Goal: Task Accomplishment & Management: Use online tool/utility

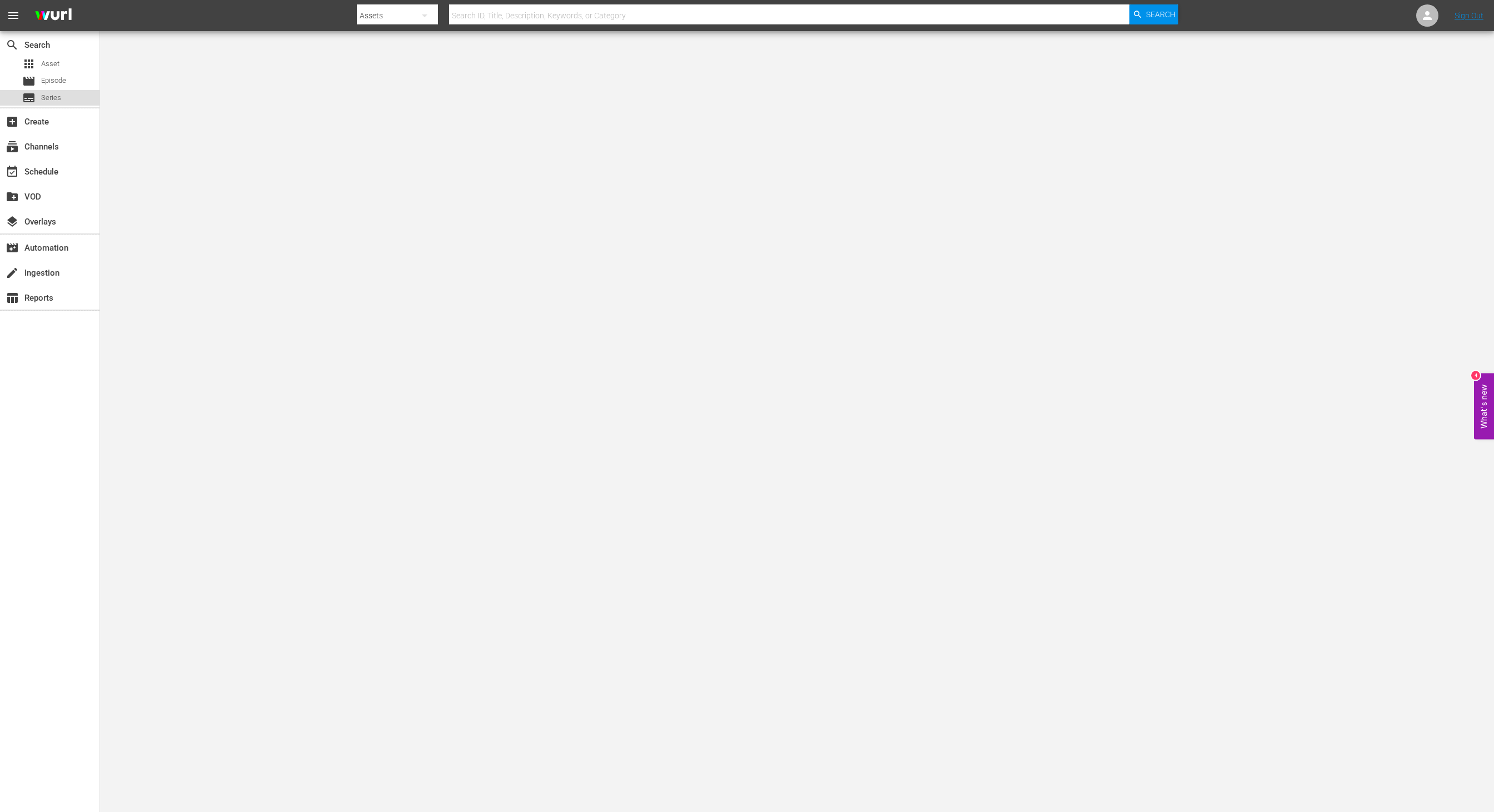
click at [51, 99] on span "Series" at bounding box center [51, 97] width 20 height 11
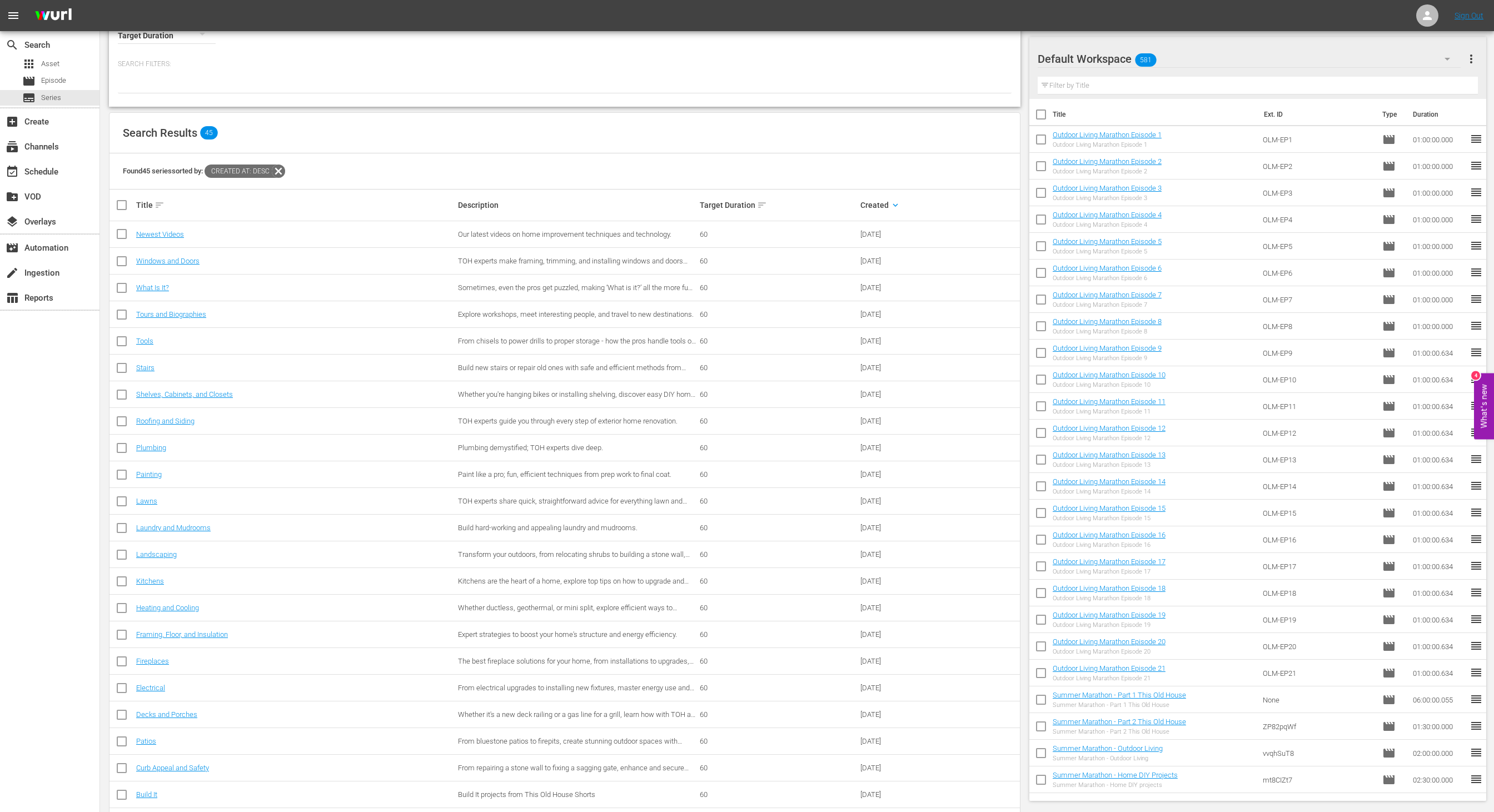
scroll to position [75, 0]
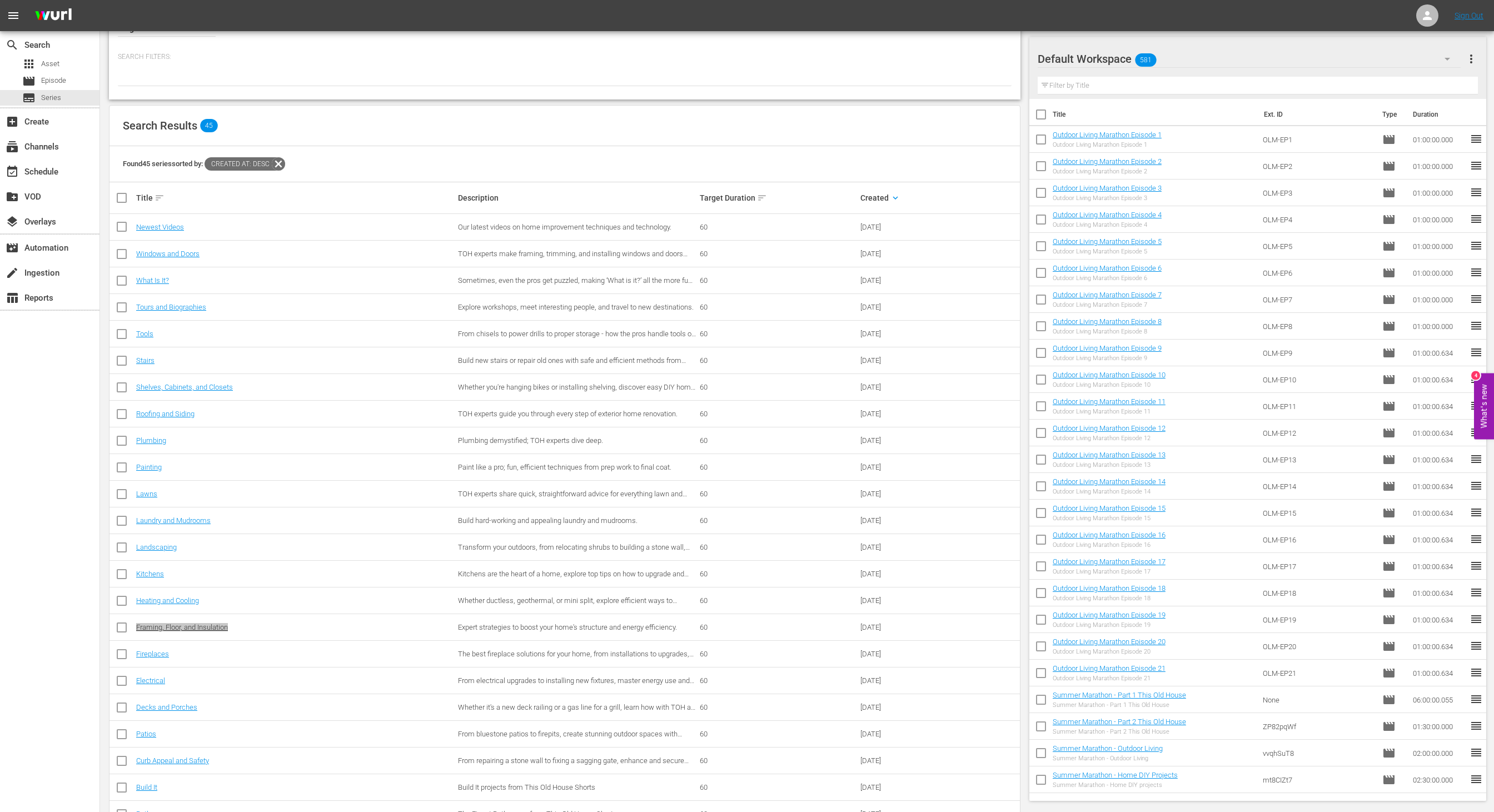
drag, startPoint x: 149, startPoint y: 628, endPoint x: 363, endPoint y: 10, distance: 654.0
click at [0, 0] on div "menu Sign Out search Search apps Asset movie Episode subtitles Series add_box C…" at bounding box center [747, 627] width 1494 height 1404
drag, startPoint x: 174, startPoint y: 600, endPoint x: 346, endPoint y: 2, distance: 622.2
click at [0, 0] on div "menu Sign Out search Search apps Asset movie Episode subtitles Series add_box C…" at bounding box center [747, 627] width 1494 height 1404
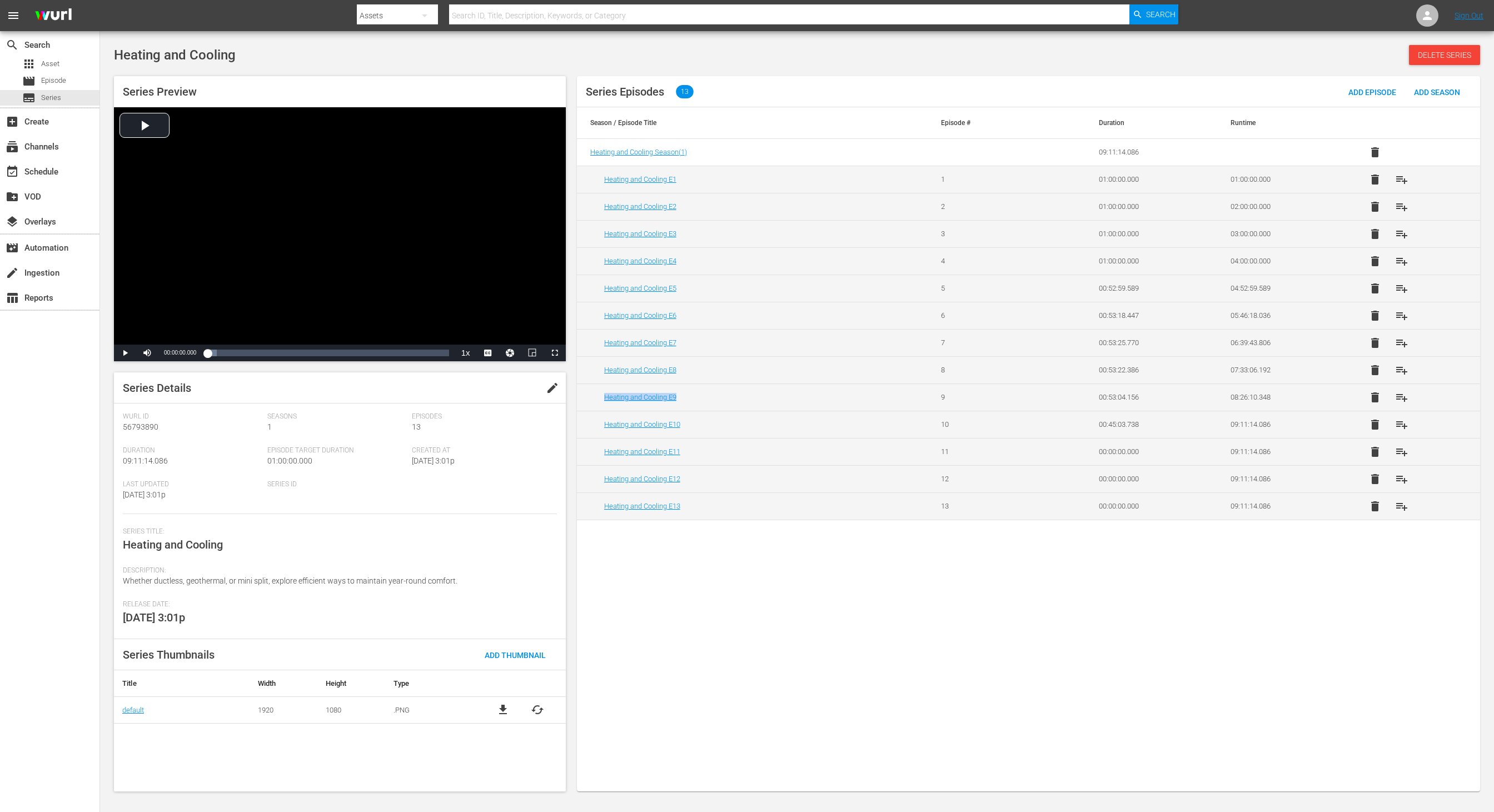
click at [1378, 504] on span "delete" at bounding box center [1375, 506] width 14 height 14
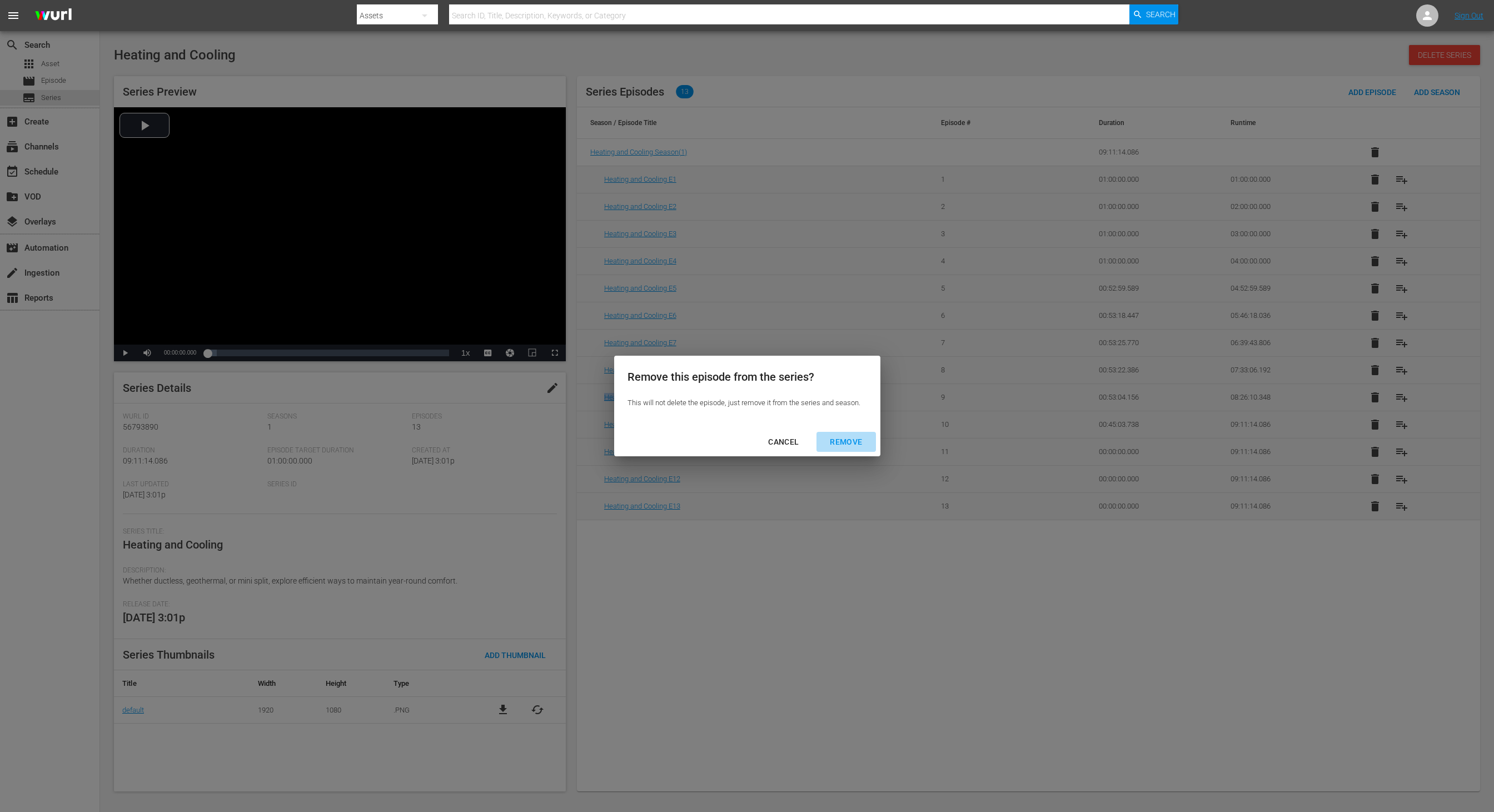
click at [864, 440] on div "REMOVE" at bounding box center [846, 442] width 50 height 14
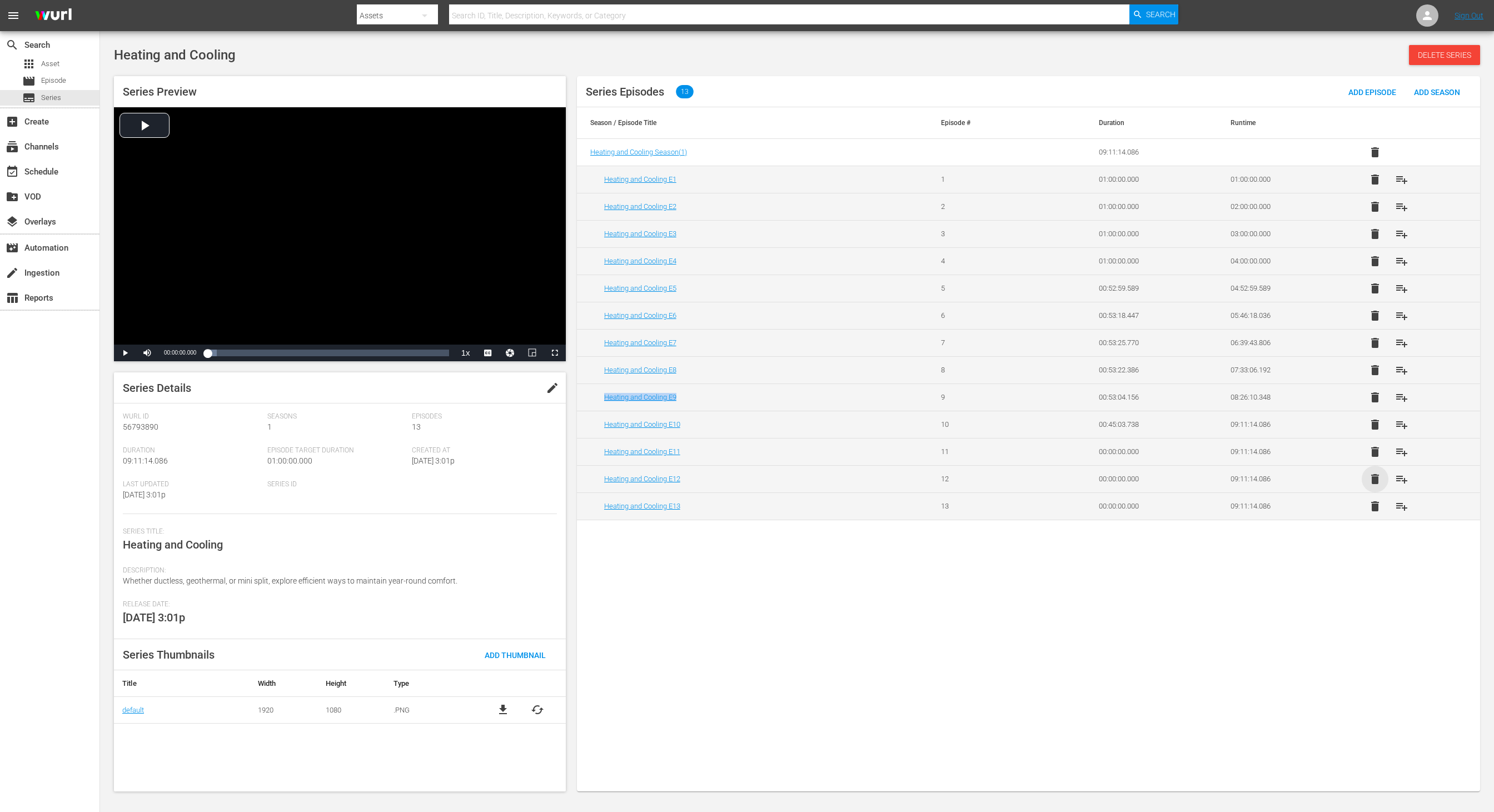
click at [1377, 476] on span "delete" at bounding box center [1375, 479] width 14 height 14
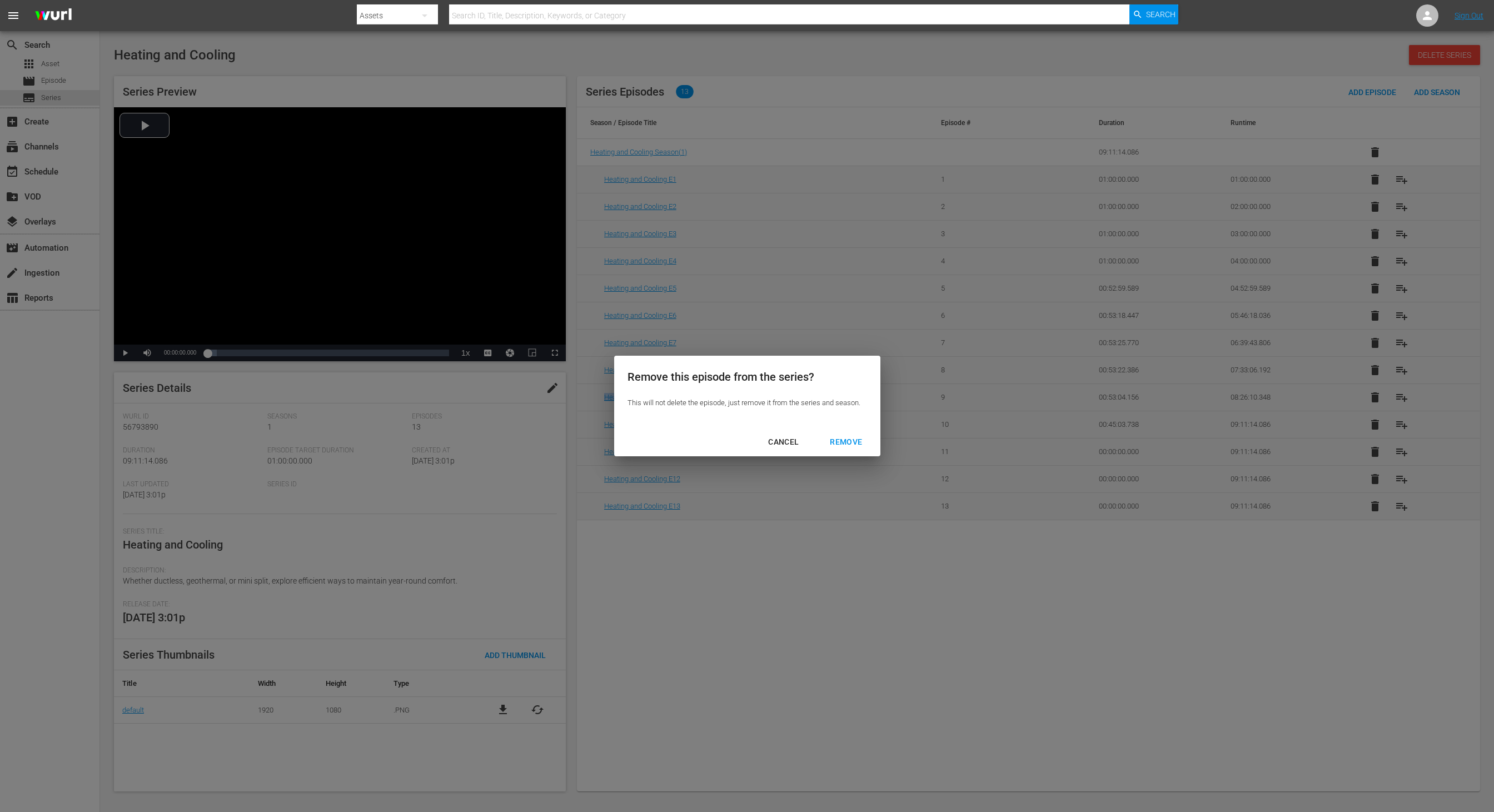
click at [854, 440] on div "REMOVE" at bounding box center [846, 442] width 50 height 14
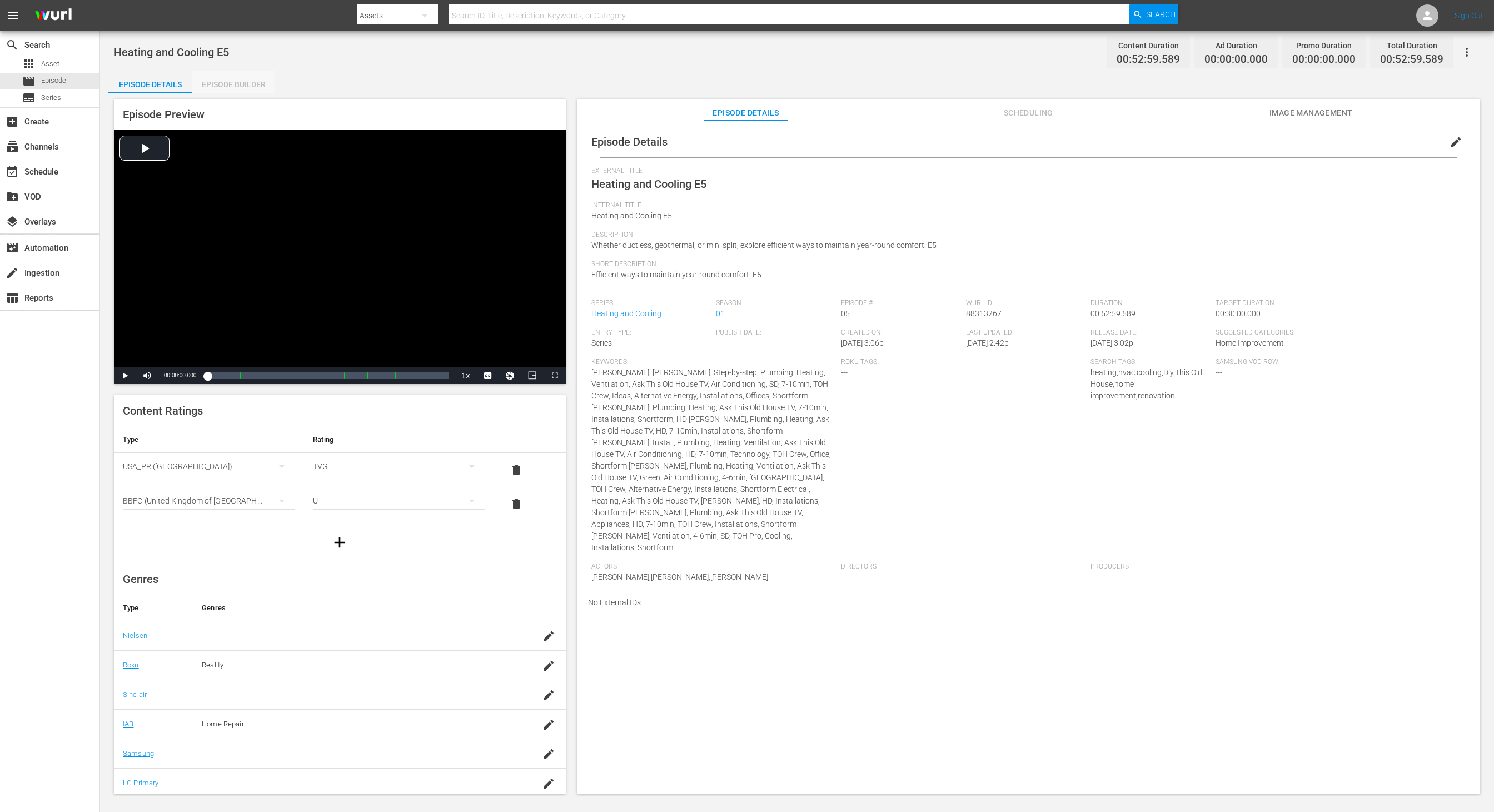
click at [242, 89] on div "Episode Builder" at bounding box center [234, 84] width 84 height 26
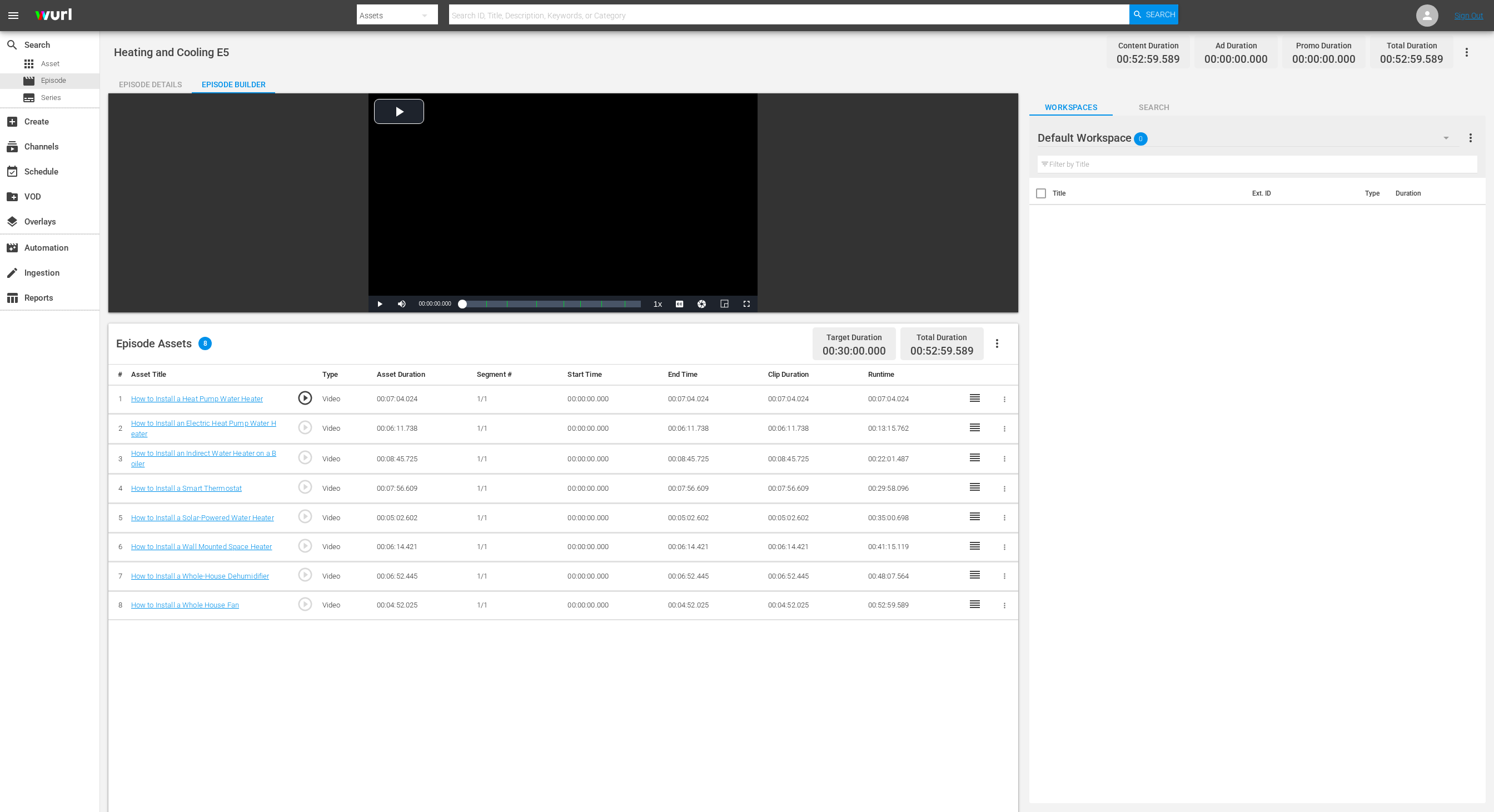
click at [996, 139] on div "Default Workspace 0" at bounding box center [1248, 138] width 422 height 31
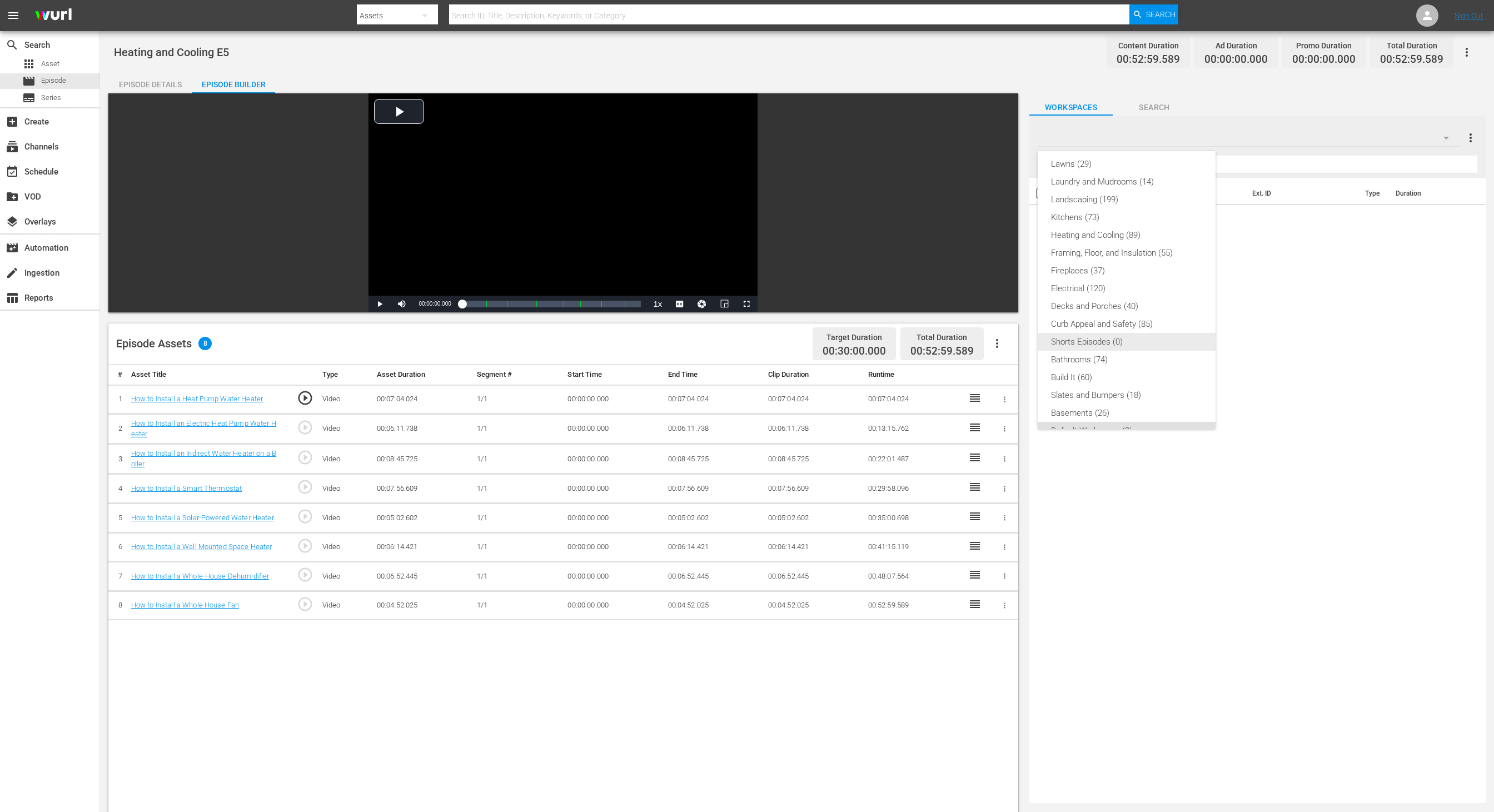
scroll to position [220, 0]
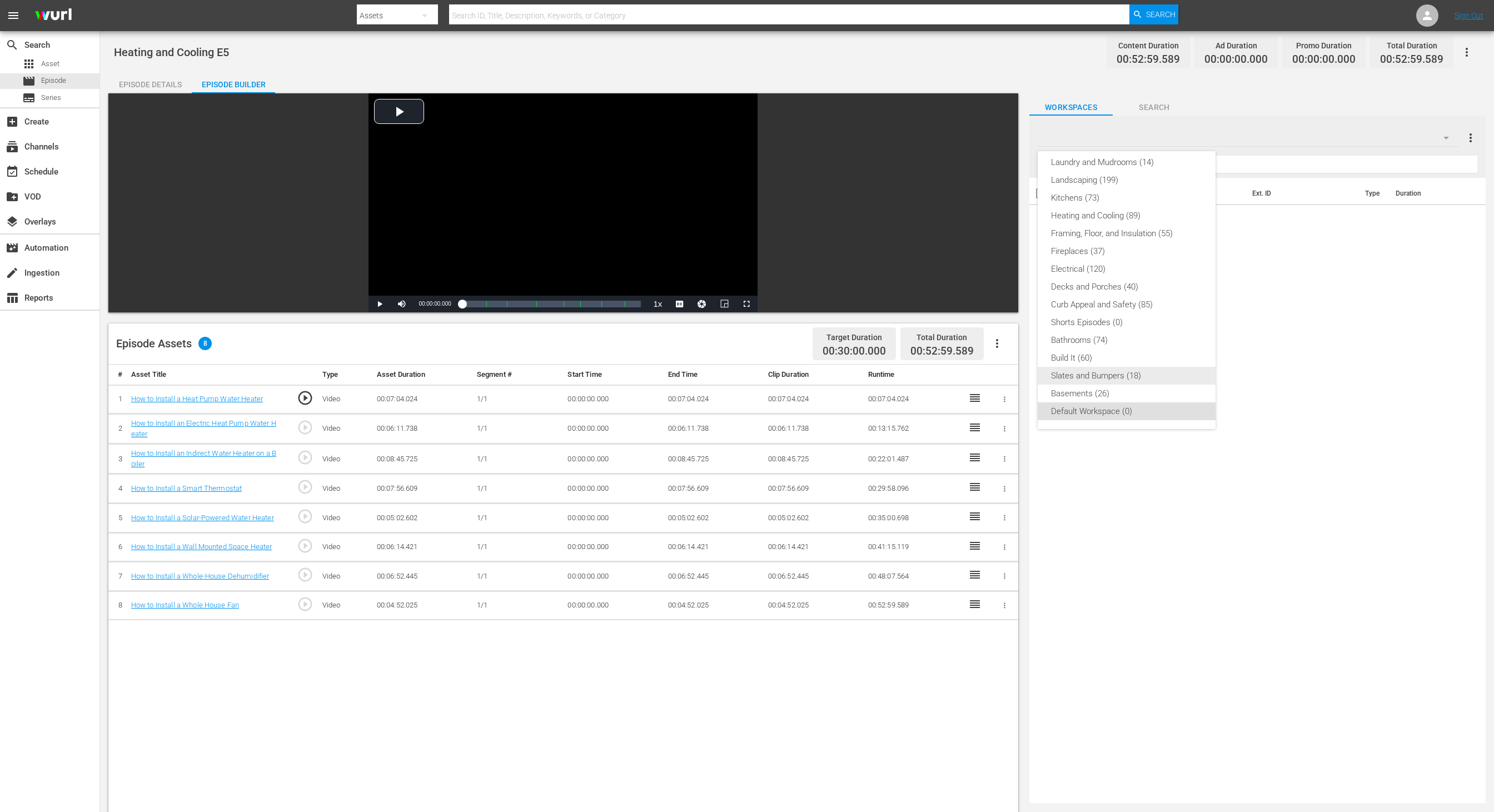
click at [996, 373] on div "Slates and Bumpers (18)" at bounding box center [1127, 376] width 151 height 18
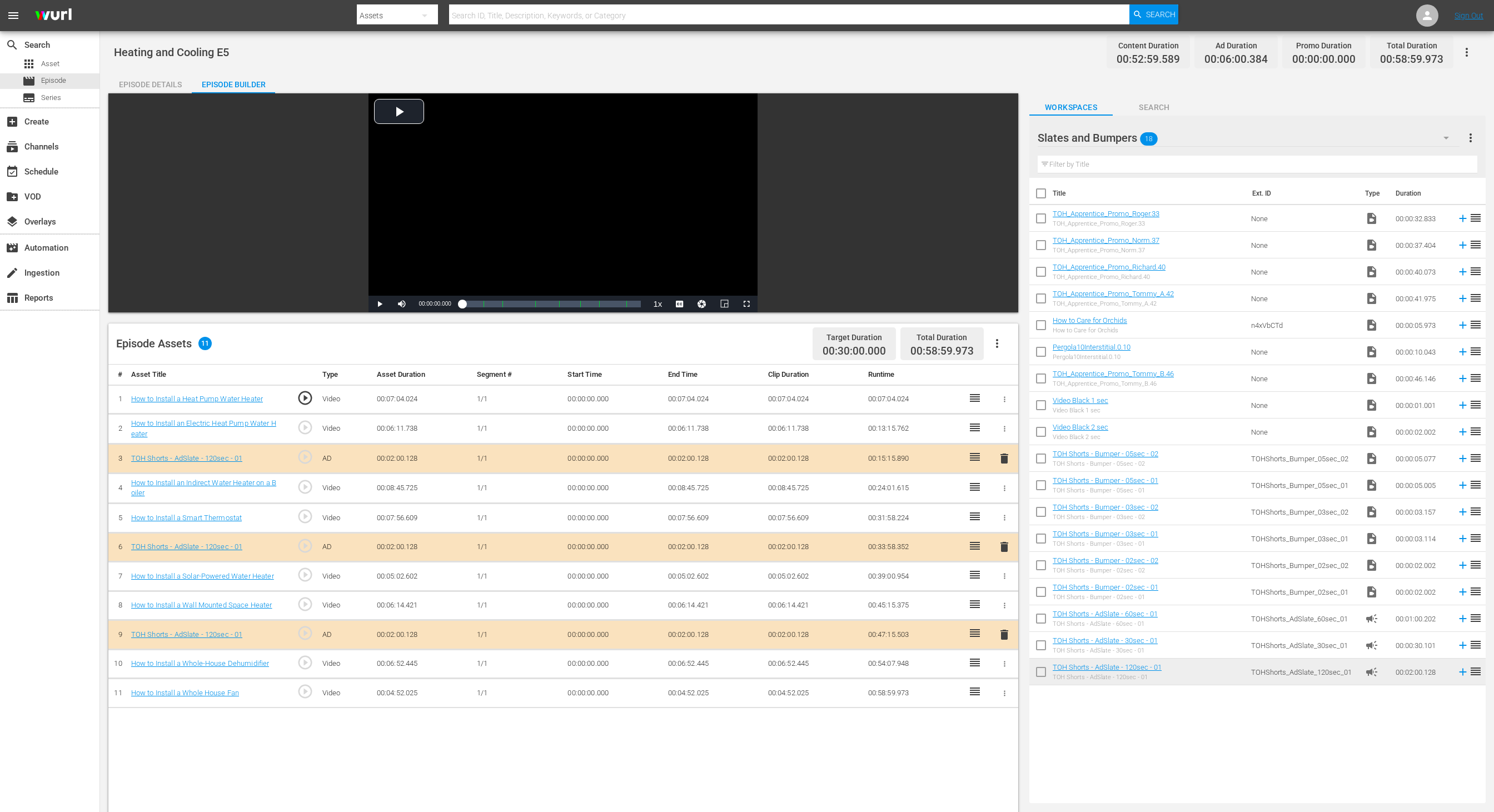
click at [901, 541] on td "00:47:15.503" at bounding box center [914, 635] width 100 height 29
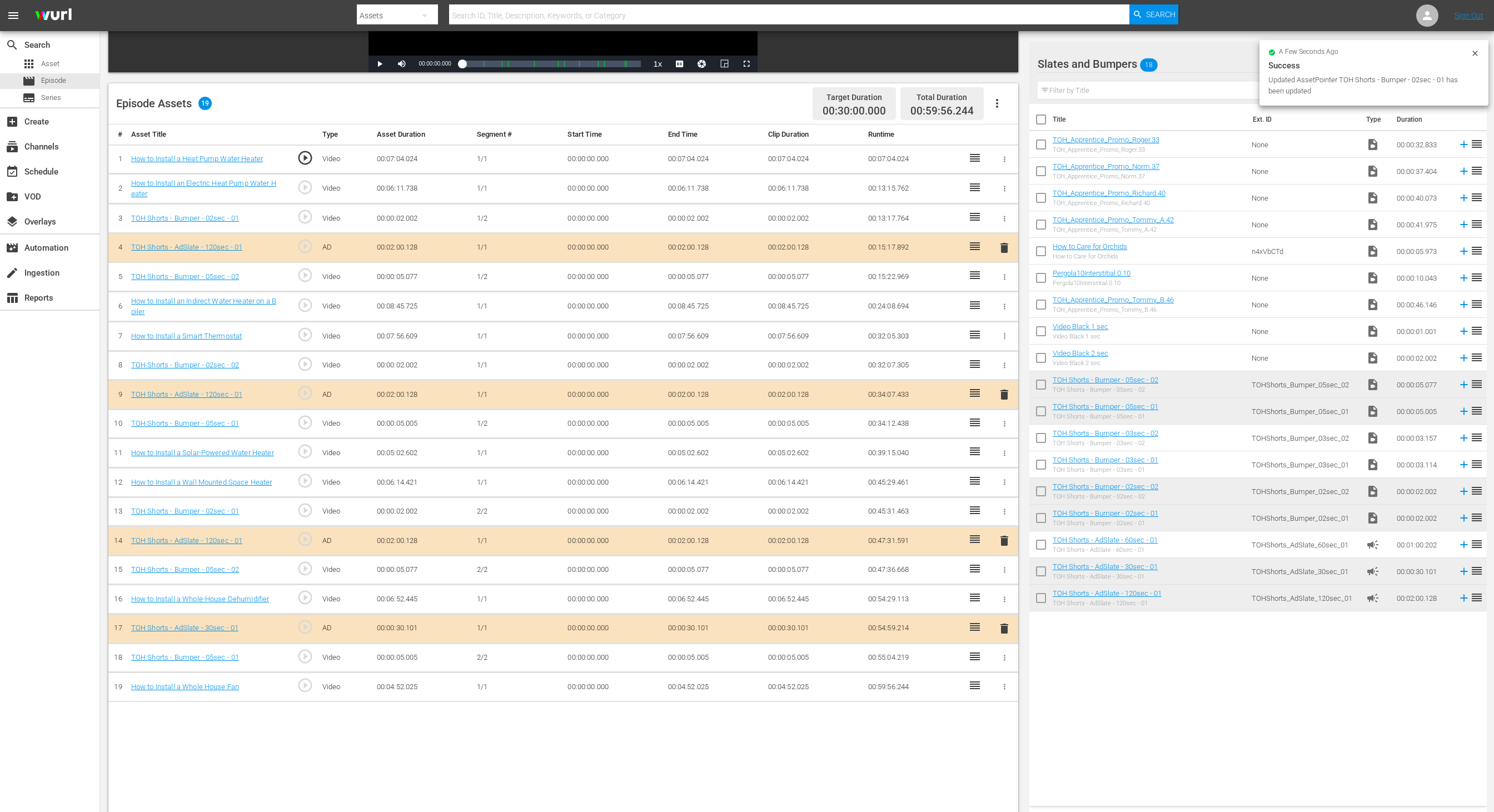
scroll to position [243, 0]
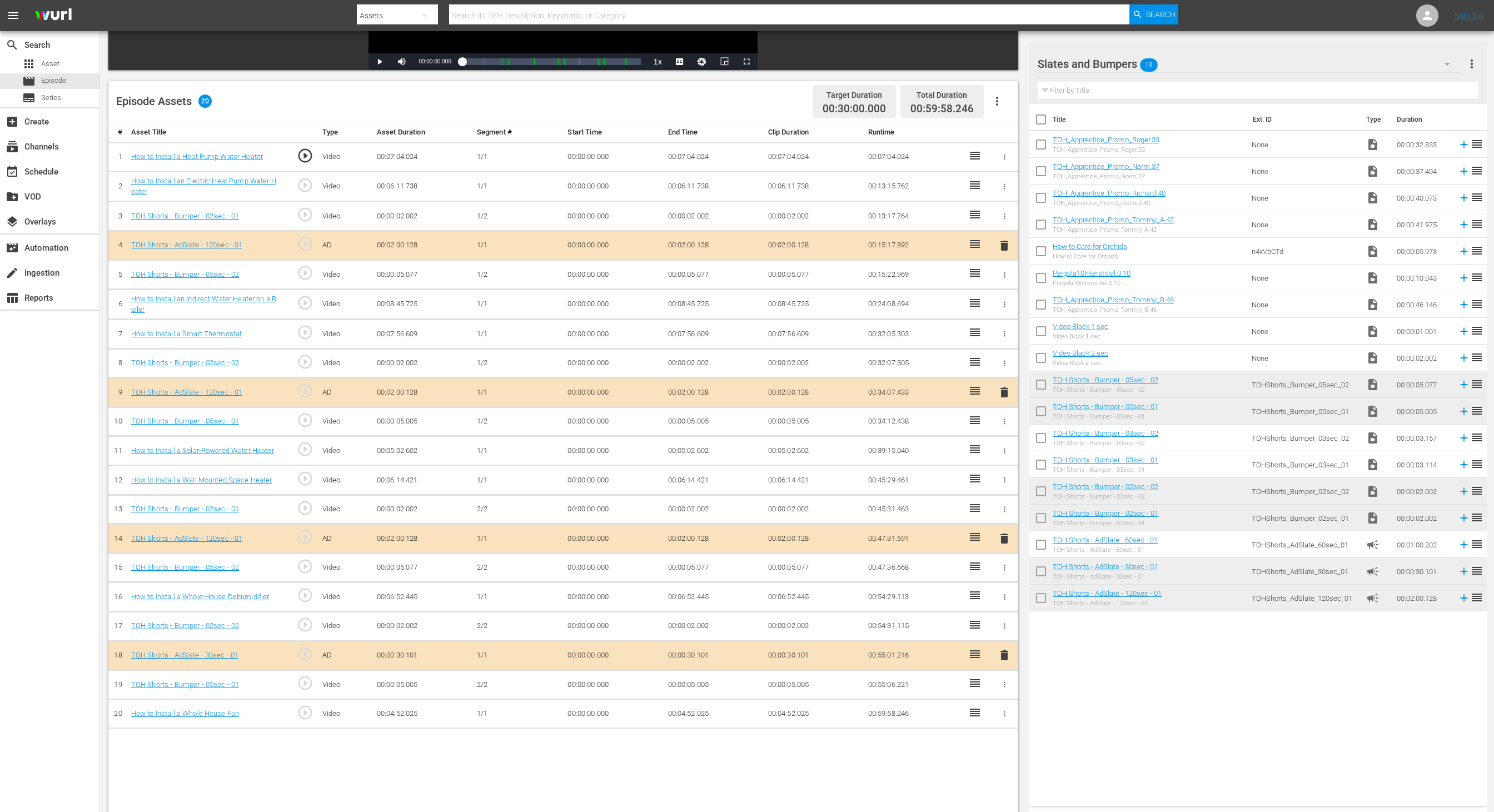
click at [857, 541] on td "00:06:52.445" at bounding box center [814, 597] width 100 height 29
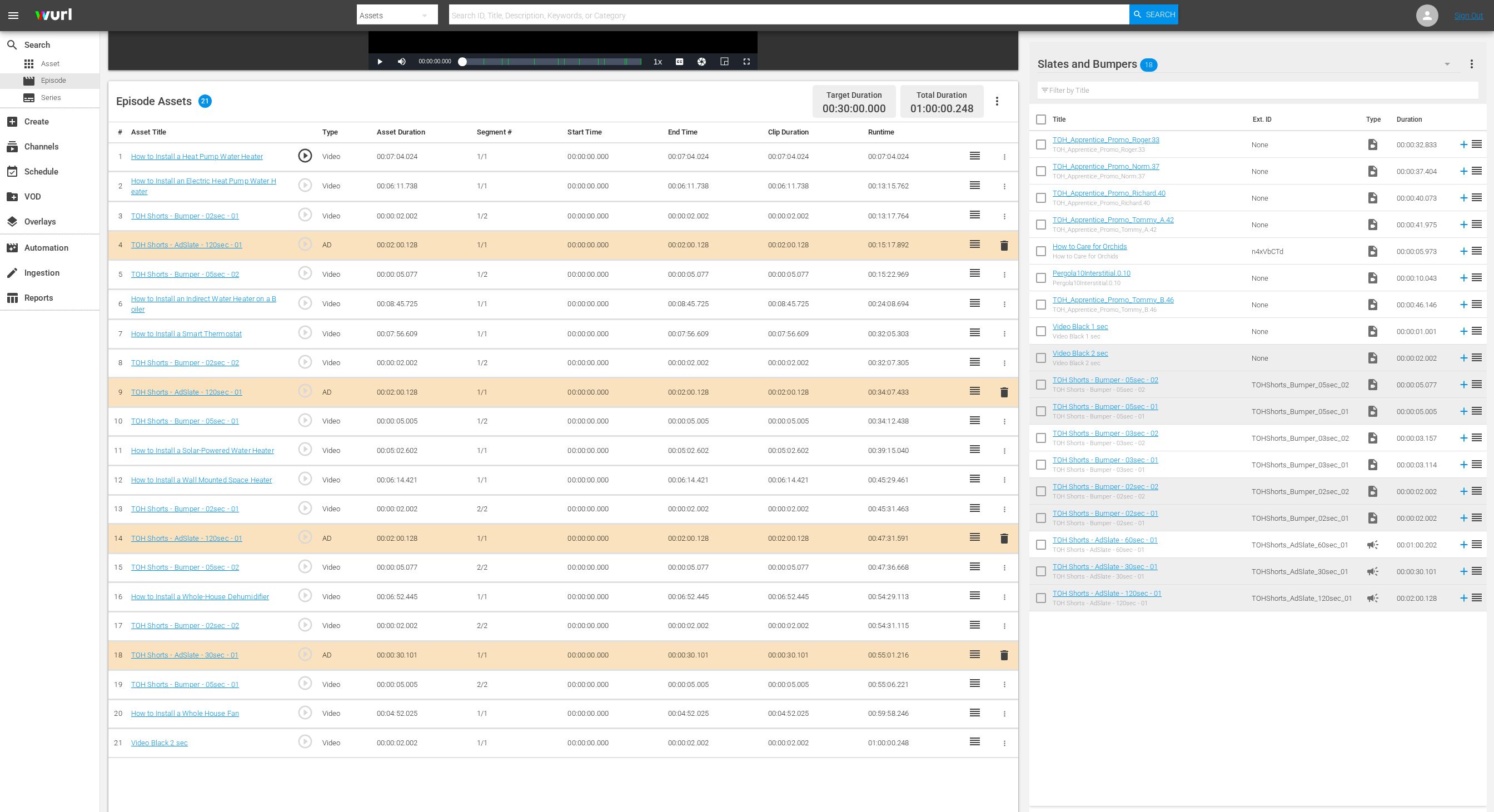
click at [792, 541] on td "00:00:02.002" at bounding box center [814, 744] width 100 height 29
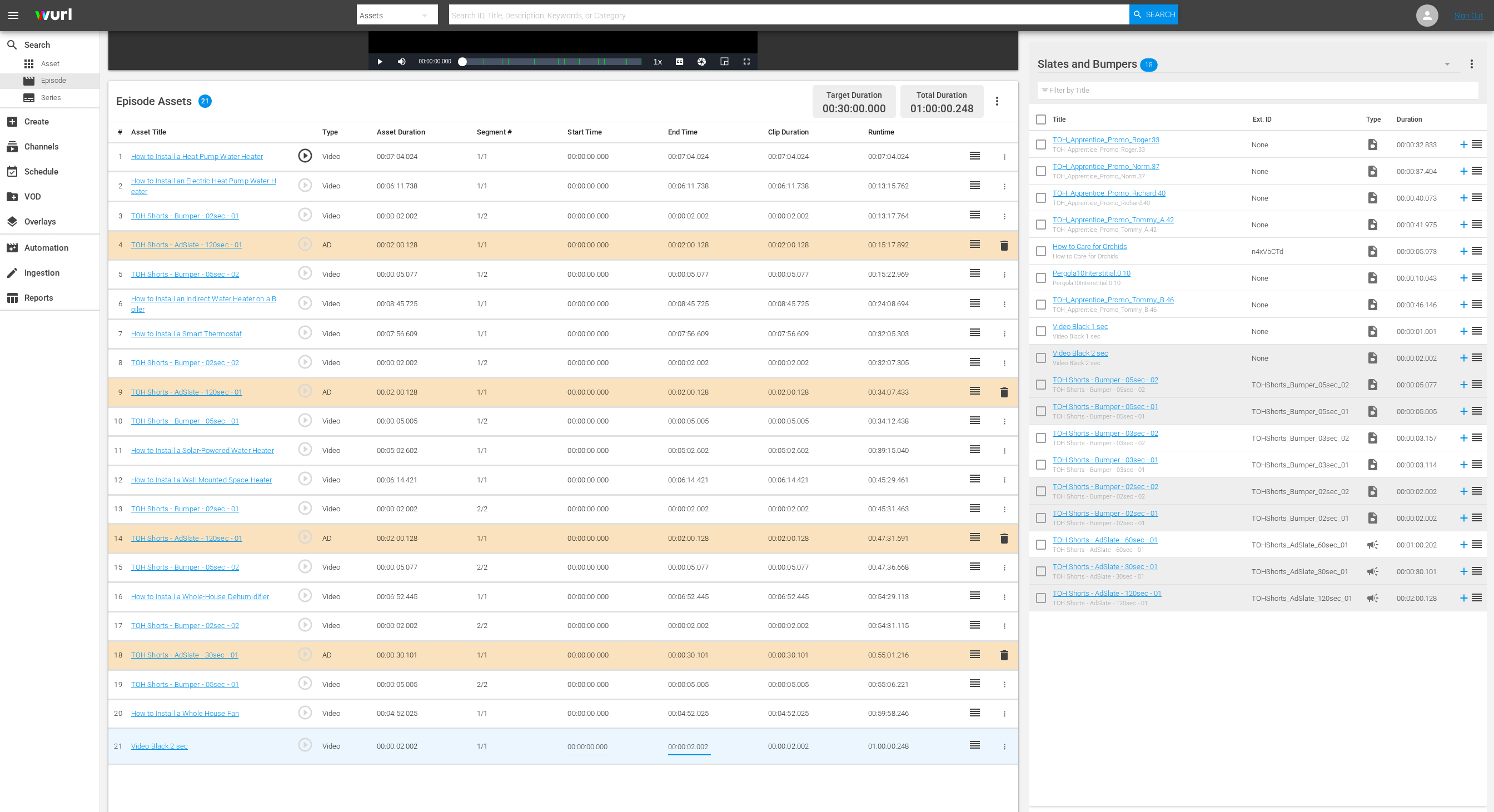
click at [692, 541] on input "00:00:02.002" at bounding box center [689, 746] width 43 height 26
type input "00:00:01.754"
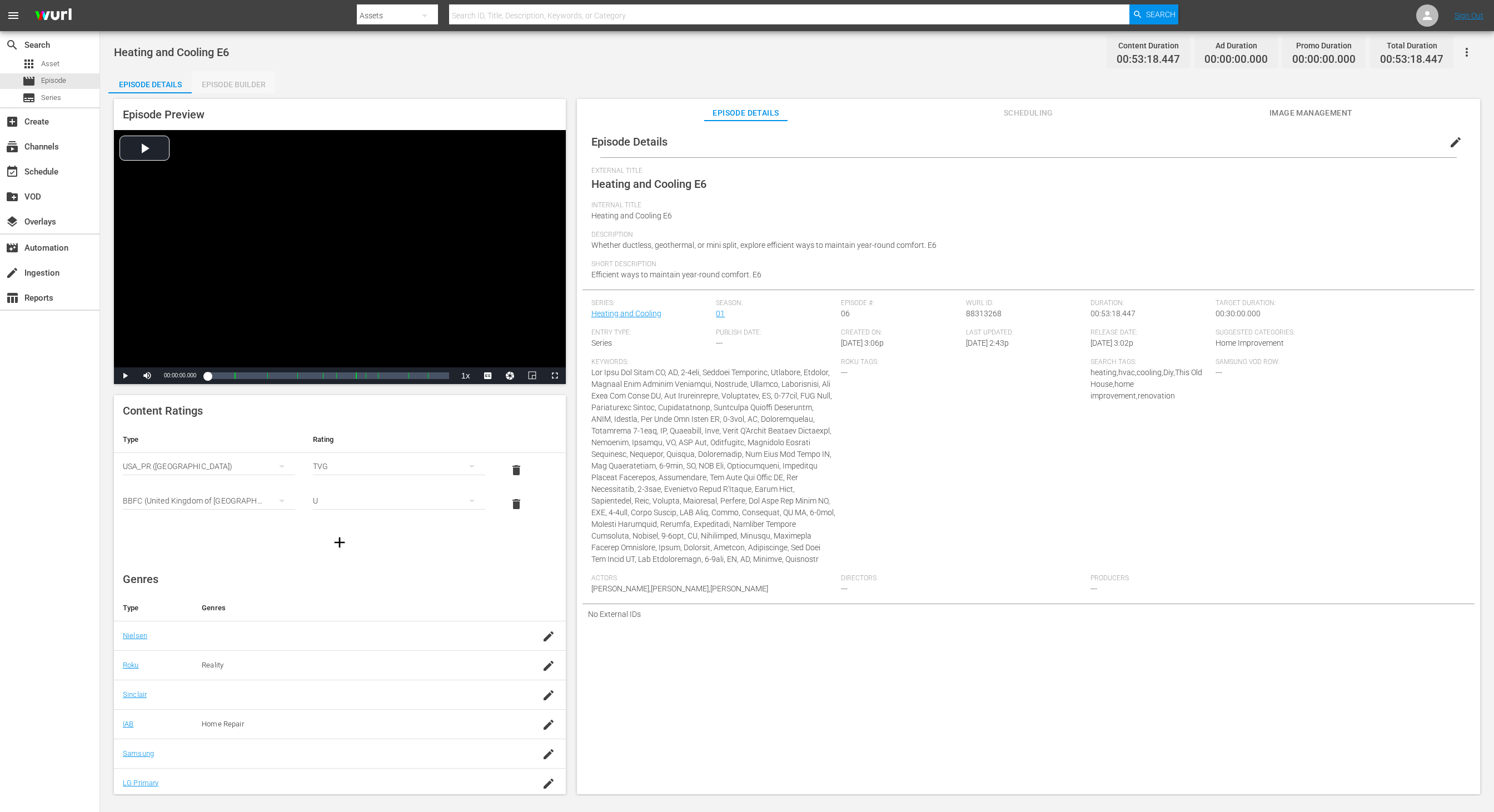
click at [242, 89] on div "Episode Builder" at bounding box center [234, 84] width 84 height 26
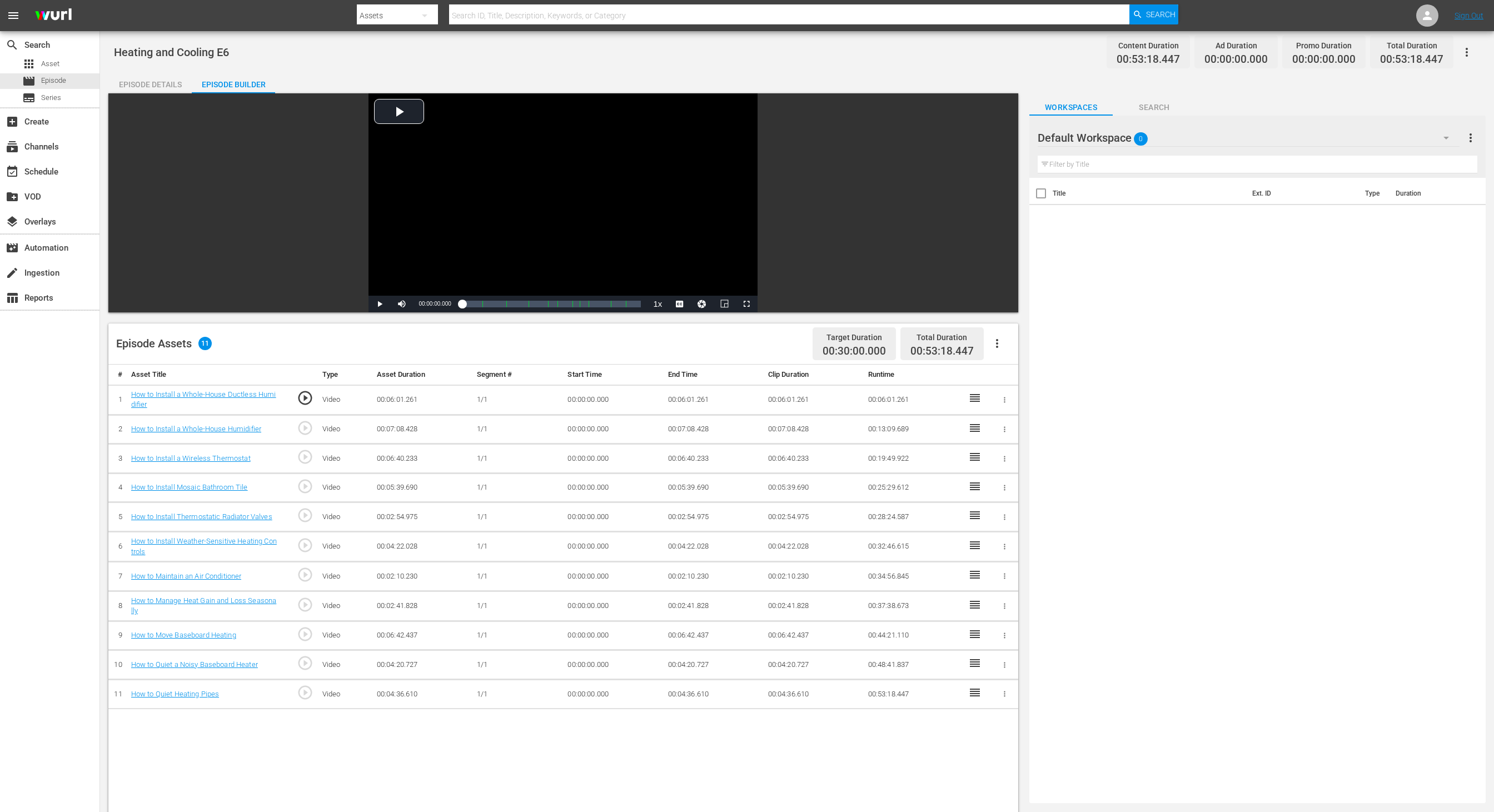
click at [996, 135] on div "Default Workspace 0" at bounding box center [1248, 138] width 422 height 31
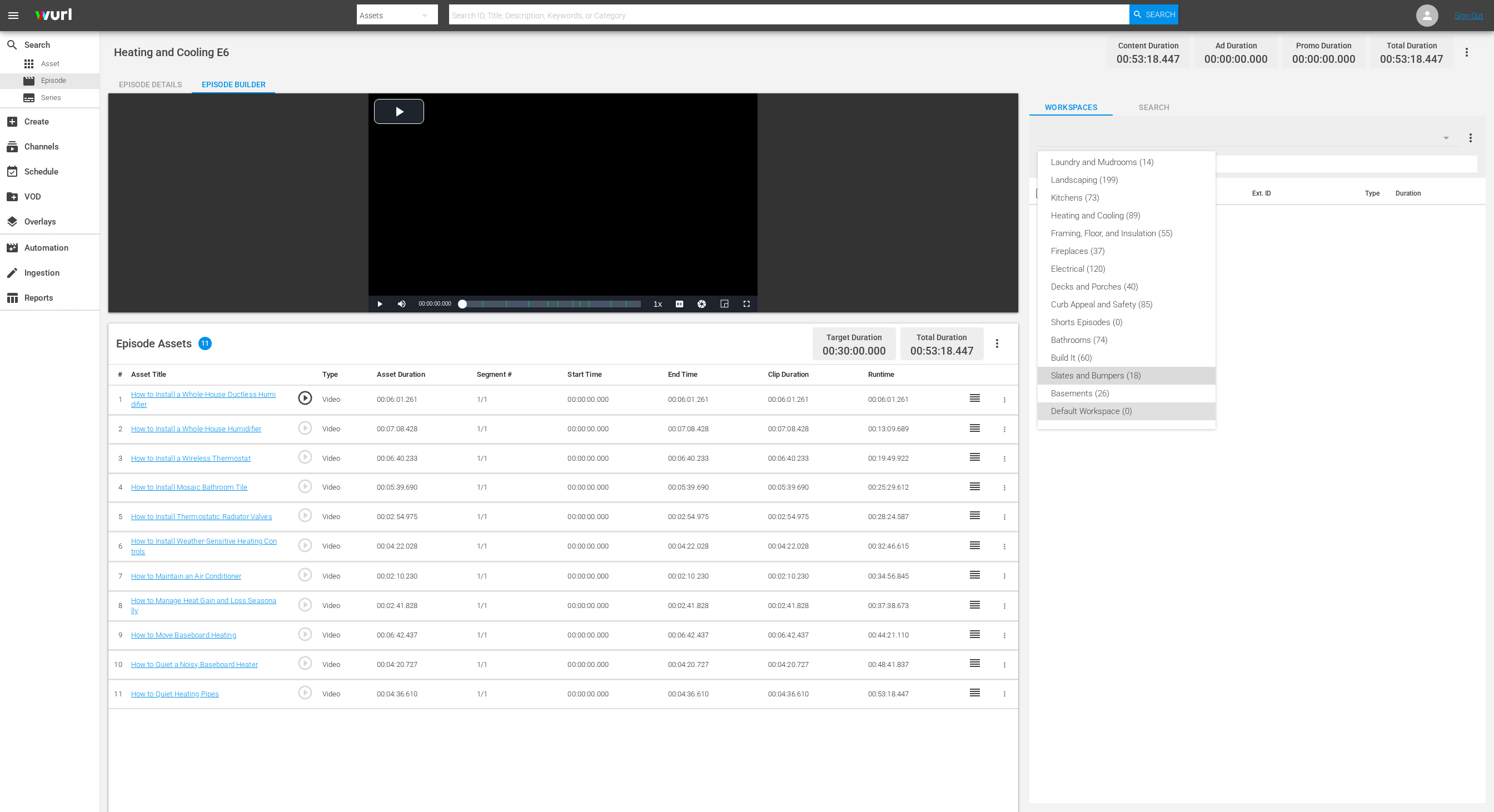
click at [996, 374] on div "Slates and Bumpers (18)" at bounding box center [1127, 376] width 151 height 18
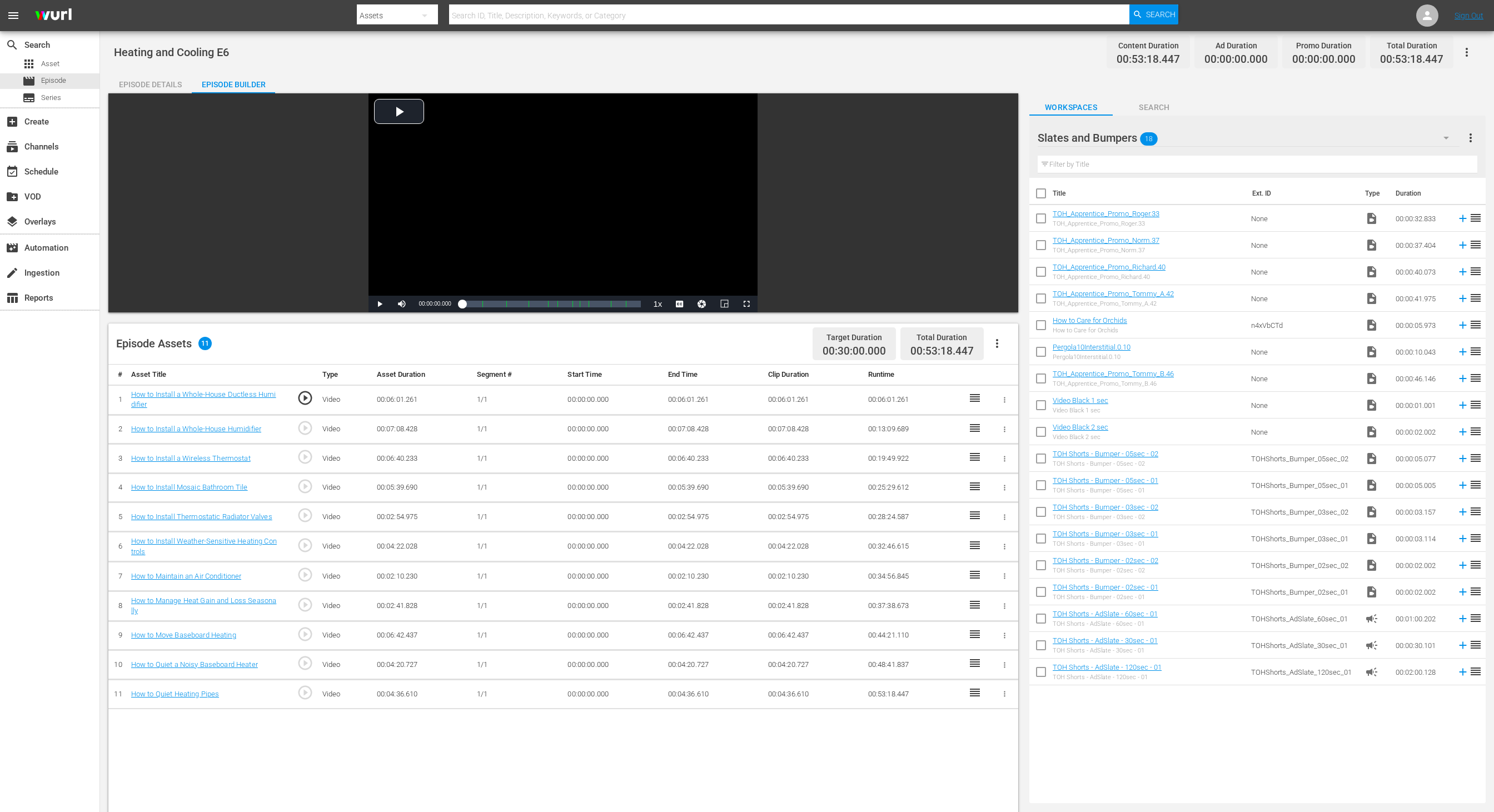
click at [904, 190] on div "Video Player is loading. Play Video Play Mute Current Time 00:00:00.000 / Durat…" at bounding box center [563, 203] width 910 height 219
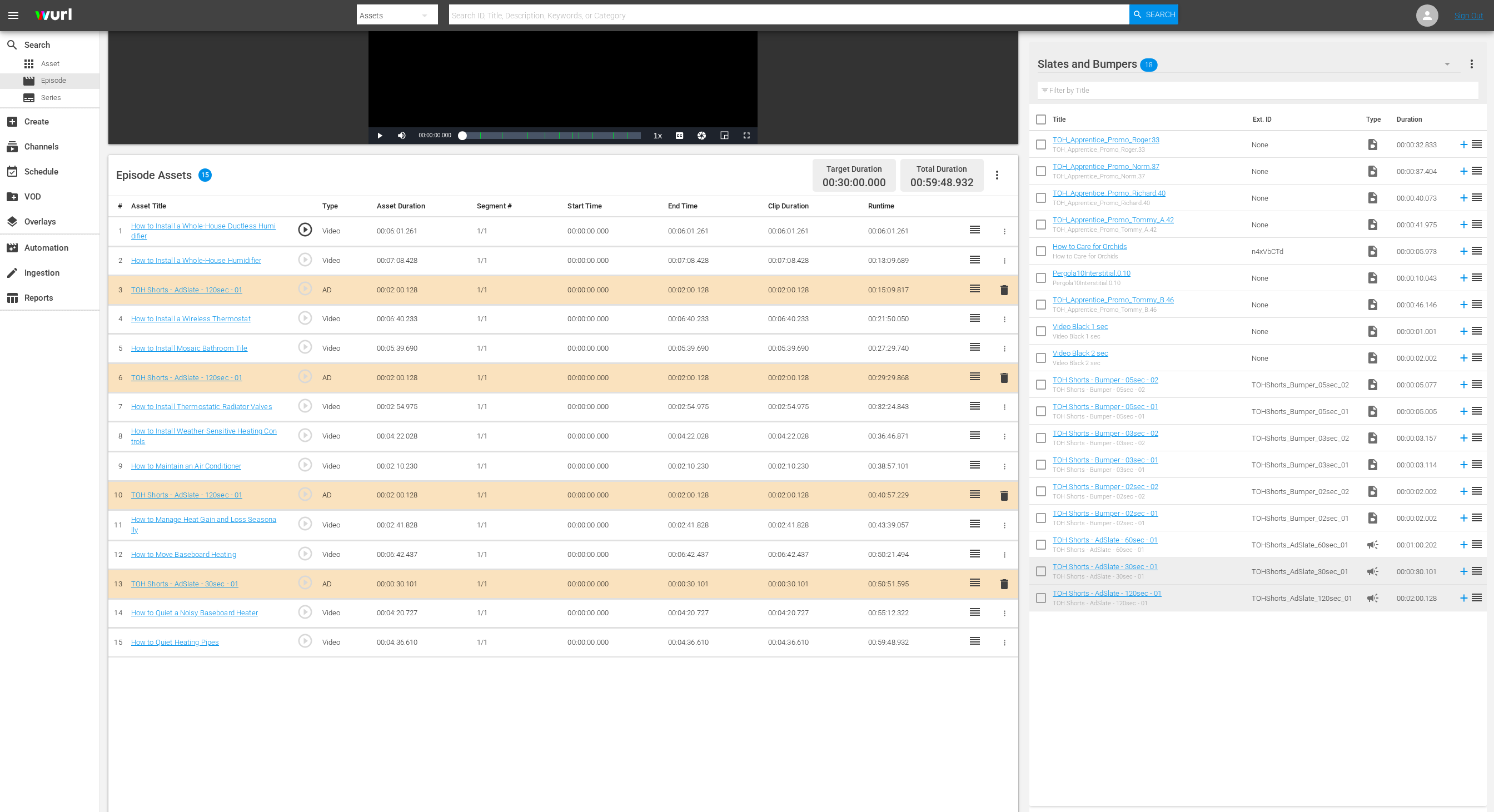
scroll to position [162, 0]
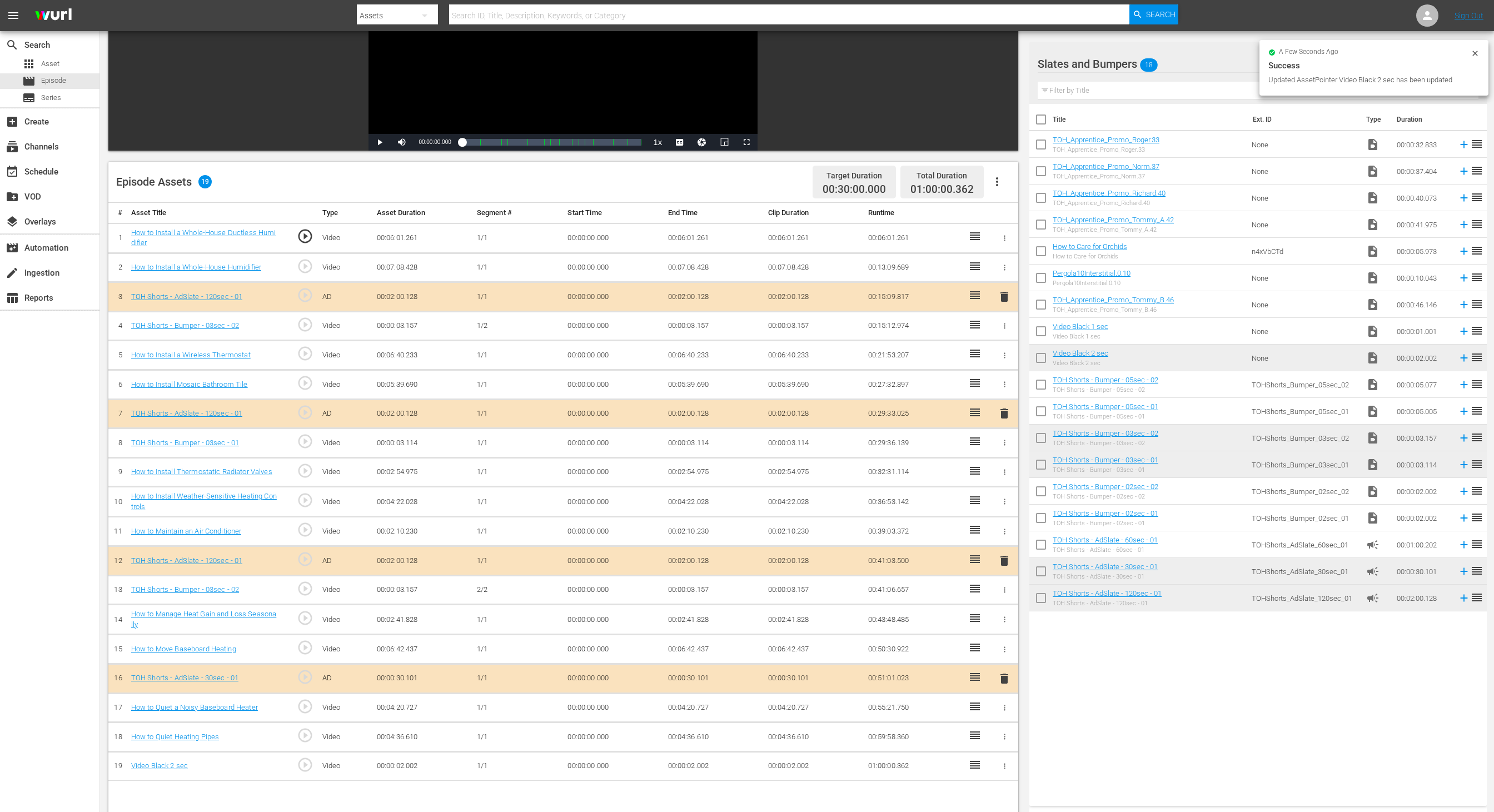
click at [690, 541] on td "00:00:02.002" at bounding box center [714, 767] width 100 height 29
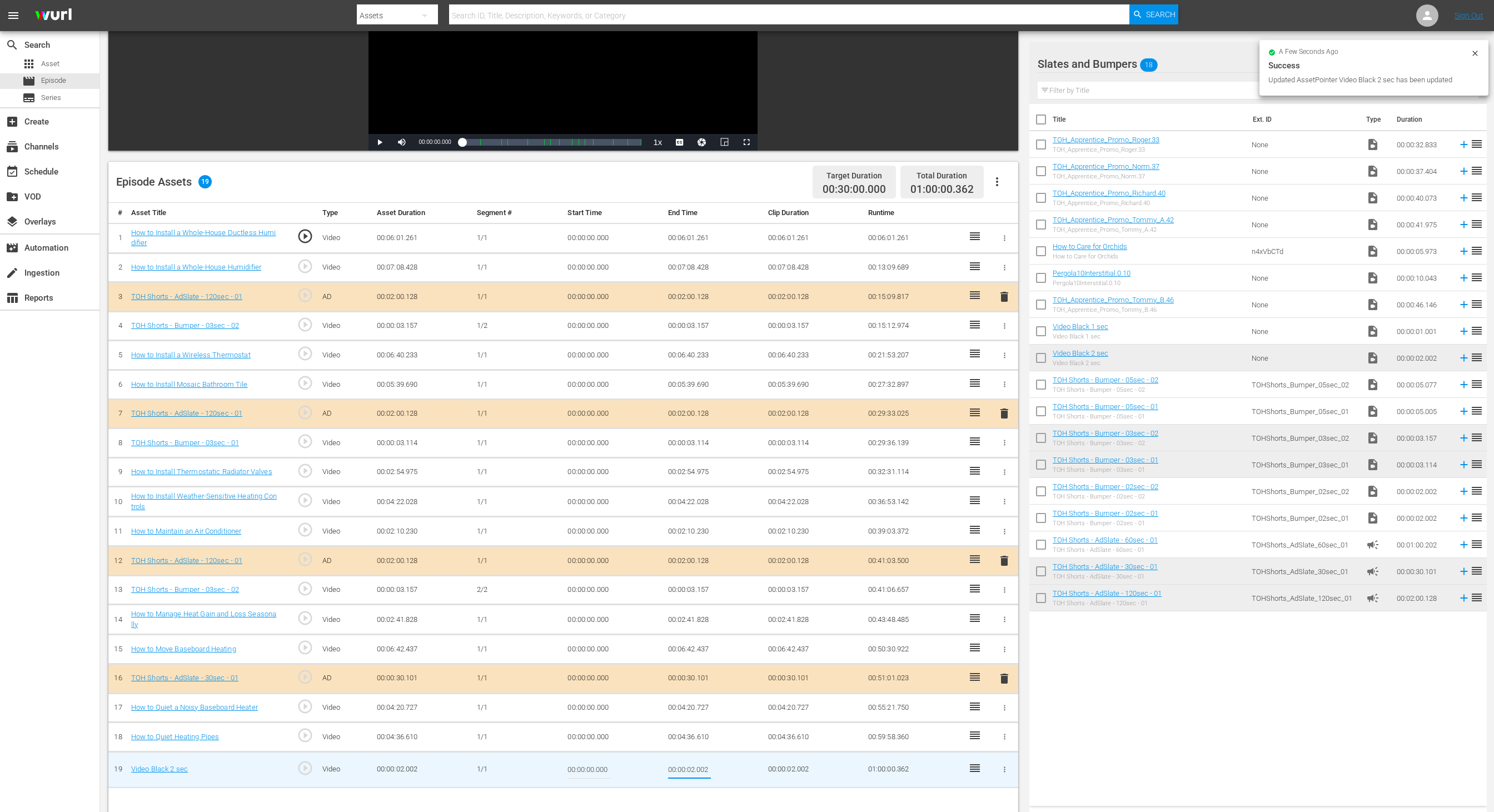
click at [690, 541] on input "00:00:02.002" at bounding box center [689, 769] width 43 height 26
type input "00:00:01.640"
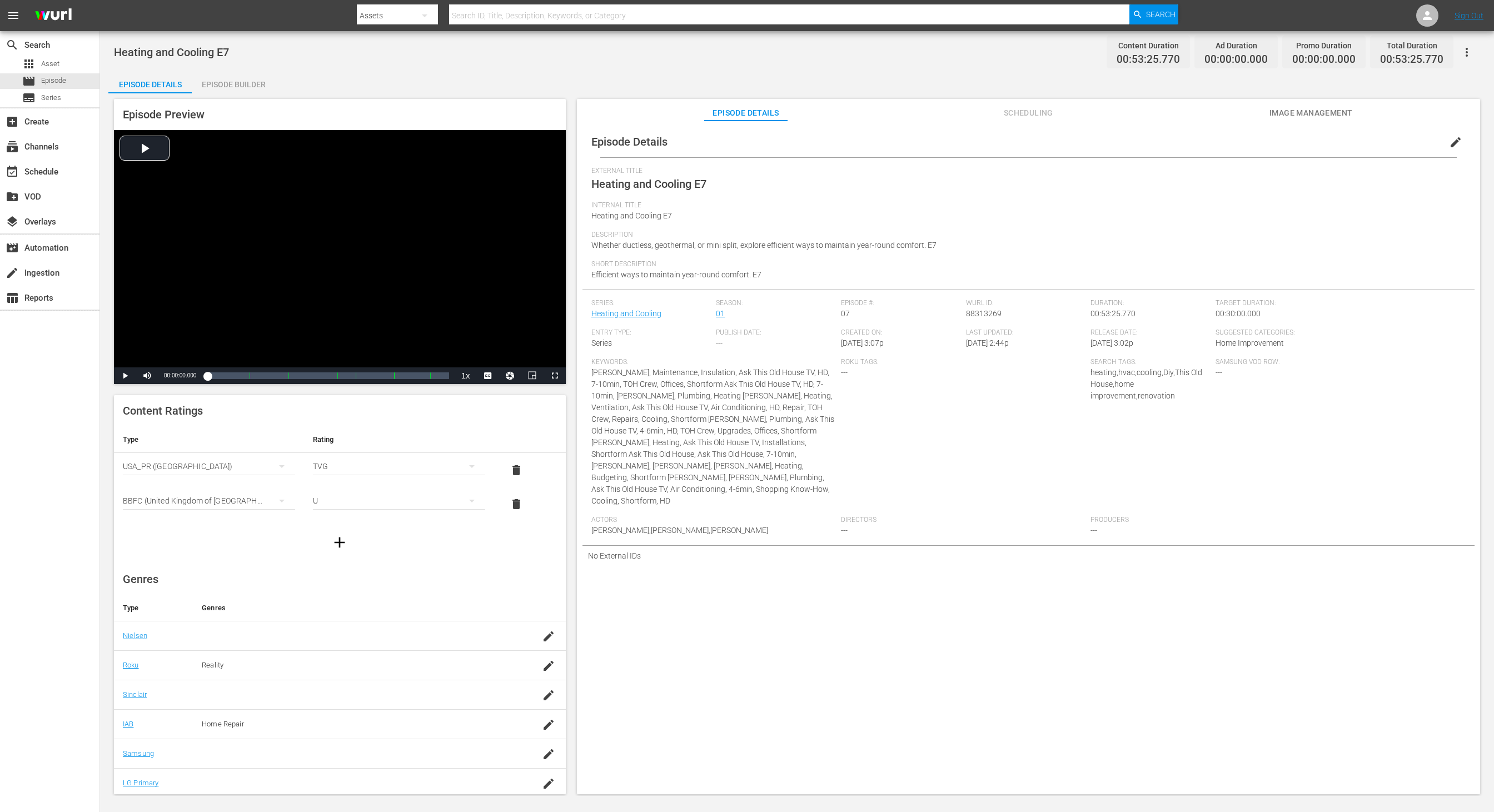
click at [242, 89] on div "Episode Builder" at bounding box center [234, 84] width 84 height 26
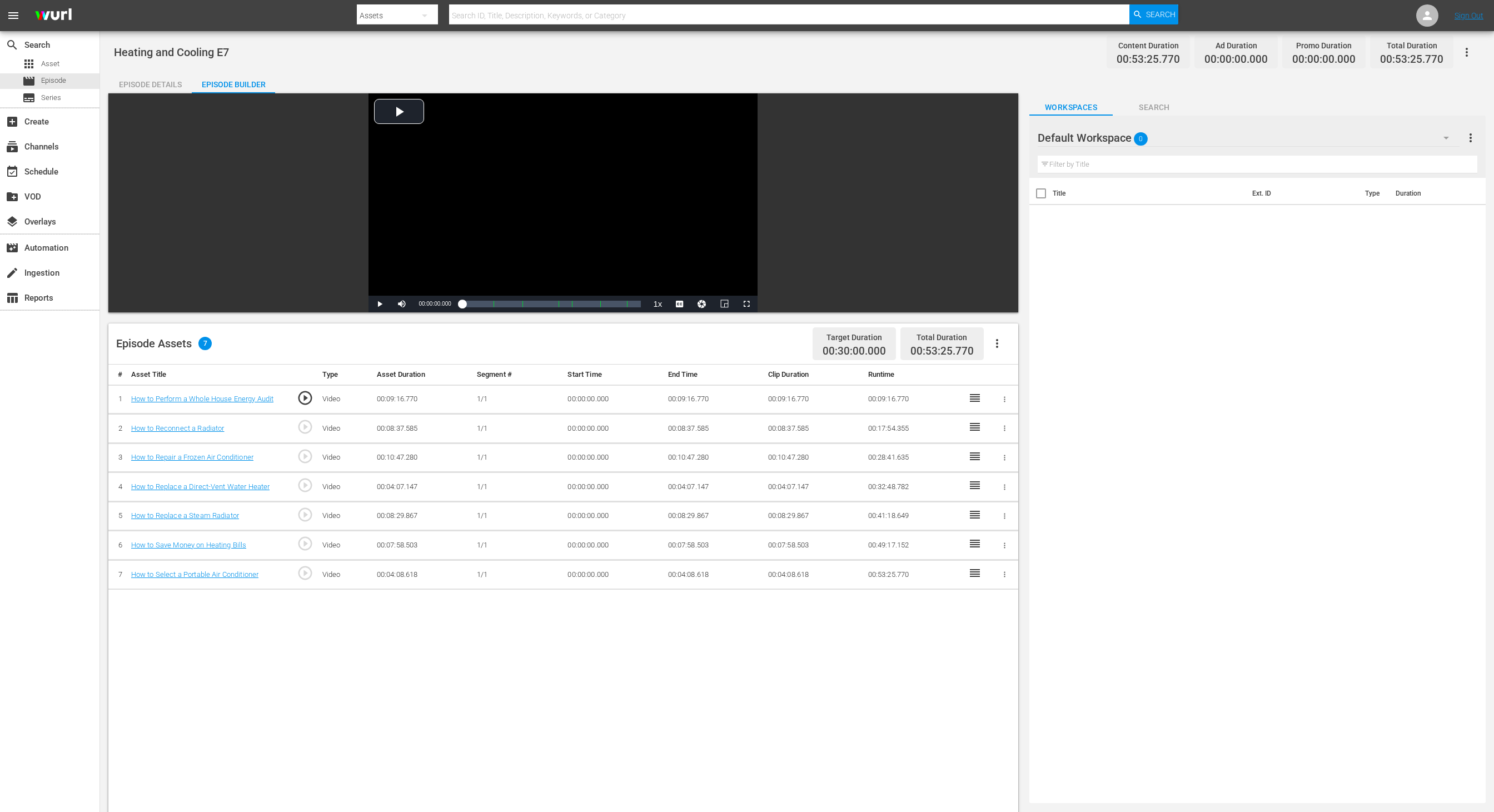
click at [996, 142] on div "Default Workspace 0" at bounding box center [1248, 138] width 422 height 31
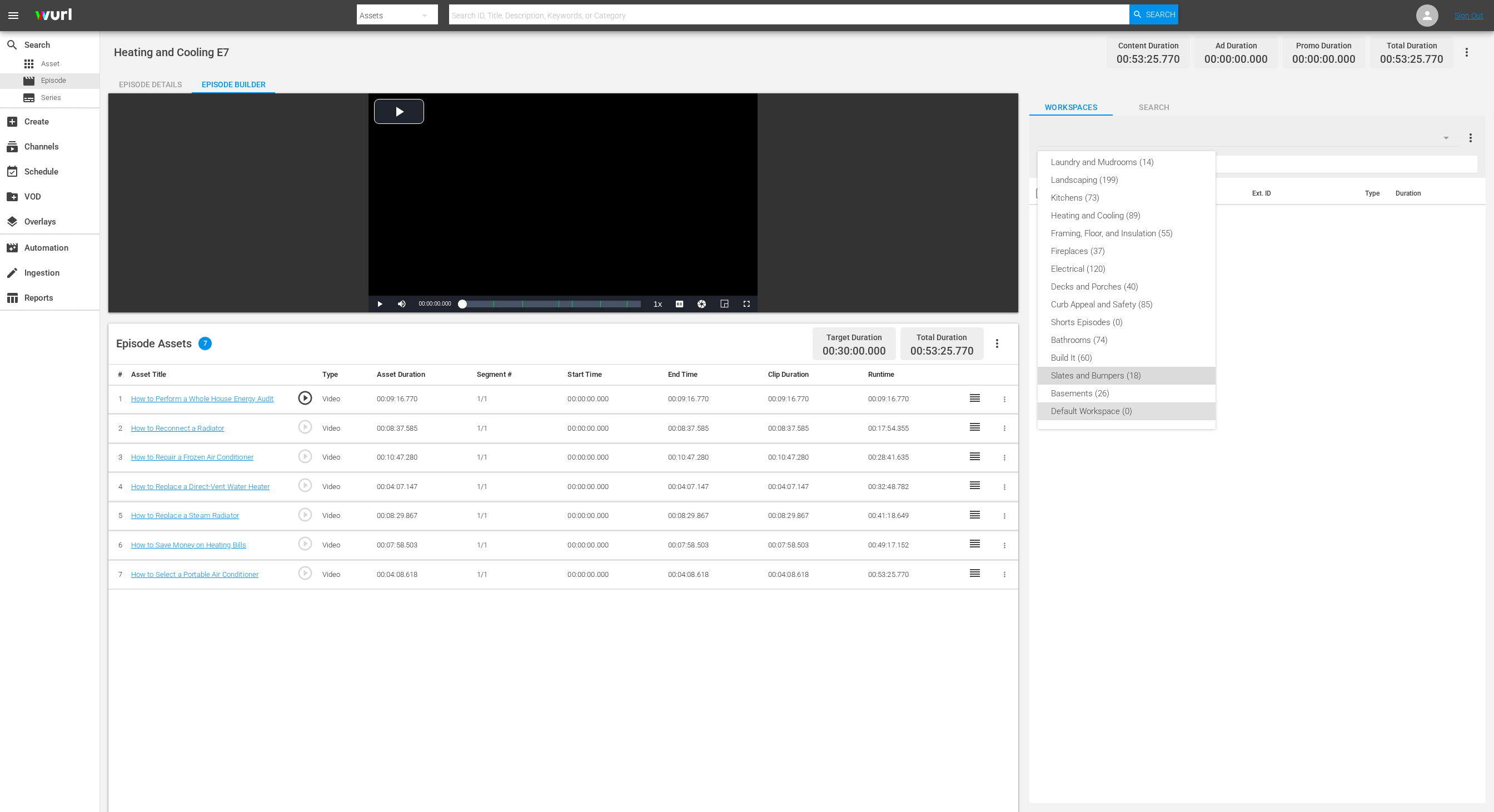
click at [996, 371] on div "Slates and Bumpers (18)" at bounding box center [1127, 376] width 151 height 18
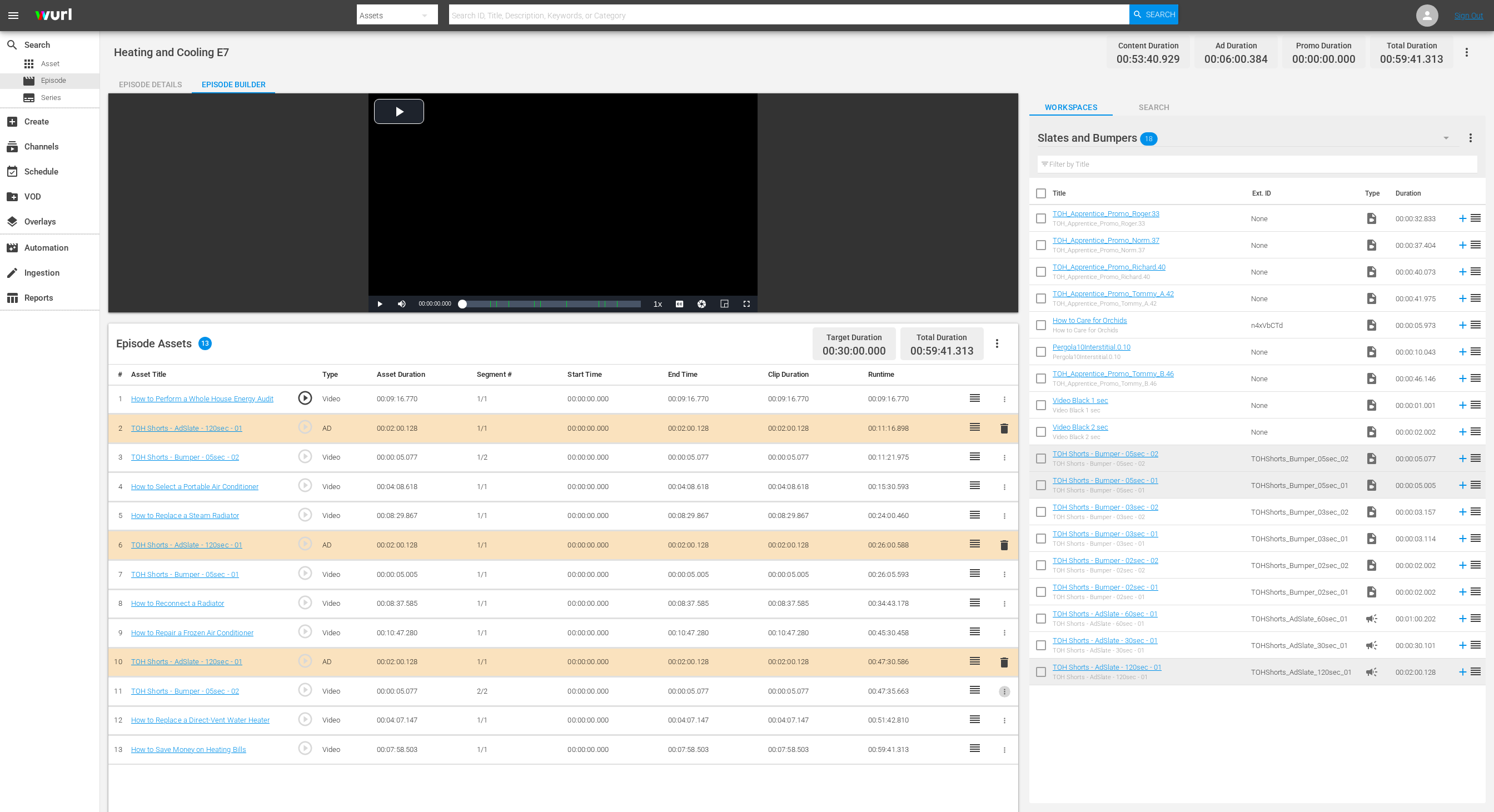
click at [996, 541] on icon "button" at bounding box center [1004, 691] width 8 height 8
click at [981, 541] on span "DELETE ASSET" at bounding box center [968, 725] width 69 height 10
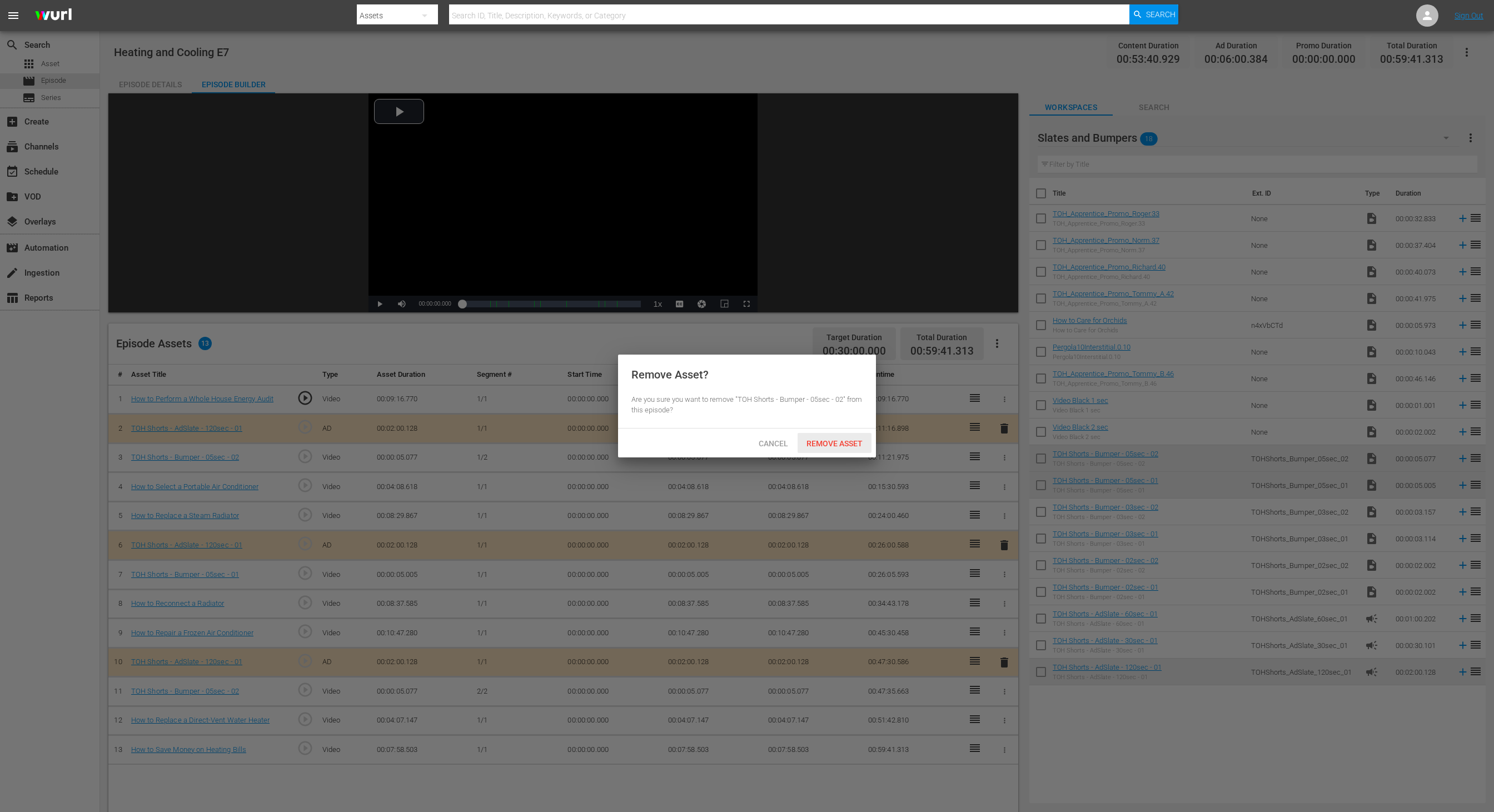
click at [841, 440] on span "Remove Asset" at bounding box center [834, 444] width 74 height 9
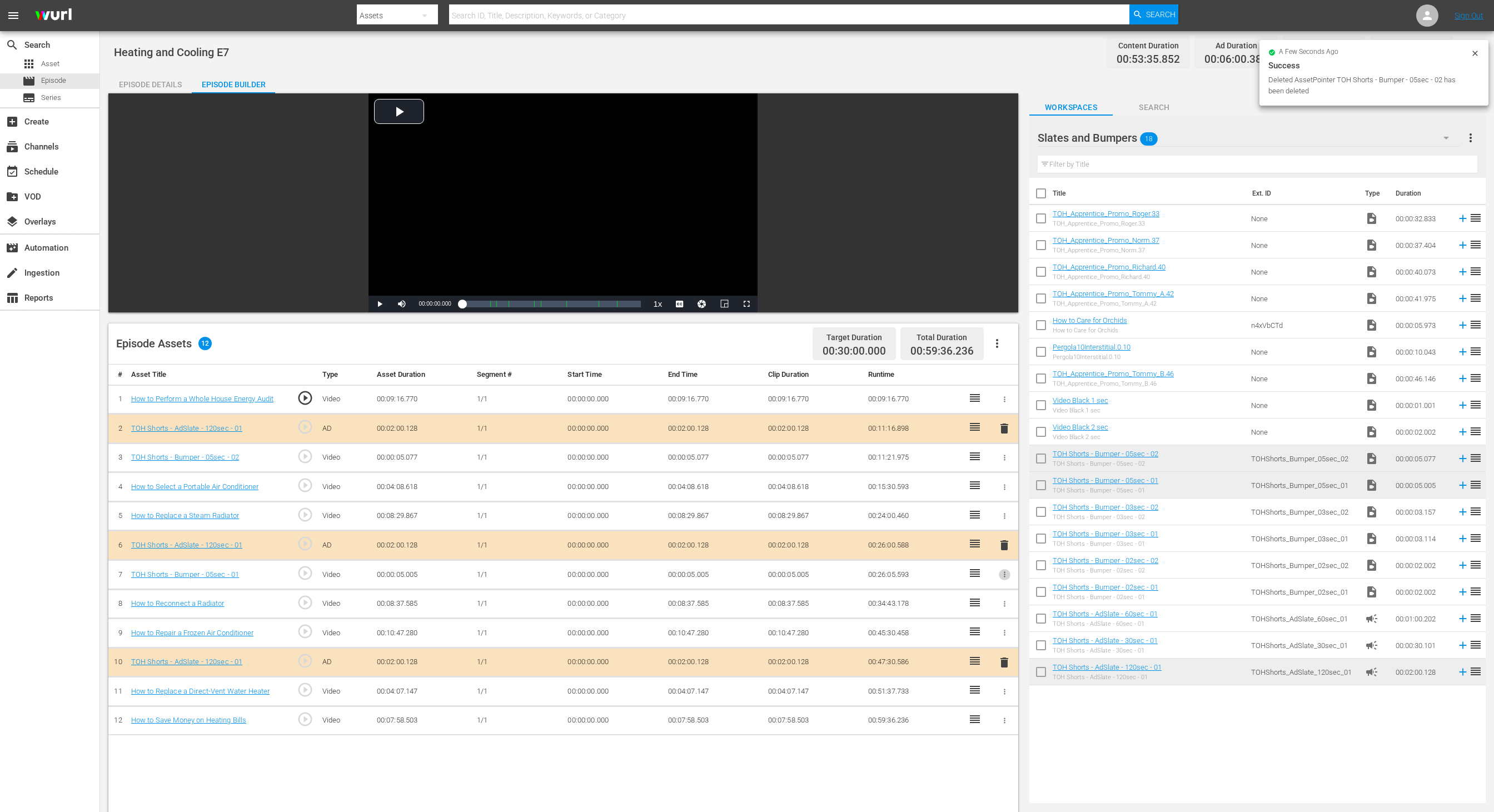
click at [996, 541] on icon "button" at bounding box center [1004, 574] width 8 height 8
click at [985, 541] on span "DELETE ASSET" at bounding box center [968, 610] width 69 height 10
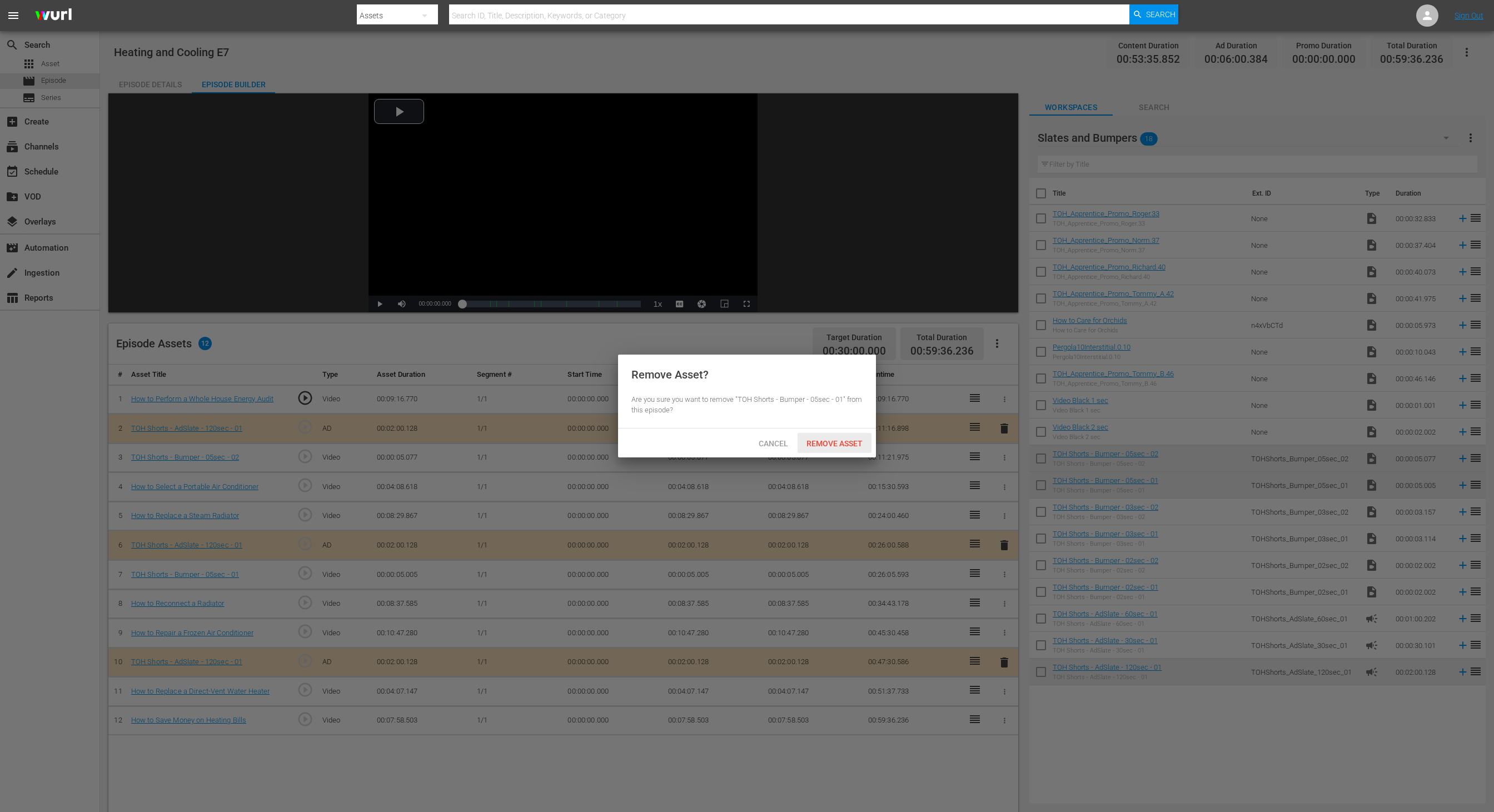
click at [830, 446] on span "Remove Asset" at bounding box center [834, 444] width 74 height 9
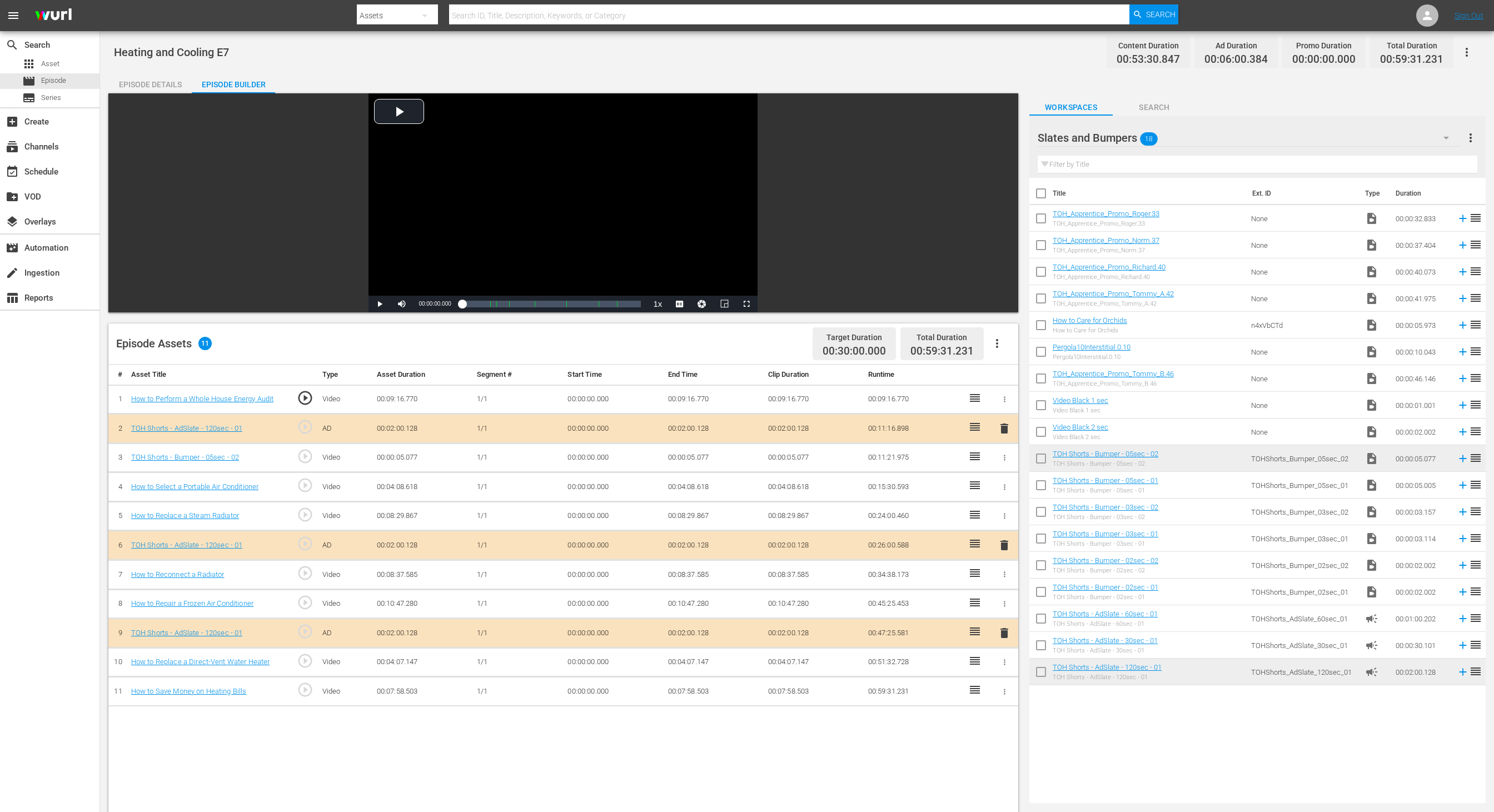
drag, startPoint x: 1006, startPoint y: 685, endPoint x: 1000, endPoint y: 653, distance: 32.6
click at [996, 541] on tbody "1 How to Perform a Whole House Energy Audit play_circle_outline Video 00:09:16.…" at bounding box center [563, 545] width 910 height 321
click at [996, 454] on icon "button" at bounding box center [1004, 457] width 8 height 8
click at [968, 498] on span "DELETE ASSET" at bounding box center [968, 495] width 69 height 10
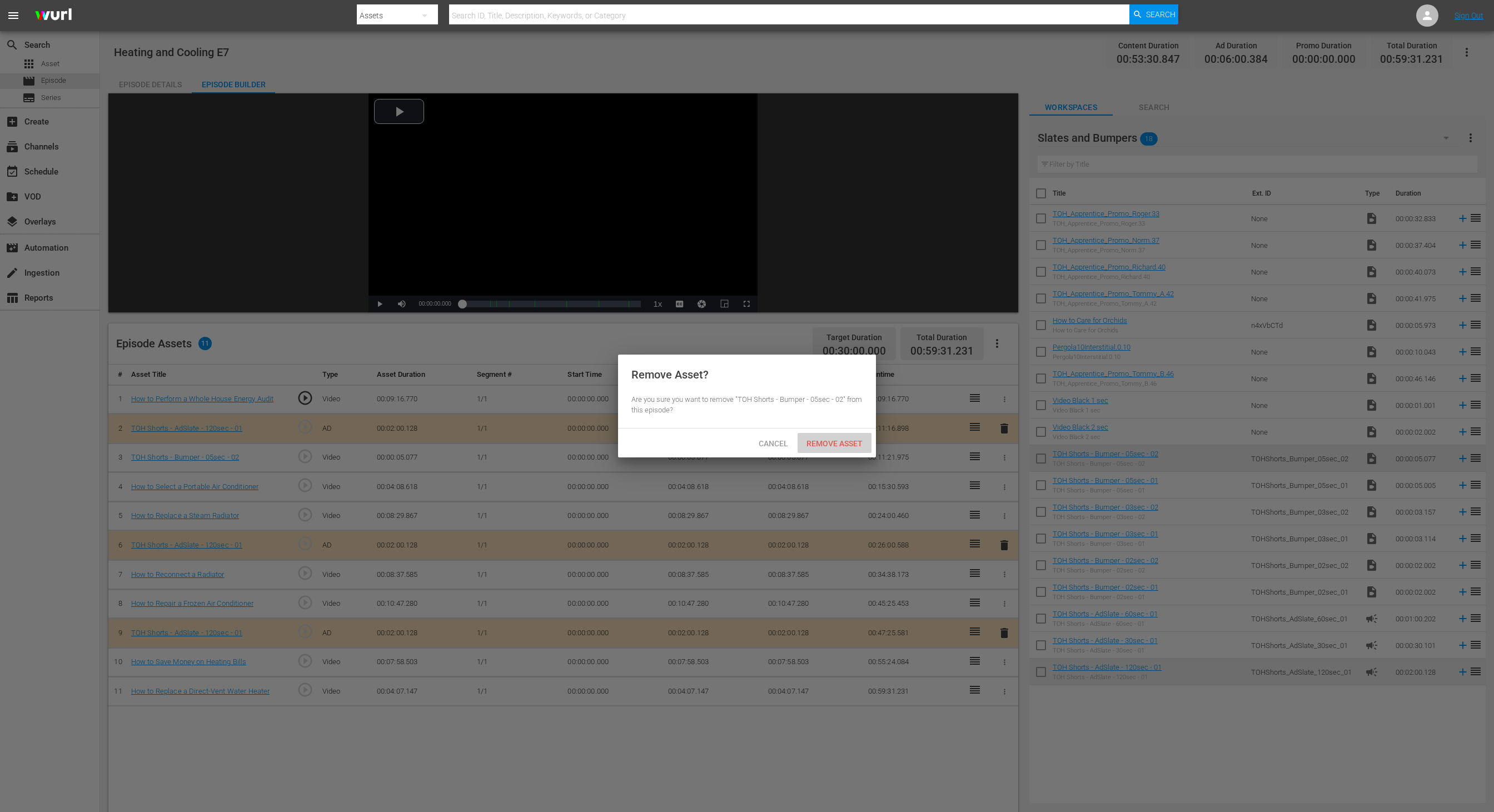
click at [829, 445] on span "Remove Asset" at bounding box center [834, 444] width 74 height 9
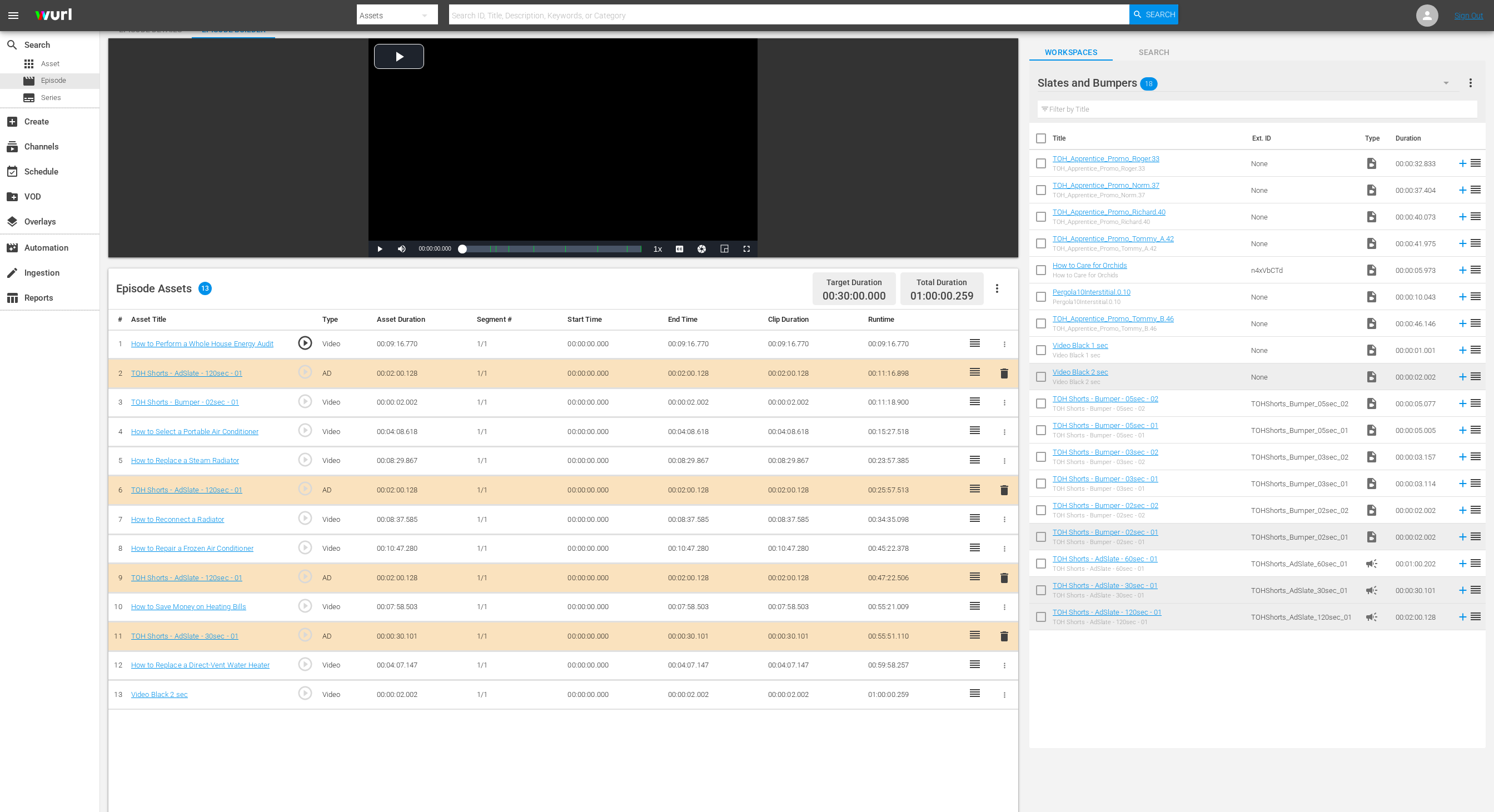
scroll to position [56, 0]
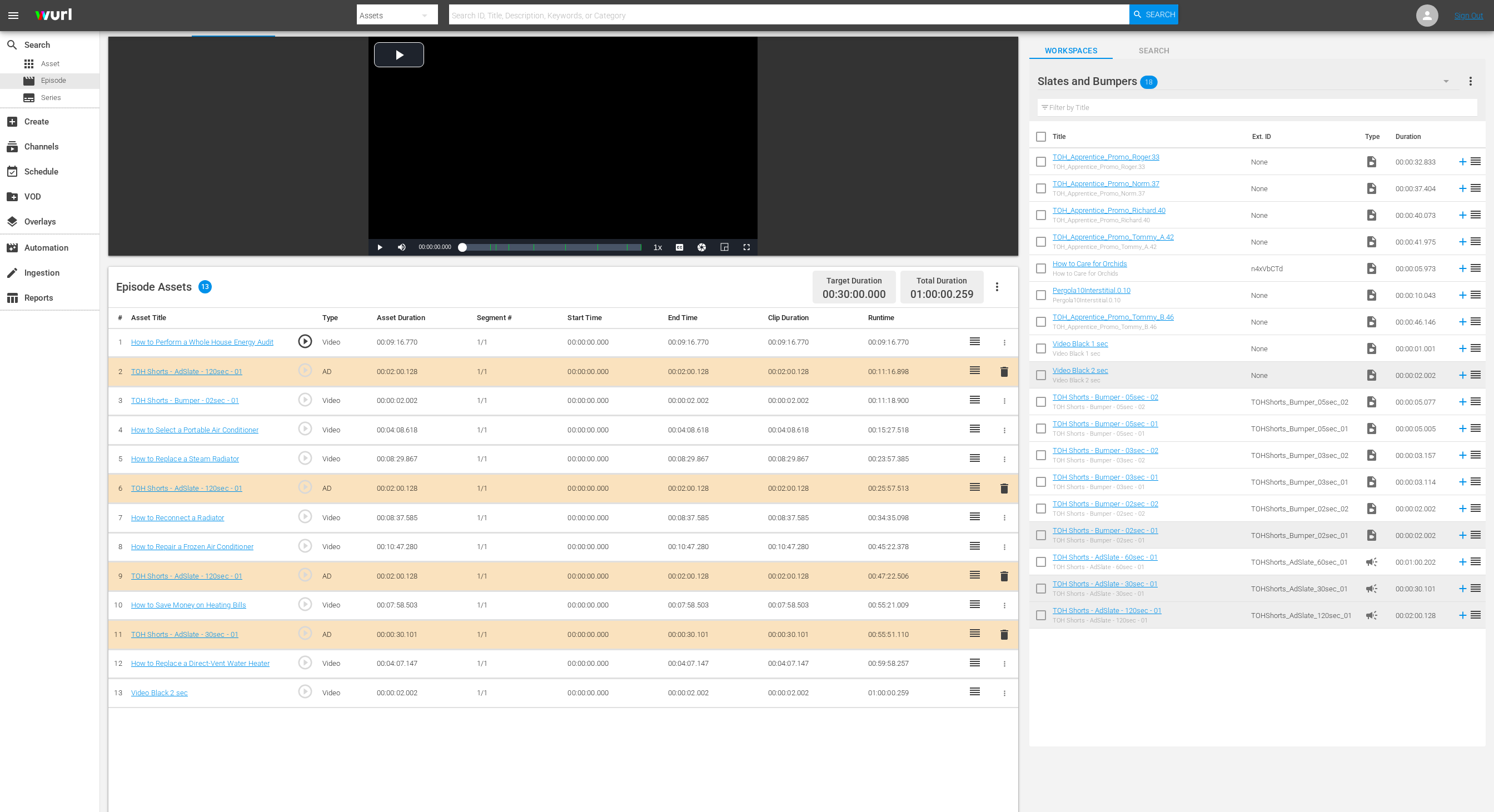
click at [687, 541] on td "00:00:02.002" at bounding box center [714, 693] width 100 height 29
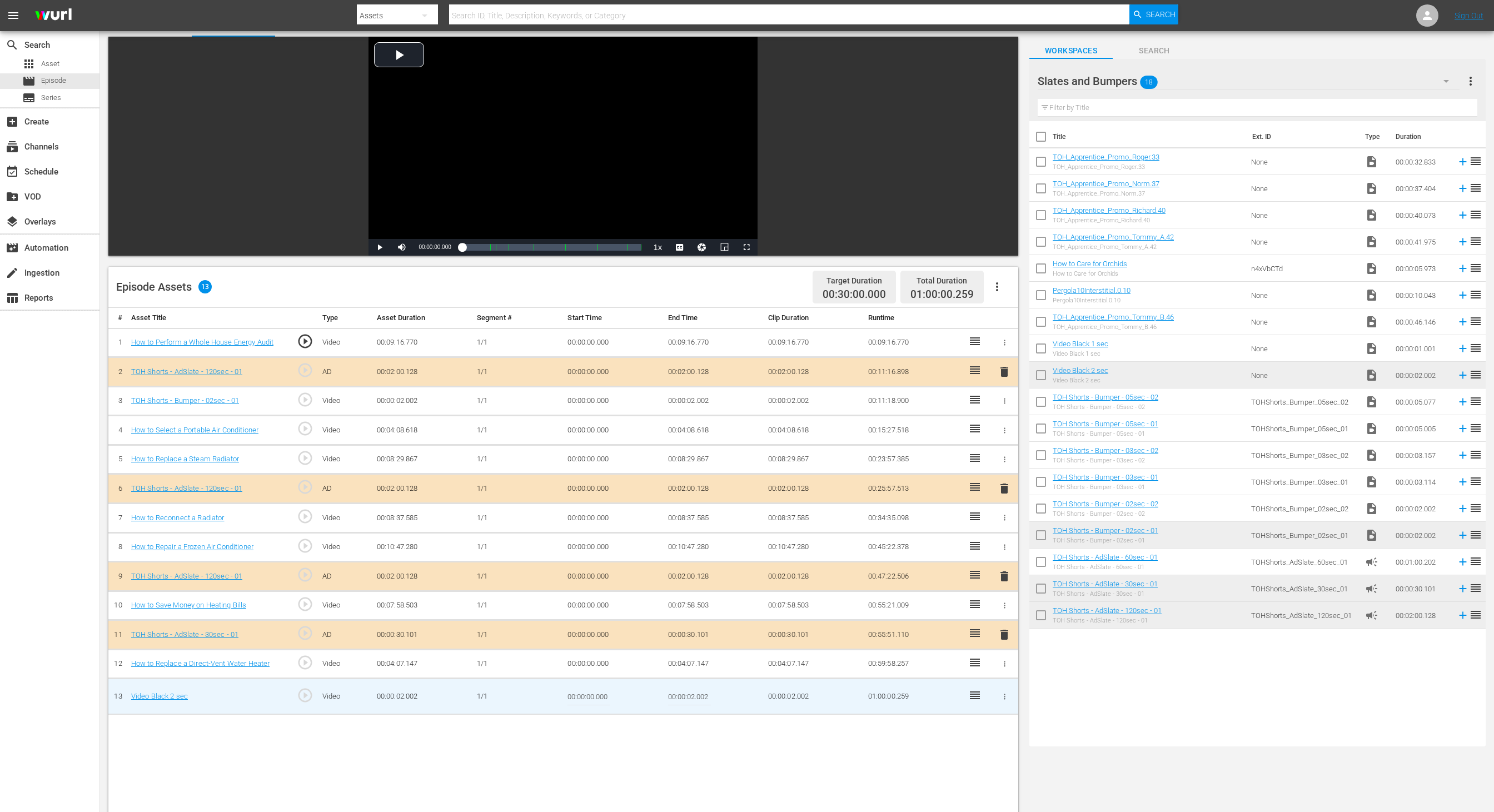
click at [692, 541] on input "00:00:02.002" at bounding box center [689, 696] width 43 height 26
type input "00:00:01.743"
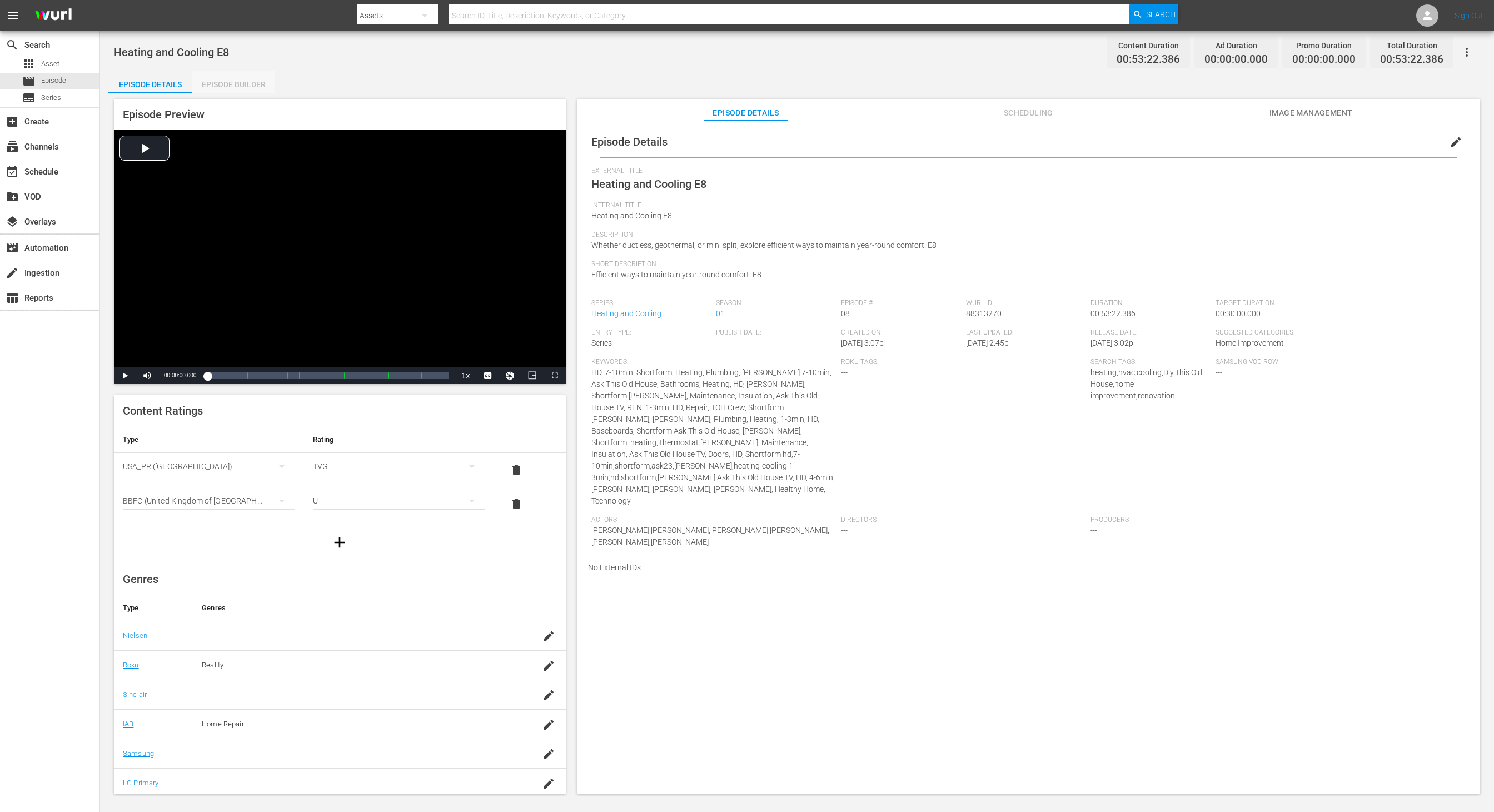
click at [242, 85] on div "Episode Builder" at bounding box center [234, 84] width 84 height 26
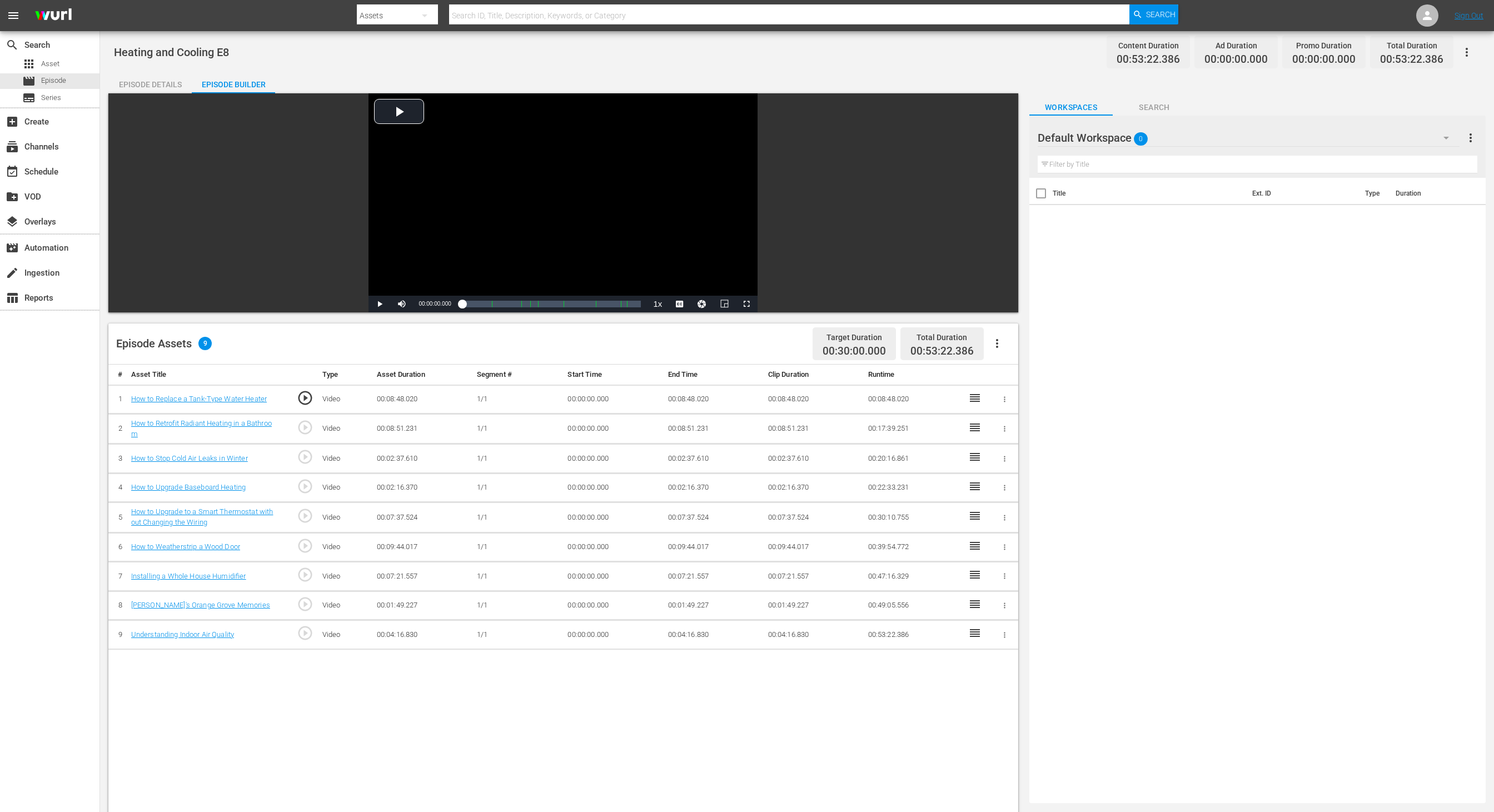
click at [996, 143] on div "Default Workspace 0" at bounding box center [1248, 138] width 422 height 31
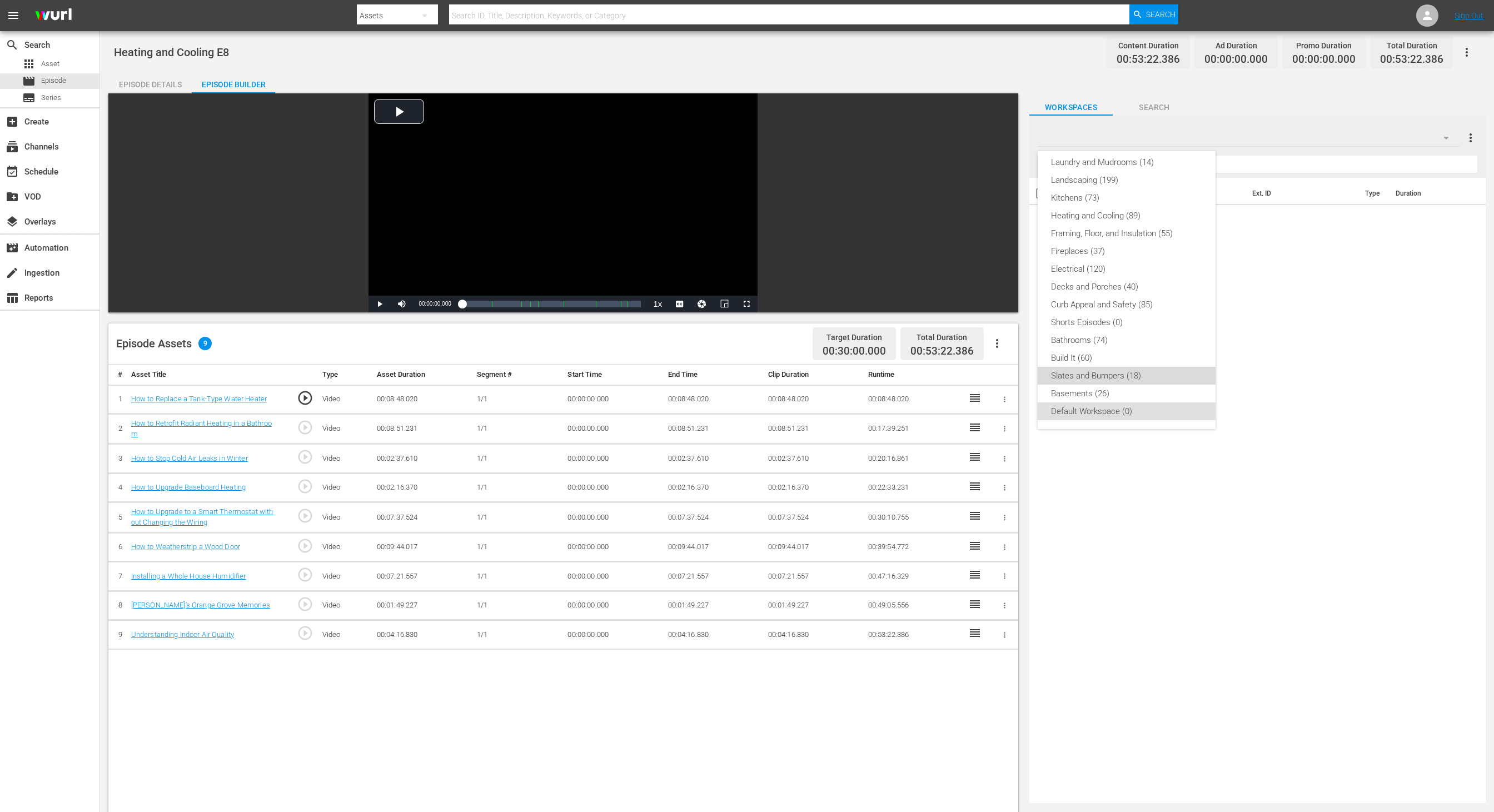
click at [996, 378] on div "Slates and Bumpers (18)" at bounding box center [1127, 376] width 151 height 18
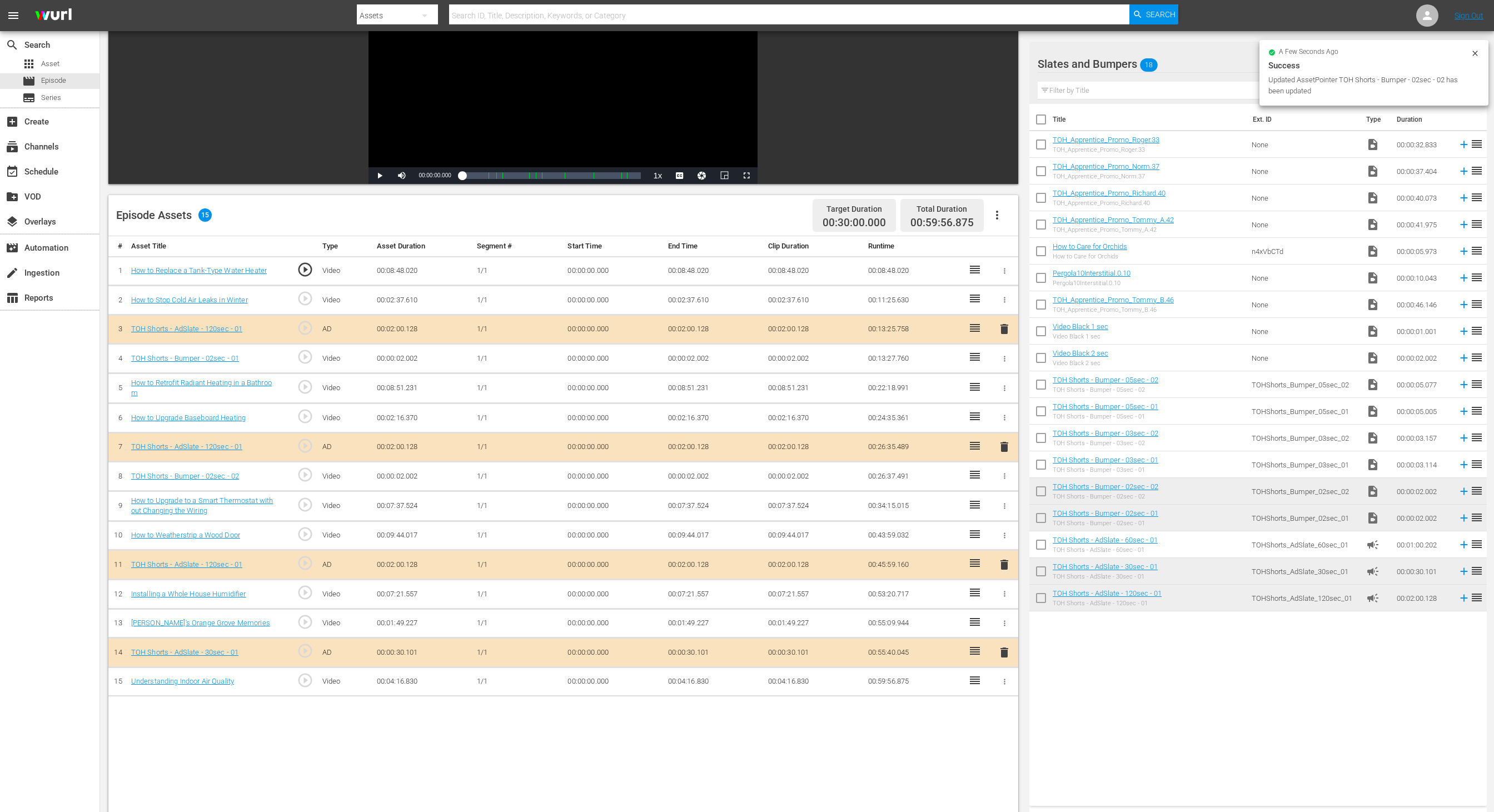
scroll to position [148, 0]
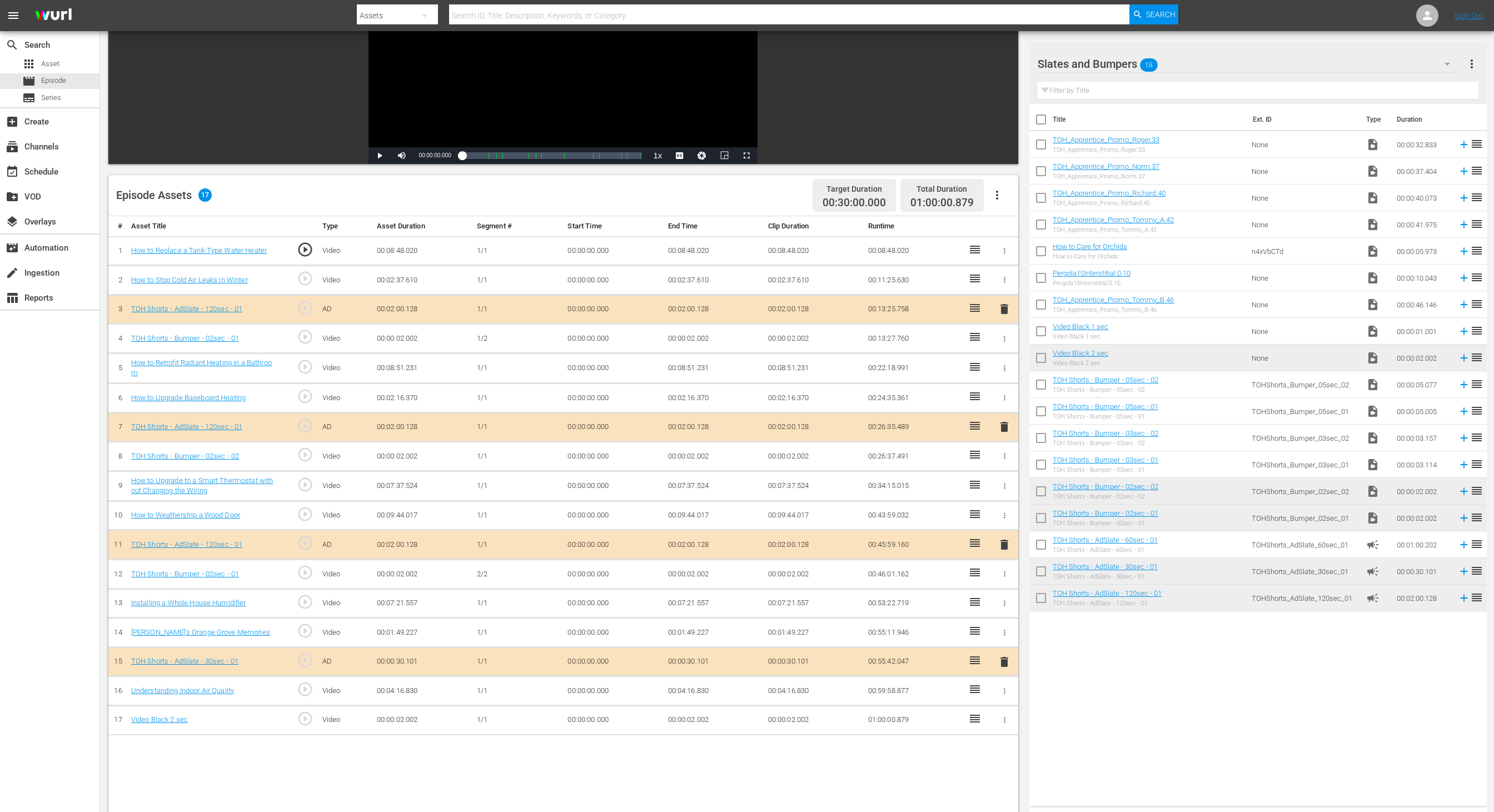
click at [789, 541] on td "00:00:02.002" at bounding box center [814, 720] width 100 height 29
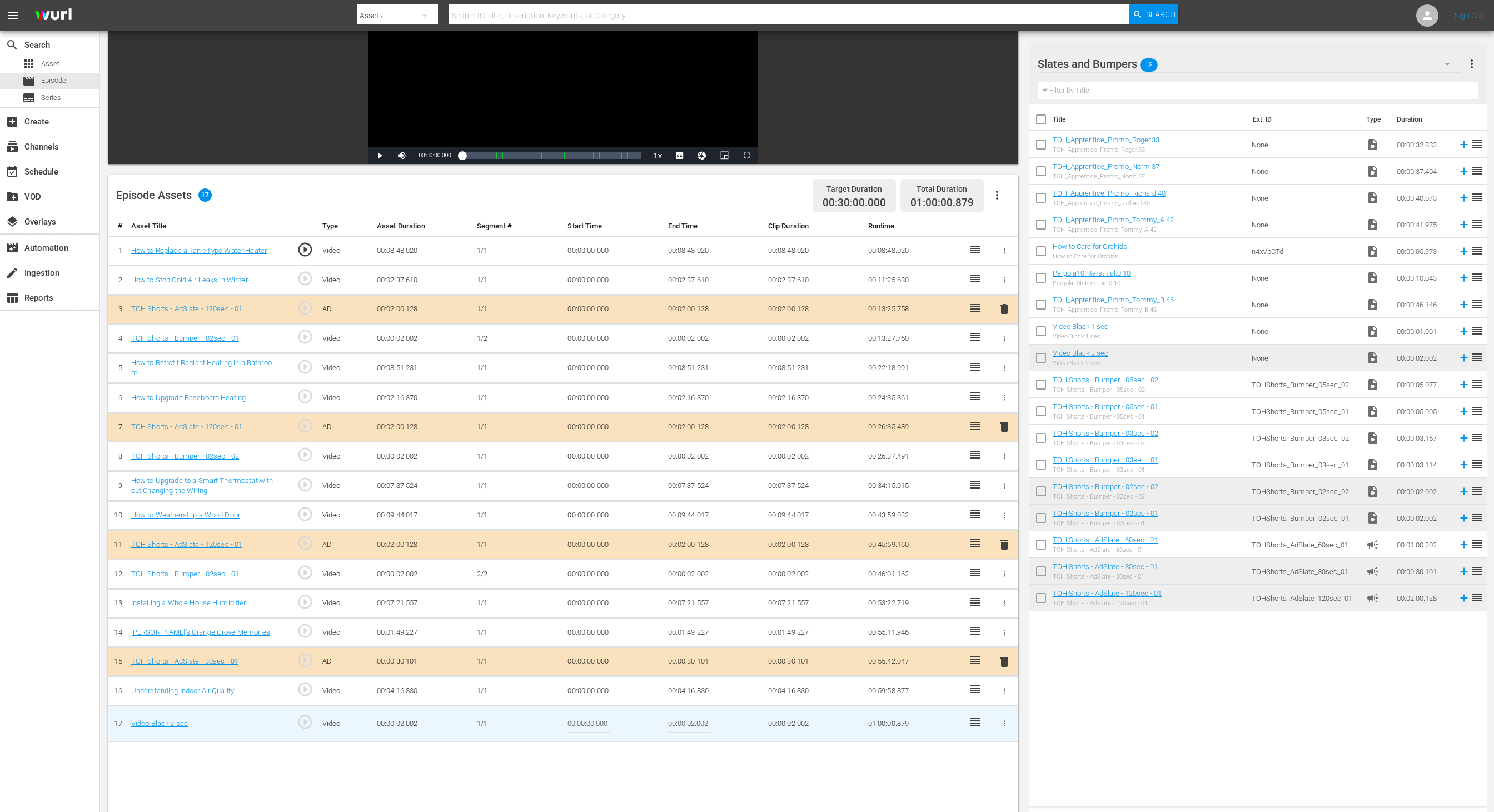
click at [793, 541] on td "00:00:02.002" at bounding box center [814, 724] width 100 height 36
click at [788, 541] on td "00:00:02.002" at bounding box center [814, 724] width 100 height 36
click at [791, 541] on td "00:00:02.002" at bounding box center [814, 724] width 100 height 36
click at [687, 541] on input "00:00:02.002" at bounding box center [689, 723] width 43 height 26
type input "00:00:01.122"
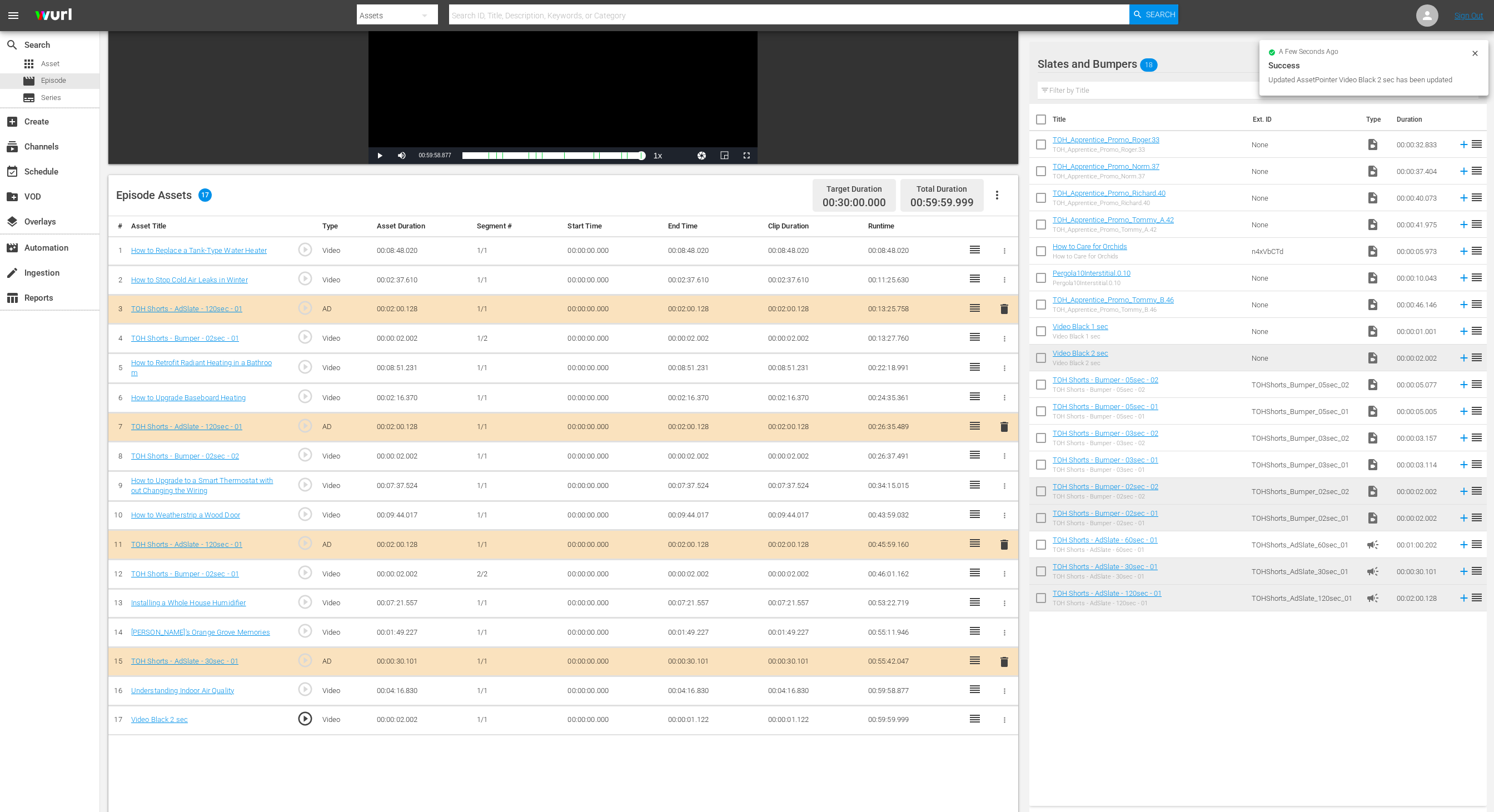
click at [705, 541] on td "00:00:01.122" at bounding box center [714, 720] width 100 height 29
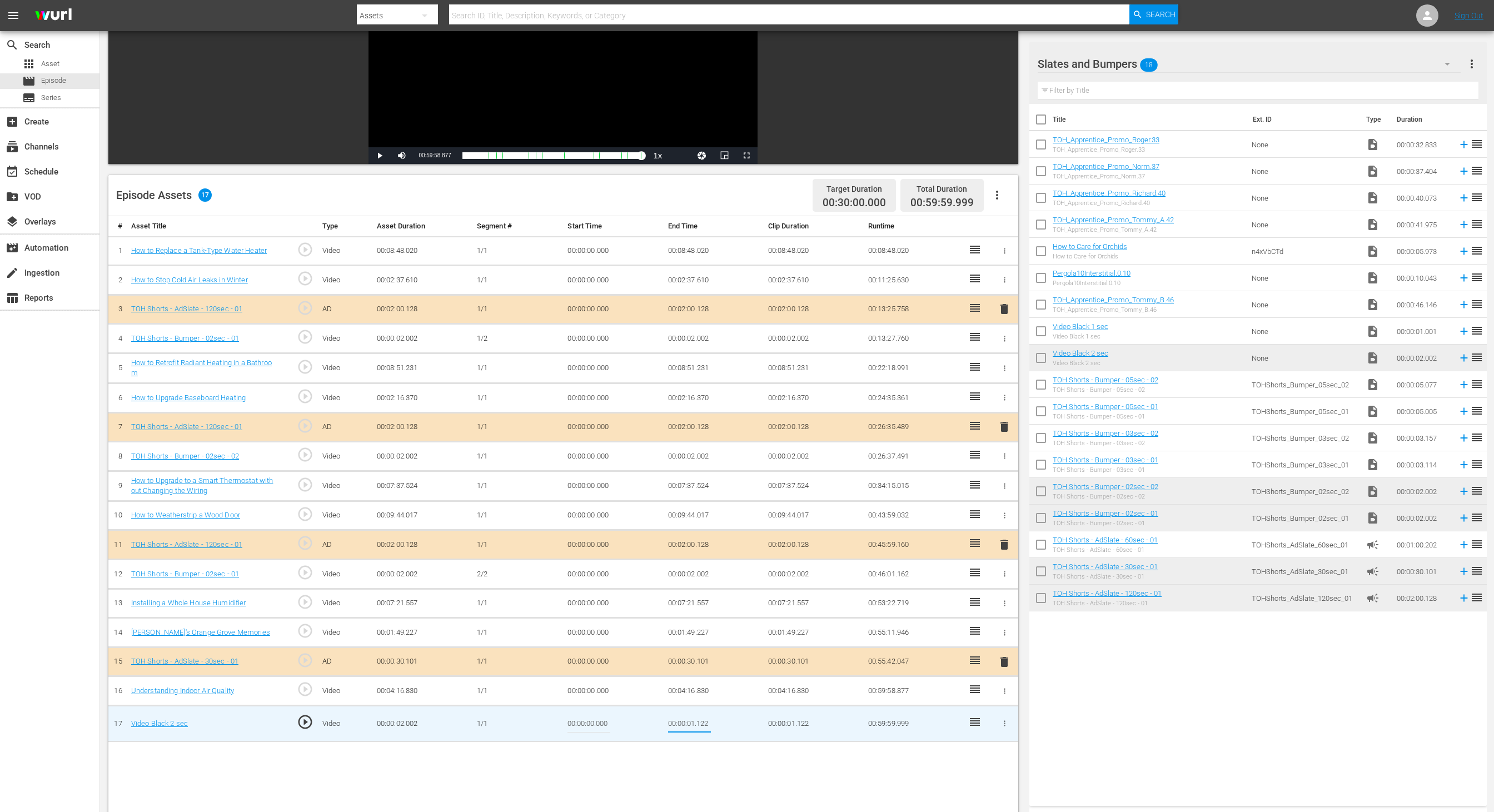
click at [705, 541] on input "00:00:01.122" at bounding box center [689, 723] width 43 height 26
drag, startPoint x: 705, startPoint y: 716, endPoint x: 719, endPoint y: 718, distance: 14.1
click at [719, 541] on td "00:00:01.122" at bounding box center [714, 724] width 100 height 36
type input "00:00:01.123"
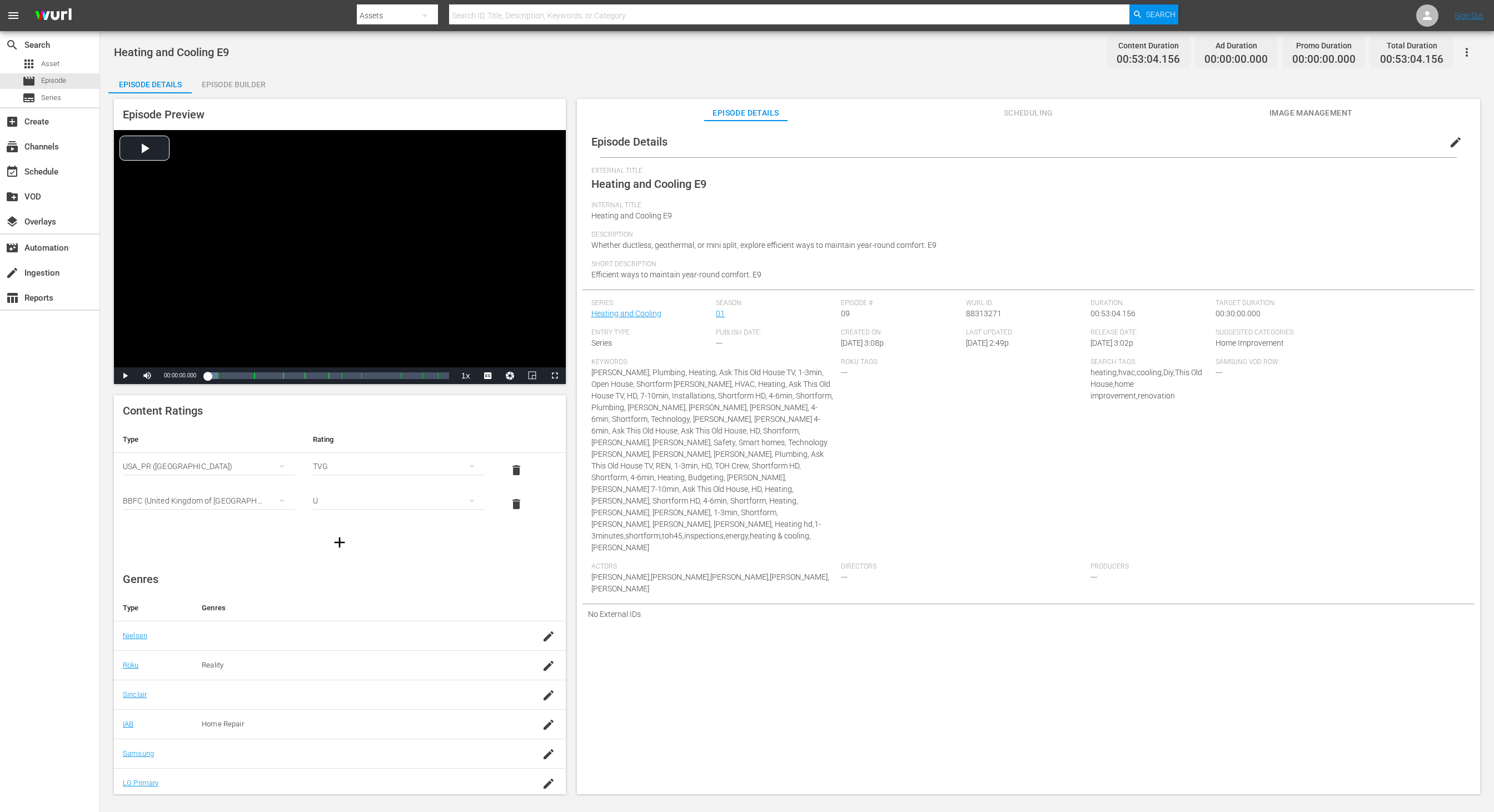
click at [242, 85] on div "Episode Builder" at bounding box center [234, 84] width 84 height 26
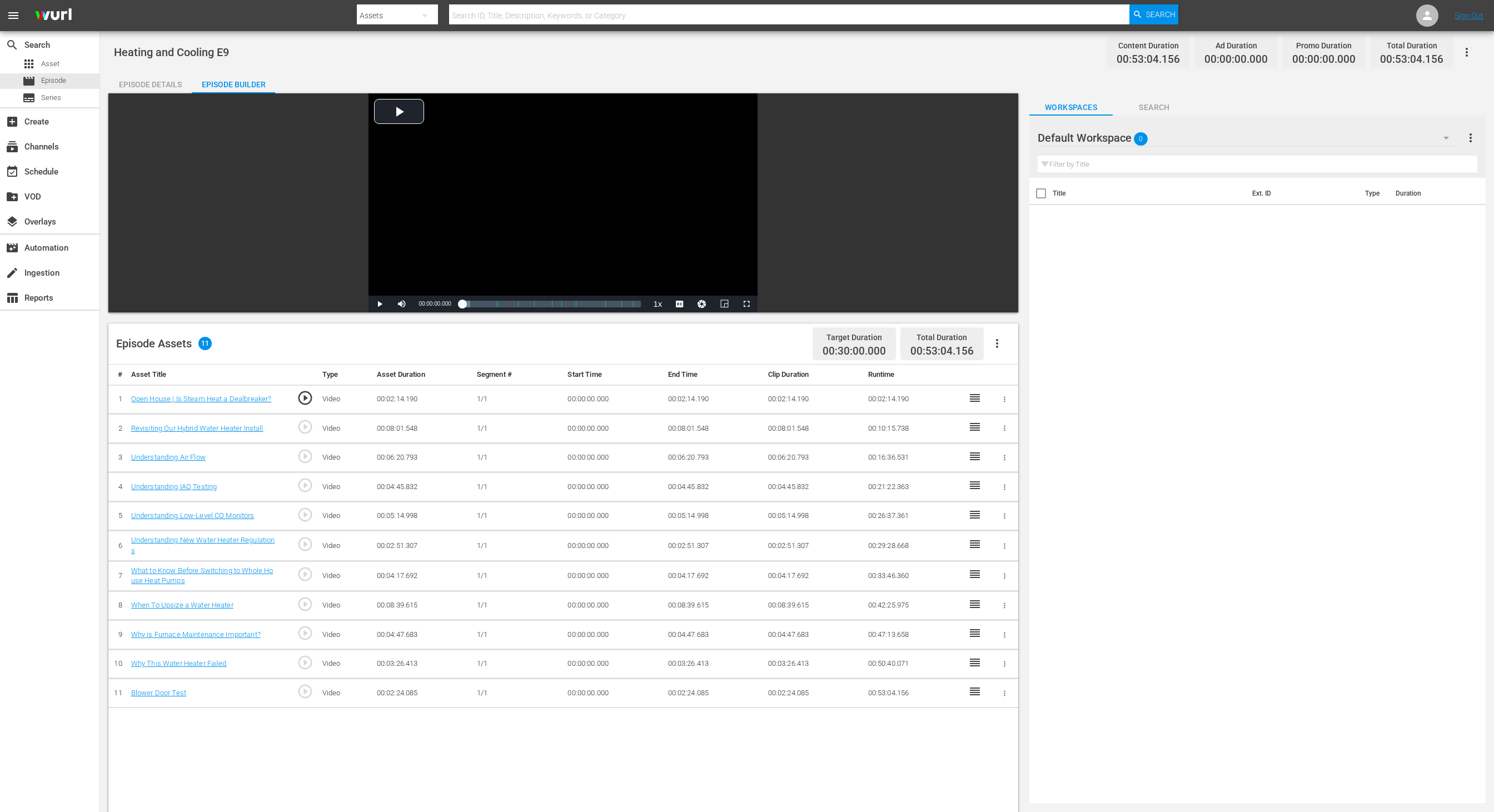
click at [996, 138] on div "Default Workspace 0" at bounding box center [1248, 138] width 422 height 31
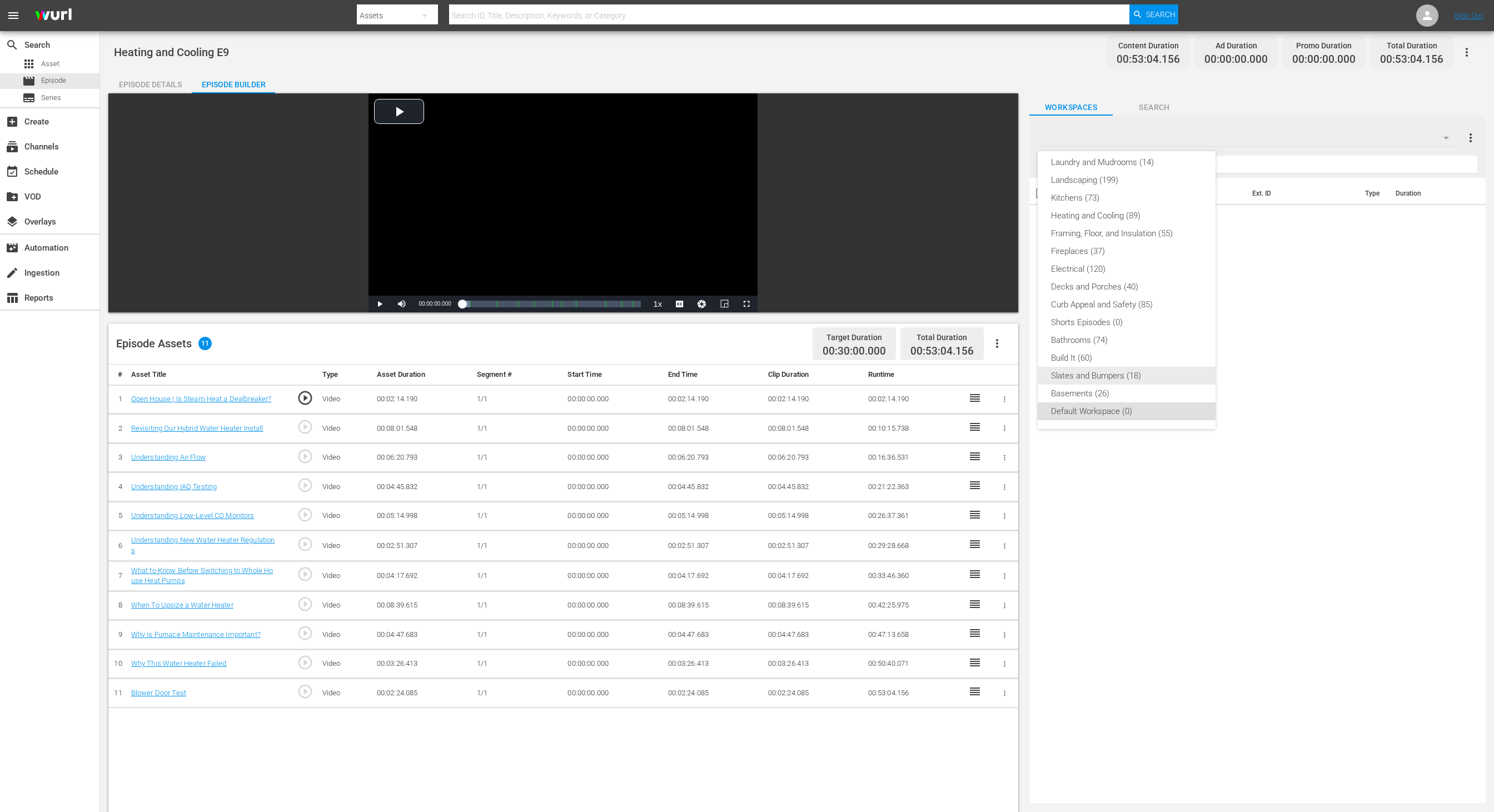
click at [996, 379] on div "Slates and Bumpers (18)" at bounding box center [1127, 376] width 151 height 18
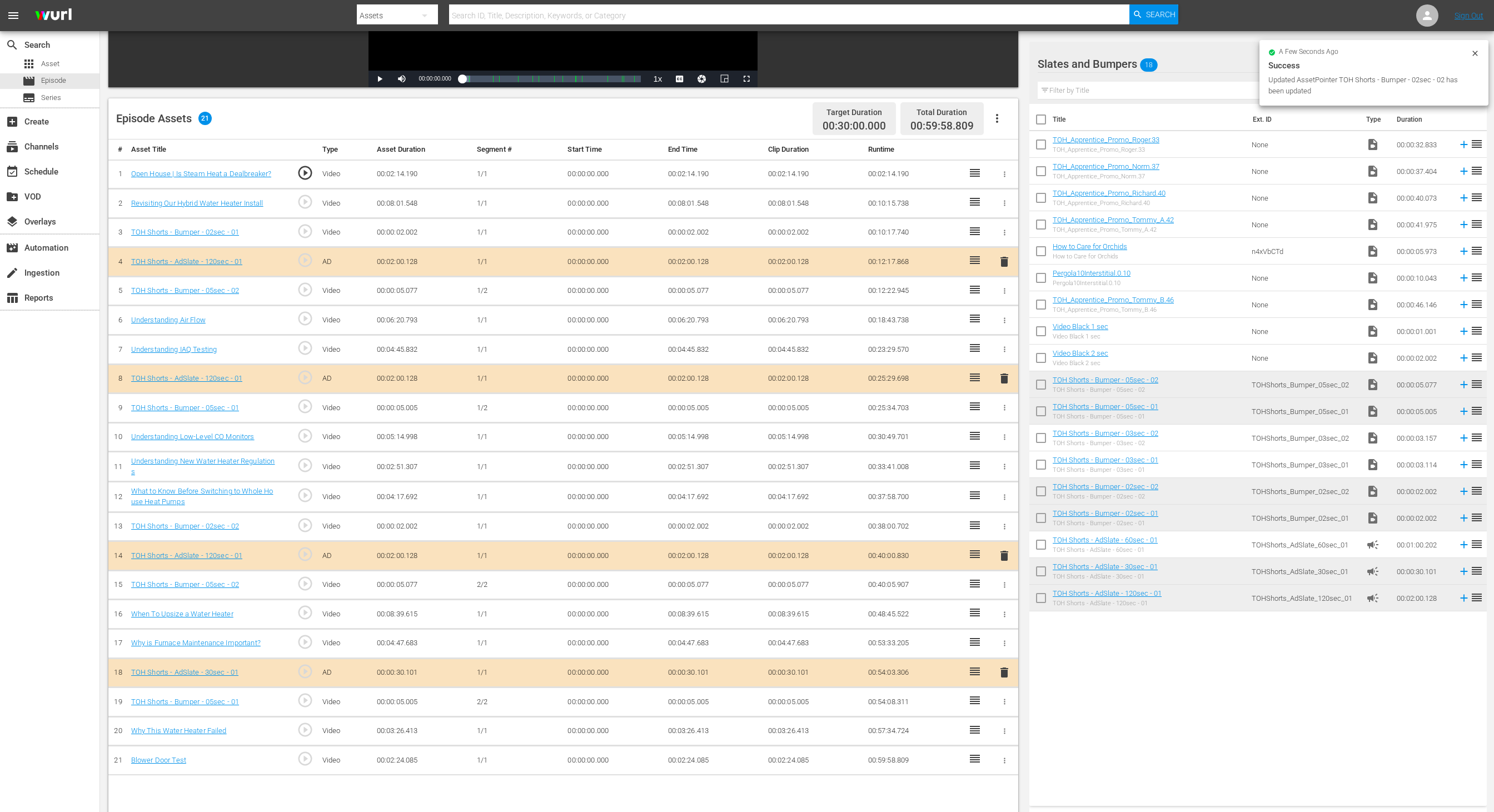
scroll to position [289, 0]
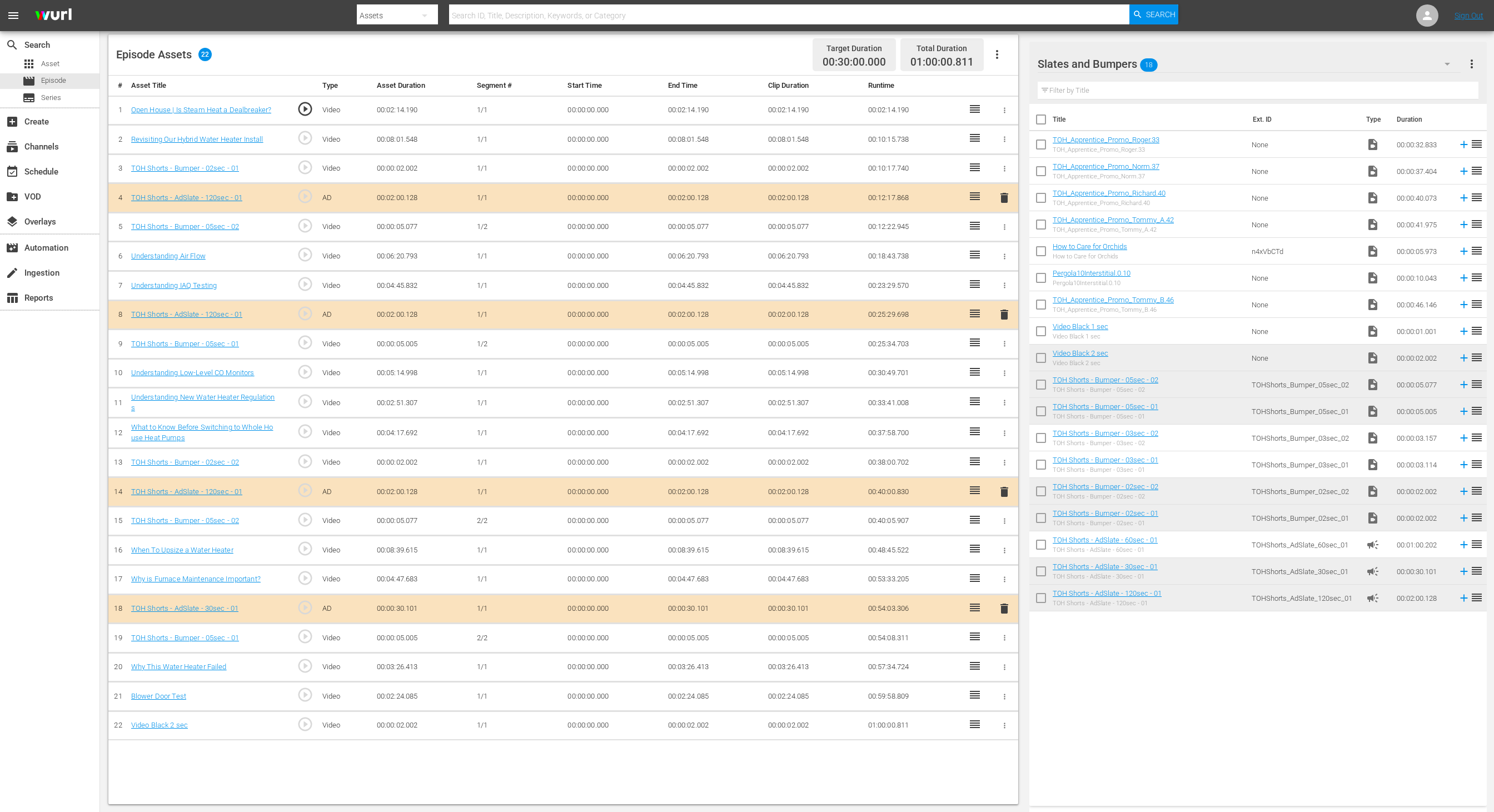
click at [689, 715] on td "00:00:02.002" at bounding box center [714, 726] width 100 height 29
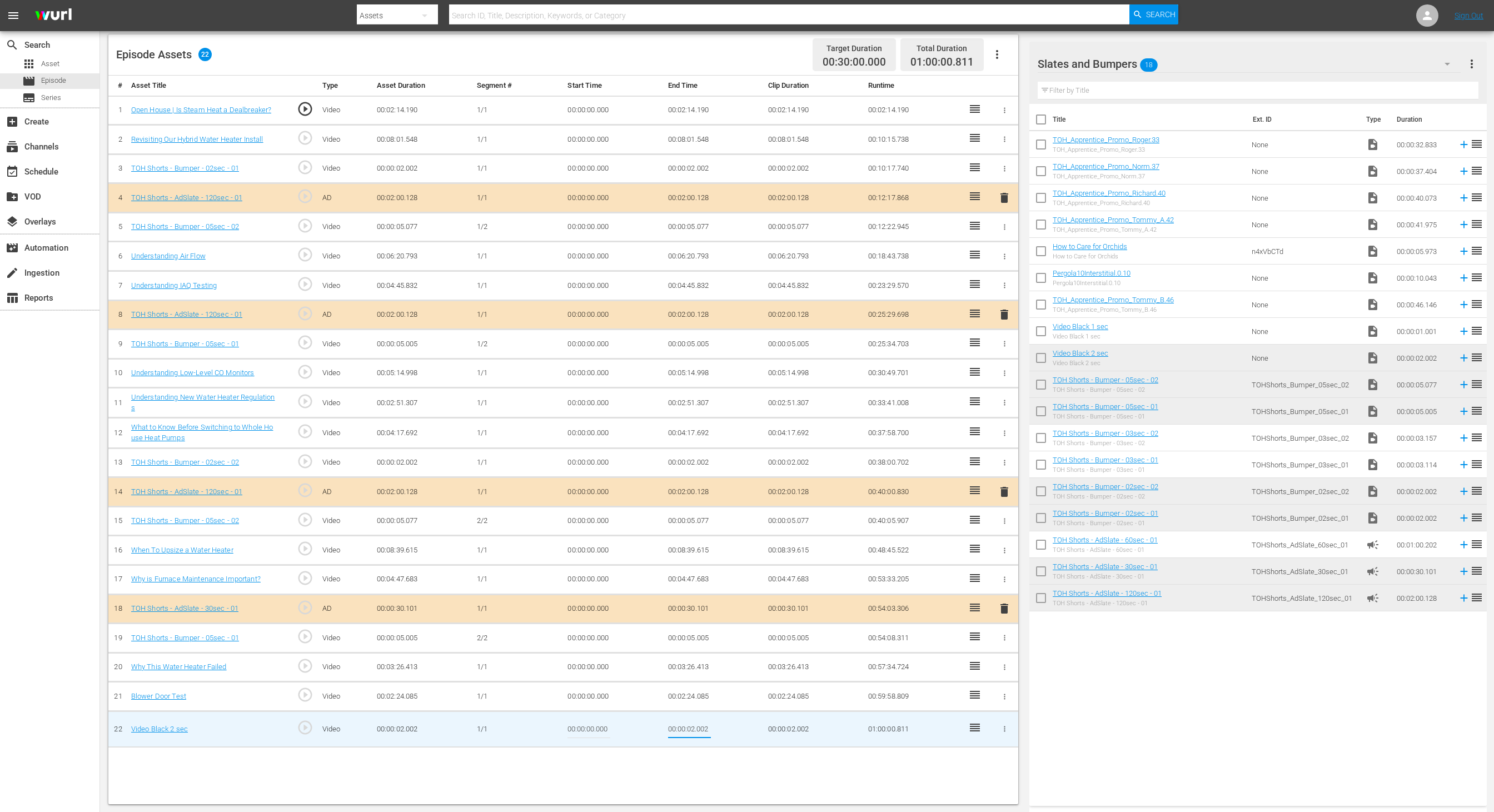
click at [689, 717] on input "00:00:02.002" at bounding box center [689, 728] width 43 height 26
type input "00:00:01.002"
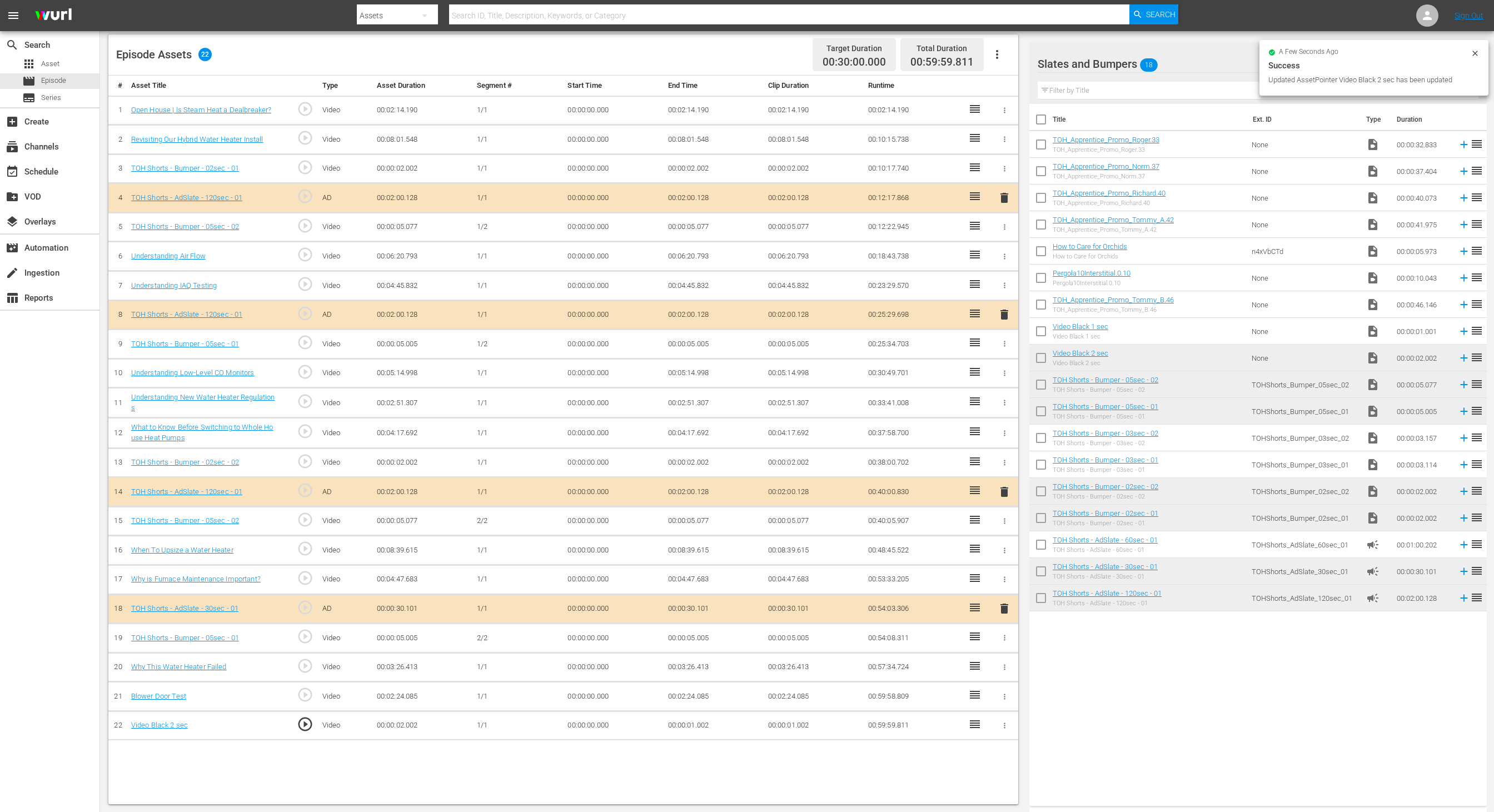
click at [697, 719] on td "00:00:01.002" at bounding box center [714, 726] width 100 height 29
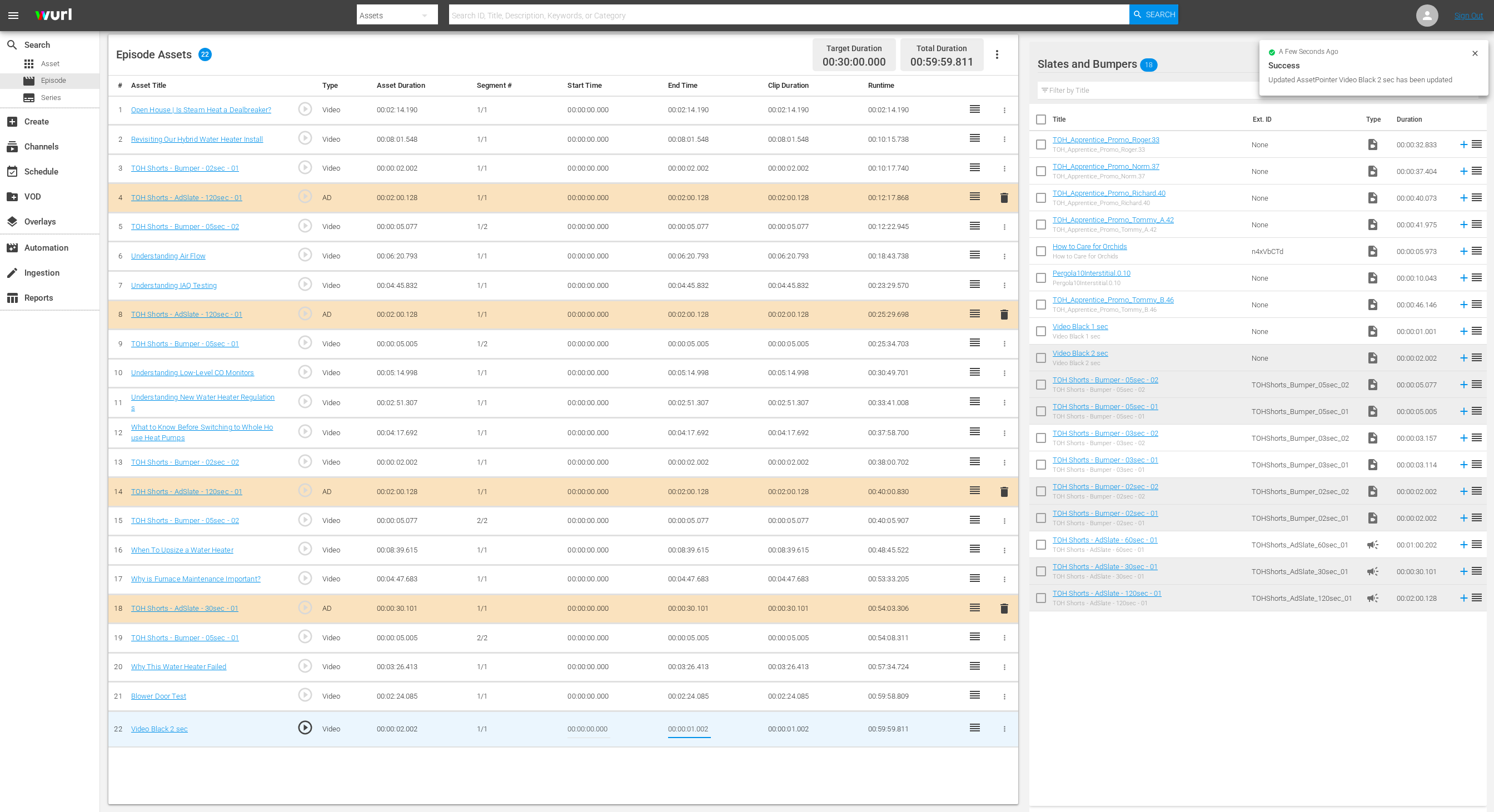
click at [697, 719] on input "00:00:01.002" at bounding box center [689, 728] width 43 height 26
click at [706, 722] on input "00:00:01.002" at bounding box center [689, 728] width 43 height 26
click at [706, 723] on input "00:00:01.002" at bounding box center [689, 728] width 43 height 26
click at [700, 722] on input "00:00:01.002" at bounding box center [689, 728] width 43 height 26
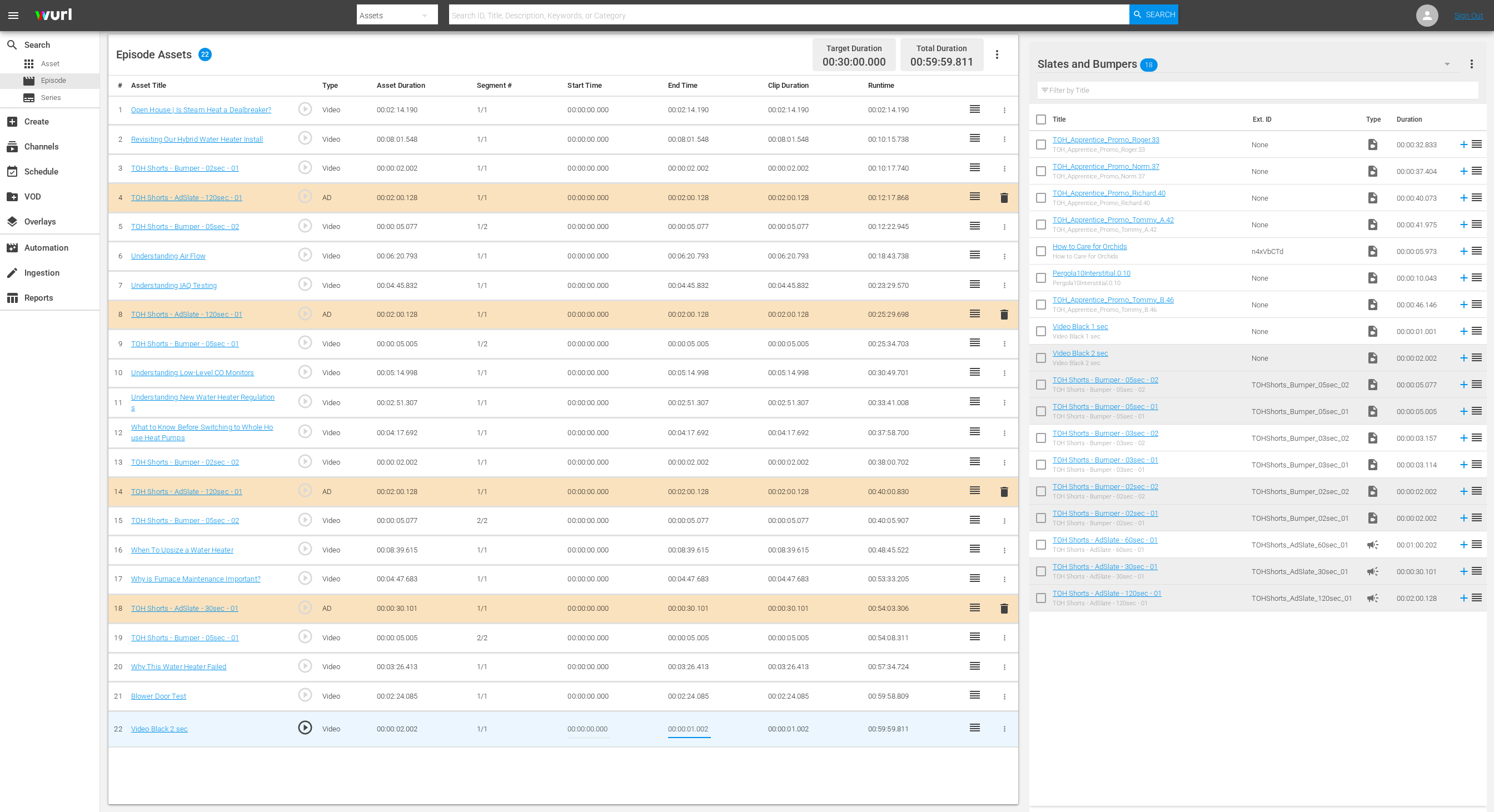
click at [690, 721] on input "00:00:01.002" at bounding box center [689, 728] width 43 height 26
type input "00:00:02.002"
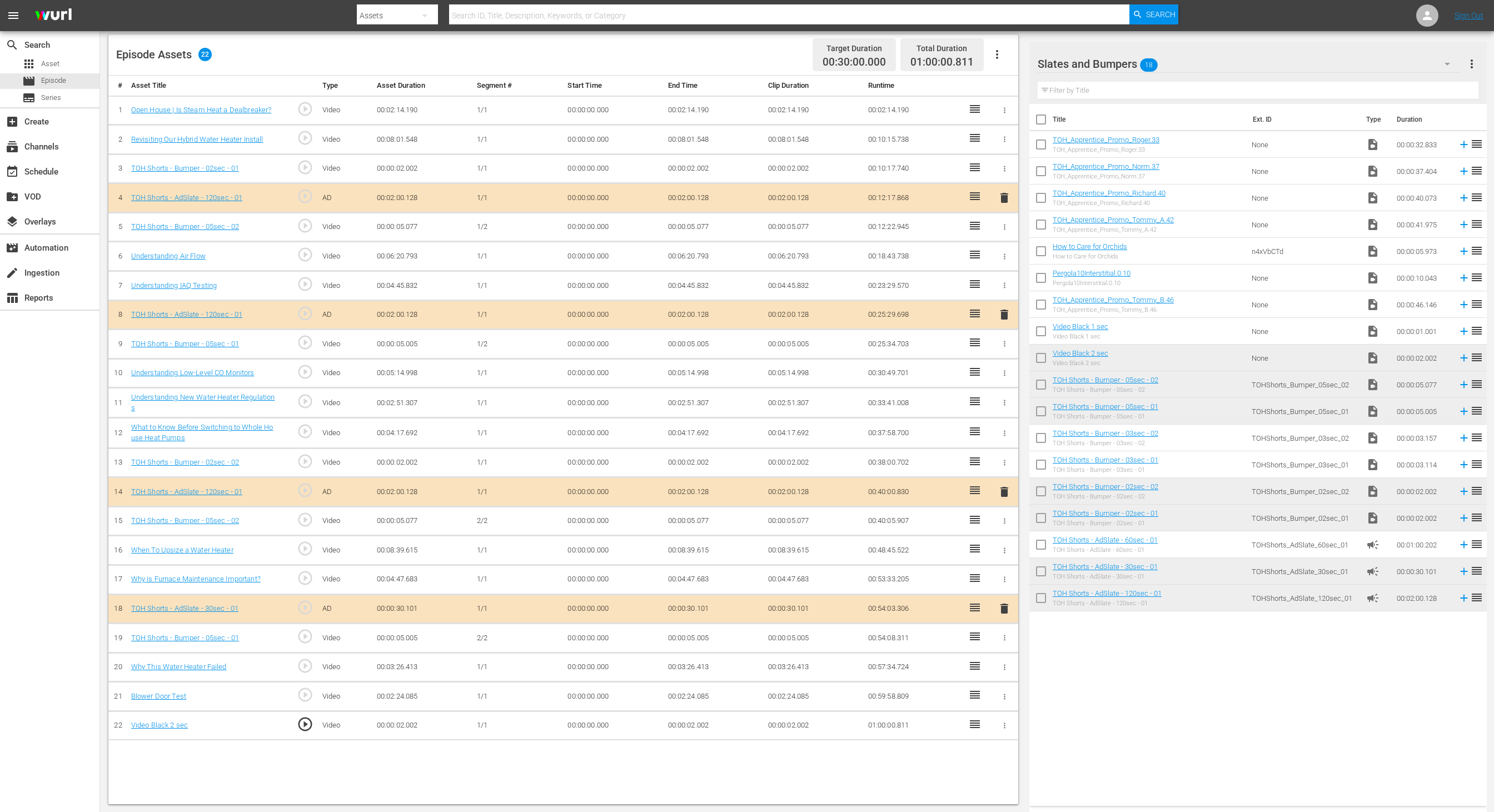
click at [692, 717] on td "00:00:02.002" at bounding box center [714, 726] width 100 height 29
click at [690, 713] on td "00:00:02.002" at bounding box center [714, 726] width 100 height 29
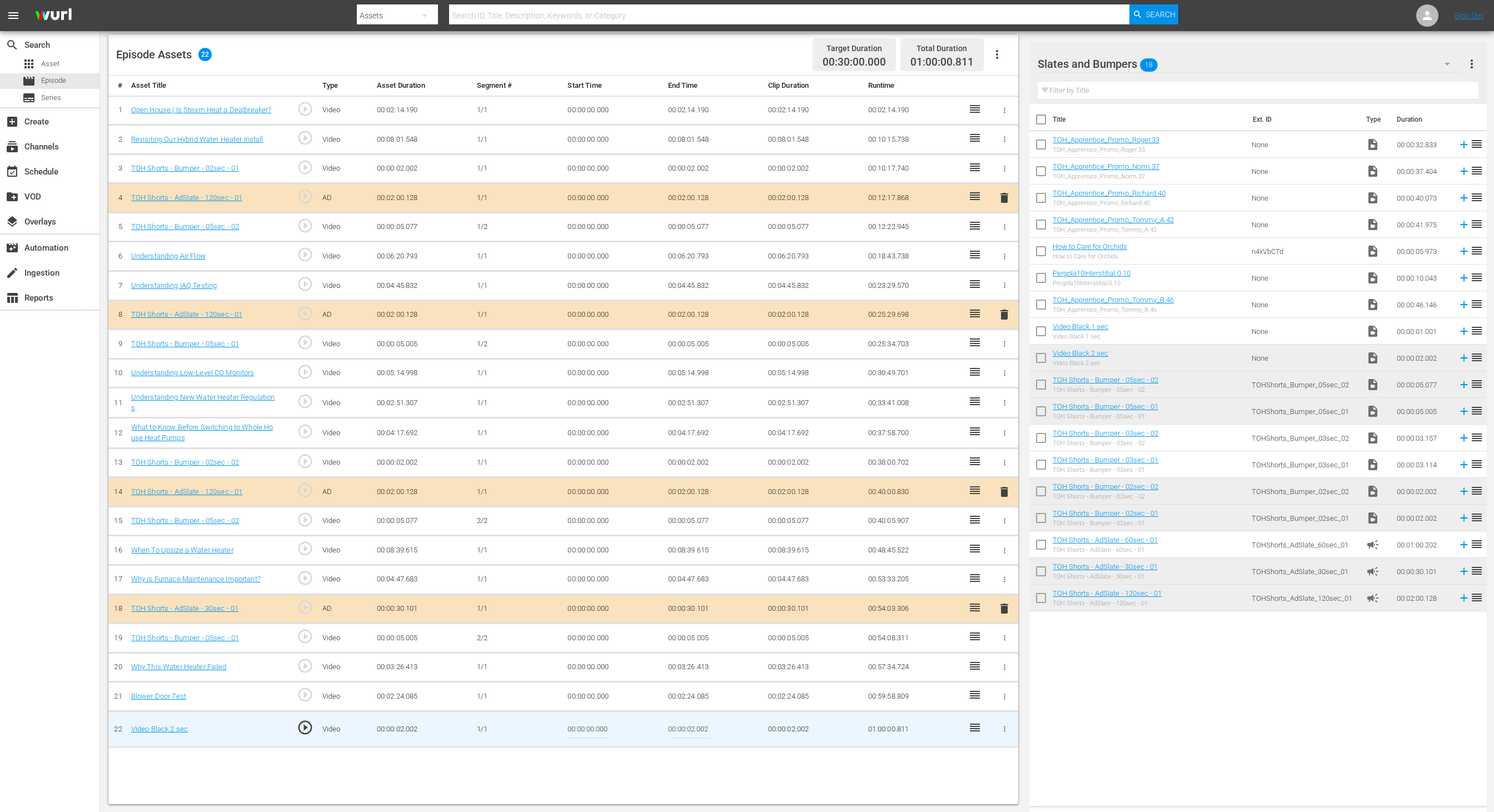
click at [692, 720] on input "00:00:02.002" at bounding box center [689, 728] width 43 height 26
type input "00:00:01.191"
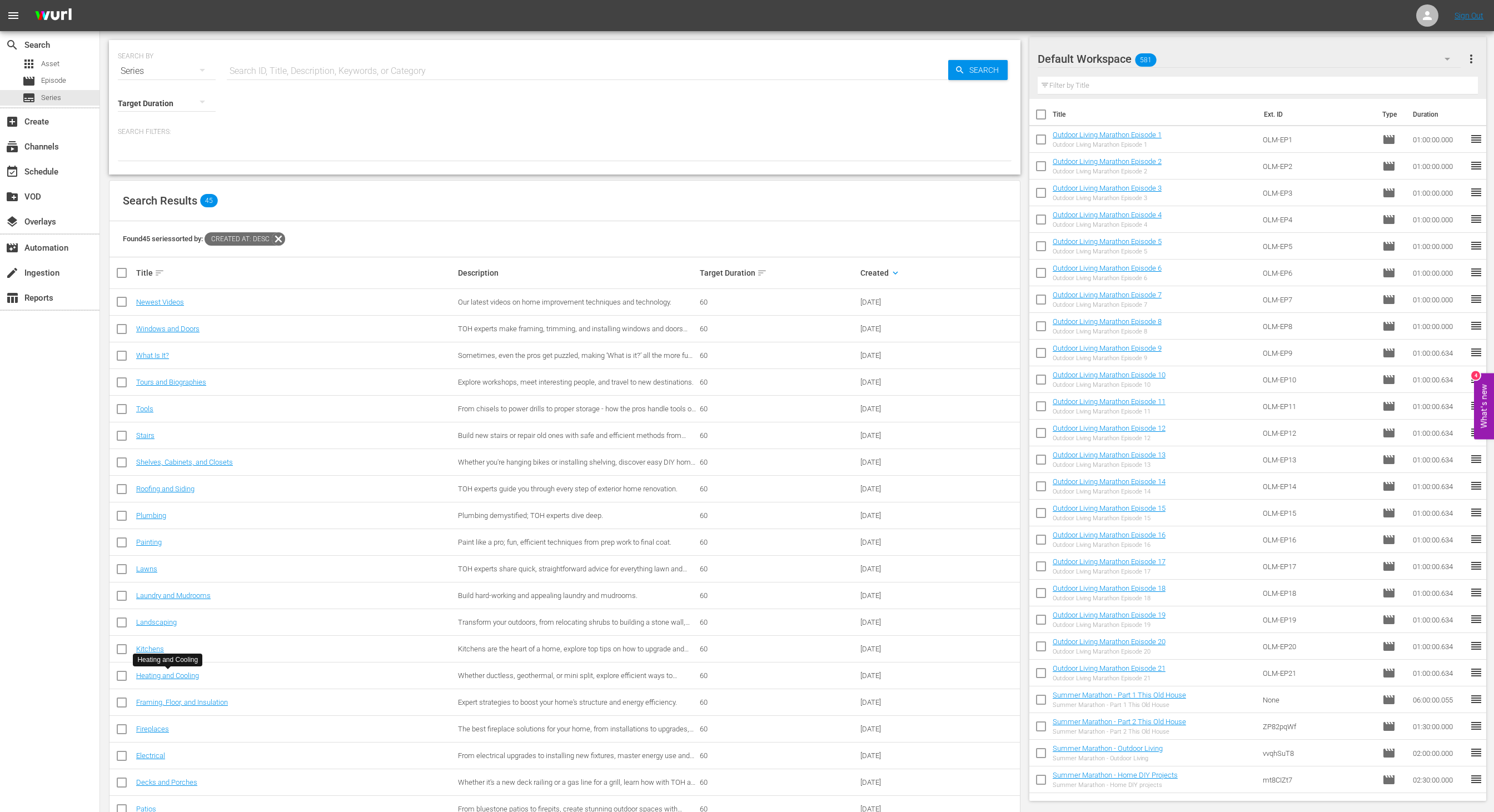
scroll to position [75, 0]
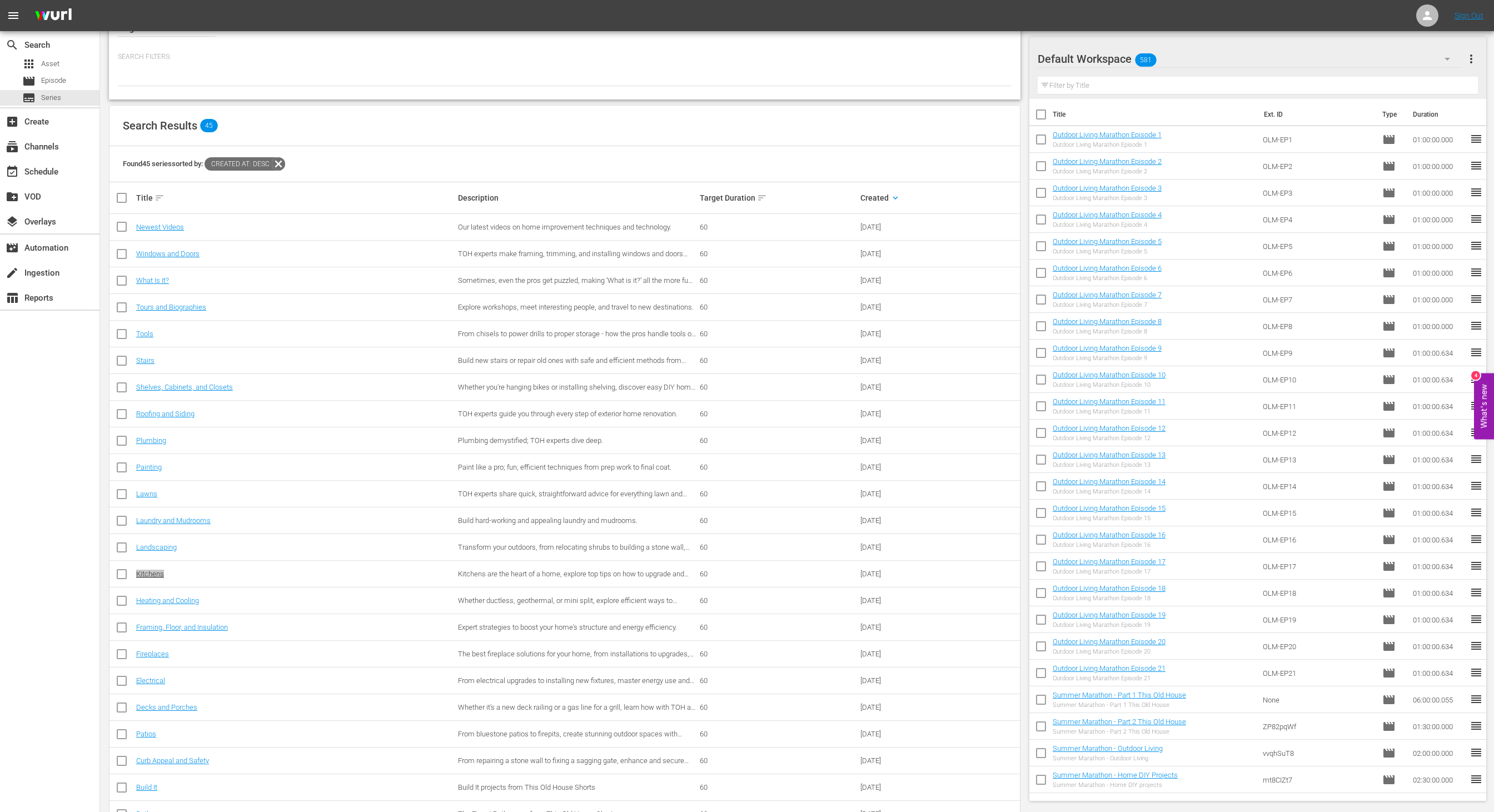
drag, startPoint x: 154, startPoint y: 573, endPoint x: 403, endPoint y: 2, distance: 622.9
click at [0, 0] on div "menu Sign Out search Search apps Asset movie Episode subtitles Series add_box C…" at bounding box center [747, 627] width 1494 height 1404
drag, startPoint x: 158, startPoint y: 546, endPoint x: 474, endPoint y: 5, distance: 626.5
click at [0, 0] on div "menu Sign Out search Search apps Asset movie Episode subtitles Series add_box C…" at bounding box center [747, 627] width 1494 height 1404
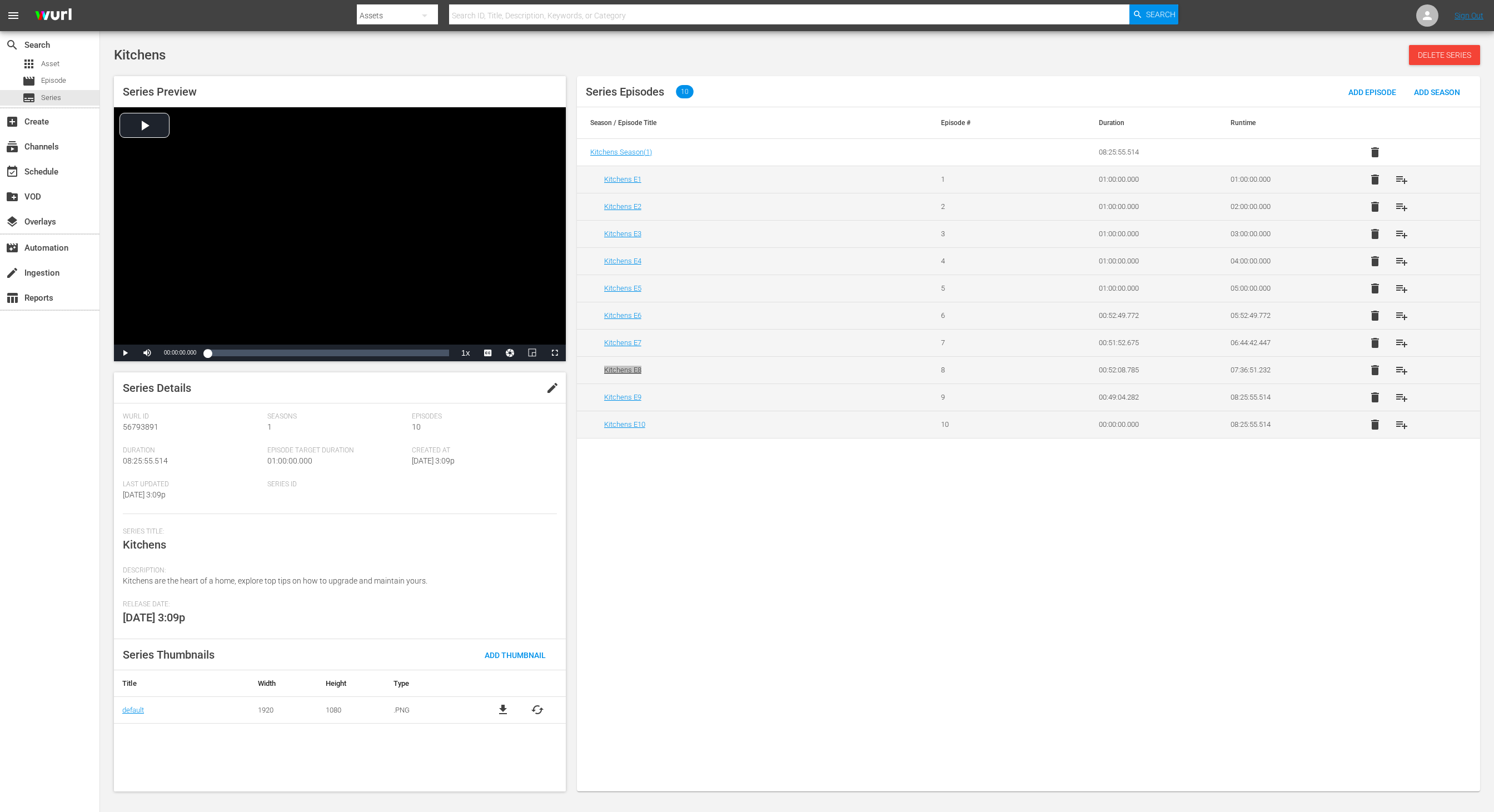
drag, startPoint x: 630, startPoint y: 369, endPoint x: 490, endPoint y: 2, distance: 392.8
click at [0, 0] on div "menu Search By Assets Search ID, Title, Description, Keywords, or Category Sear…" at bounding box center [747, 397] width 1494 height 795
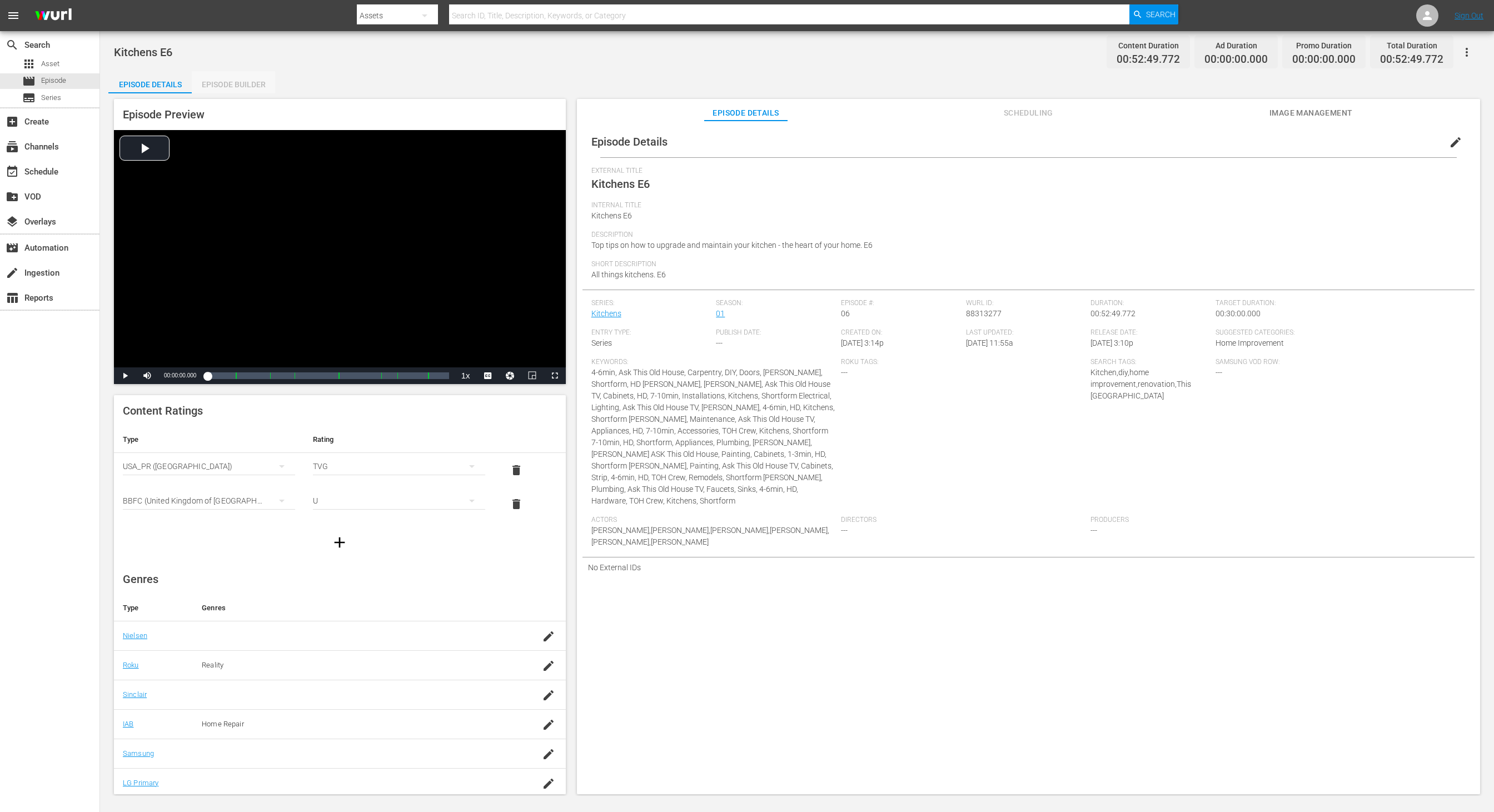
click at [253, 85] on div "Episode Builder" at bounding box center [234, 84] width 84 height 26
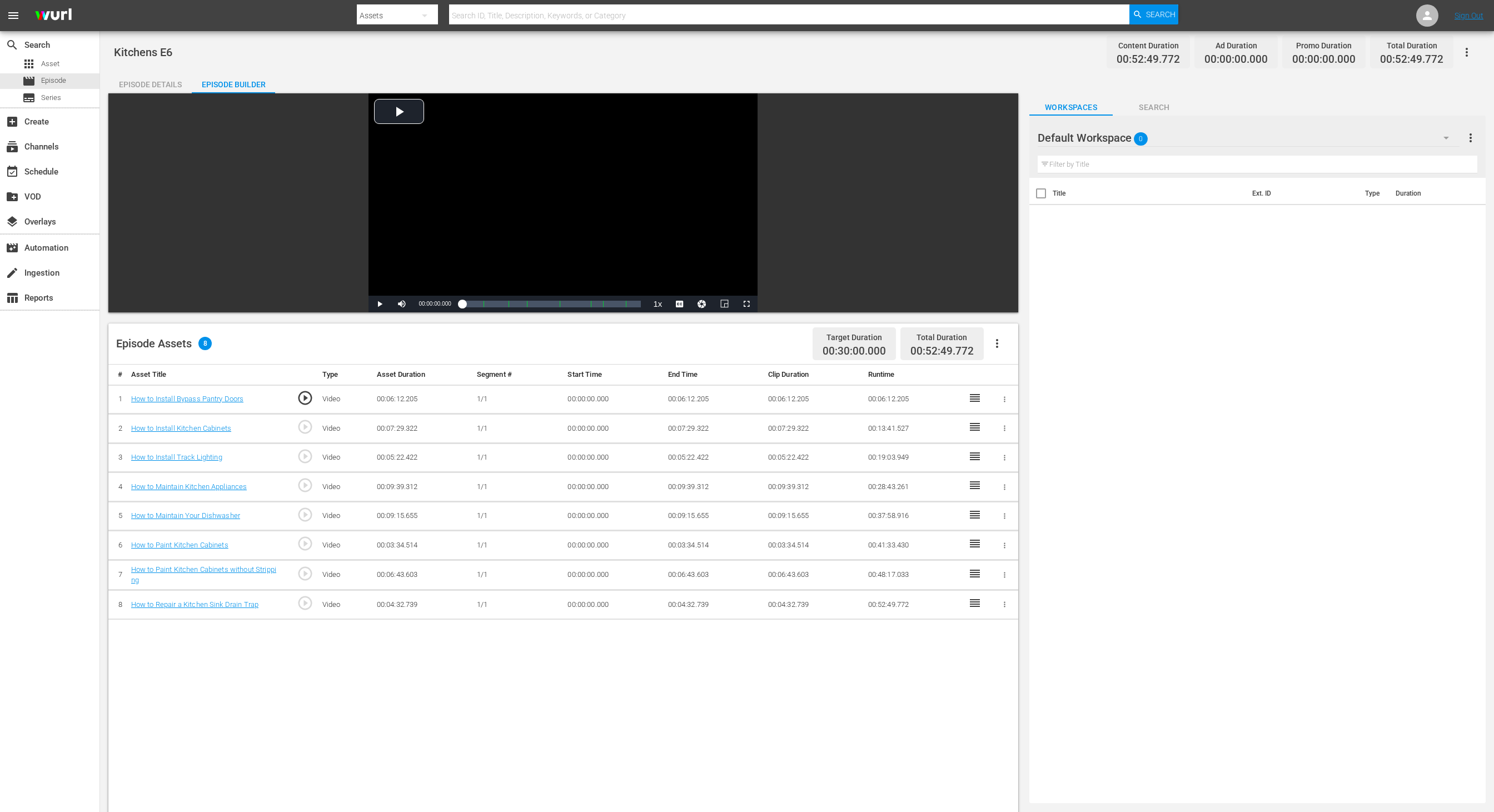
click at [996, 143] on div "Default Workspace 0" at bounding box center [1248, 138] width 422 height 31
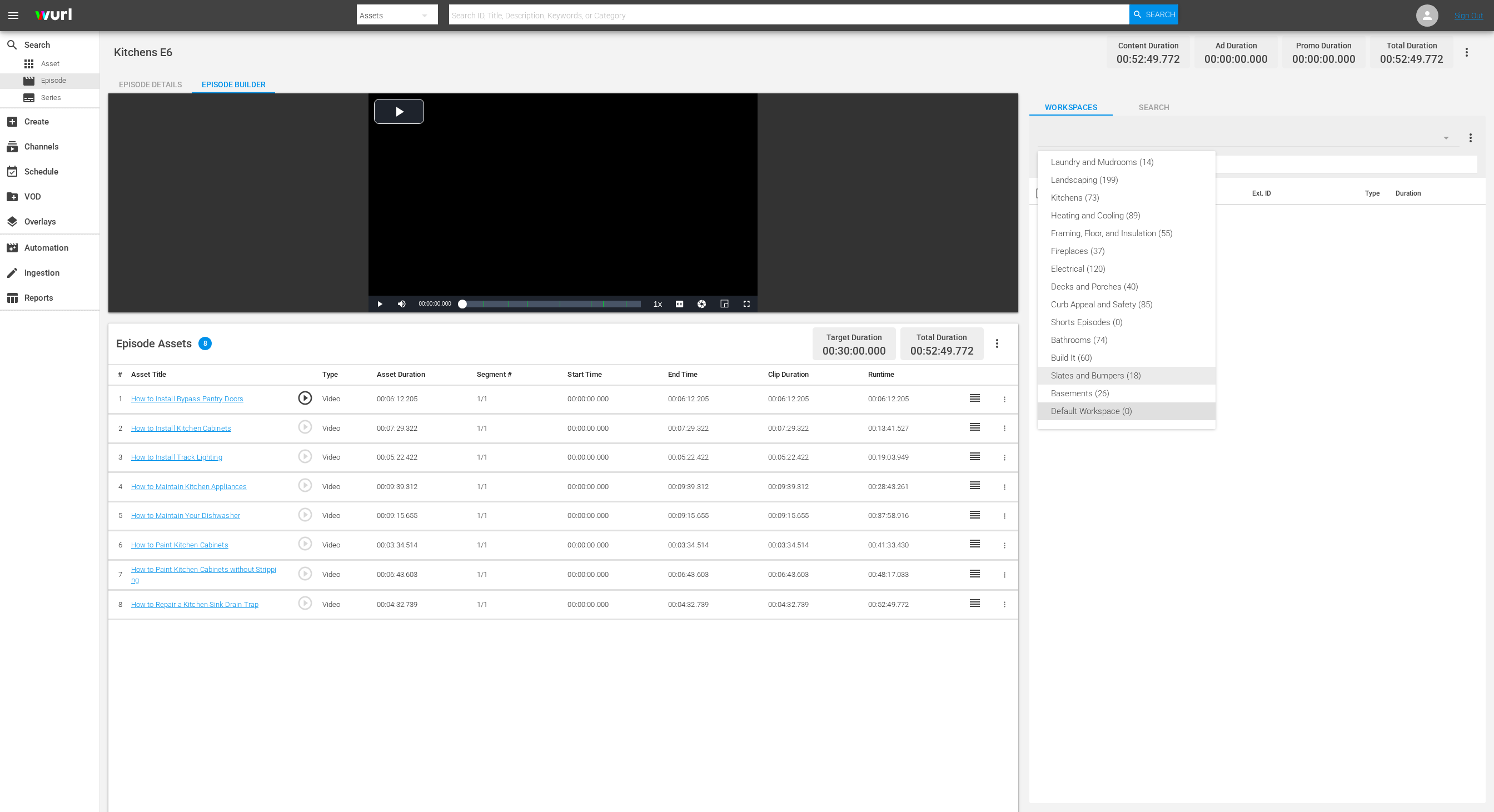
click at [996, 377] on div "Slates and Bumpers (18)" at bounding box center [1127, 376] width 151 height 18
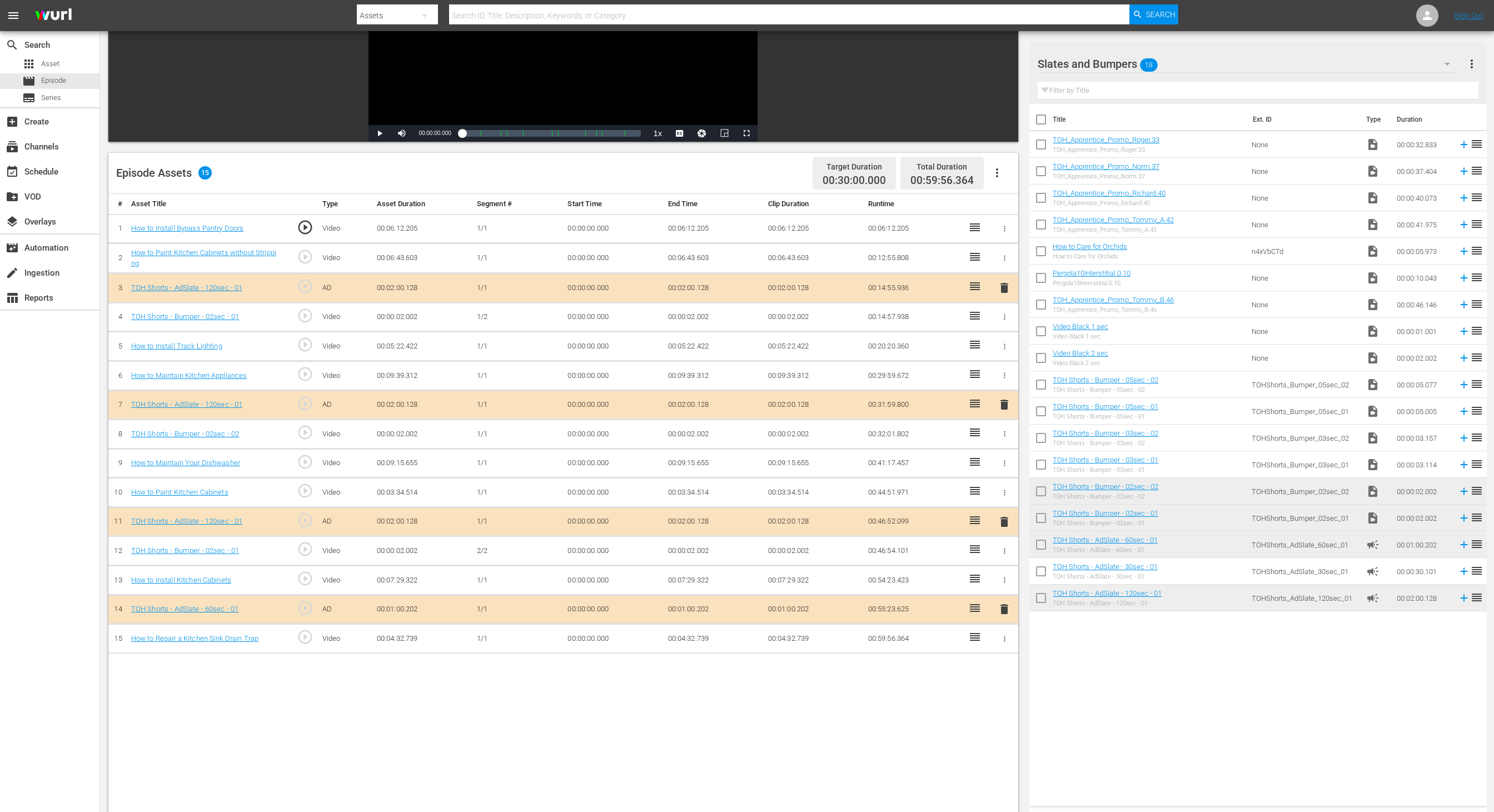
scroll to position [184, 0]
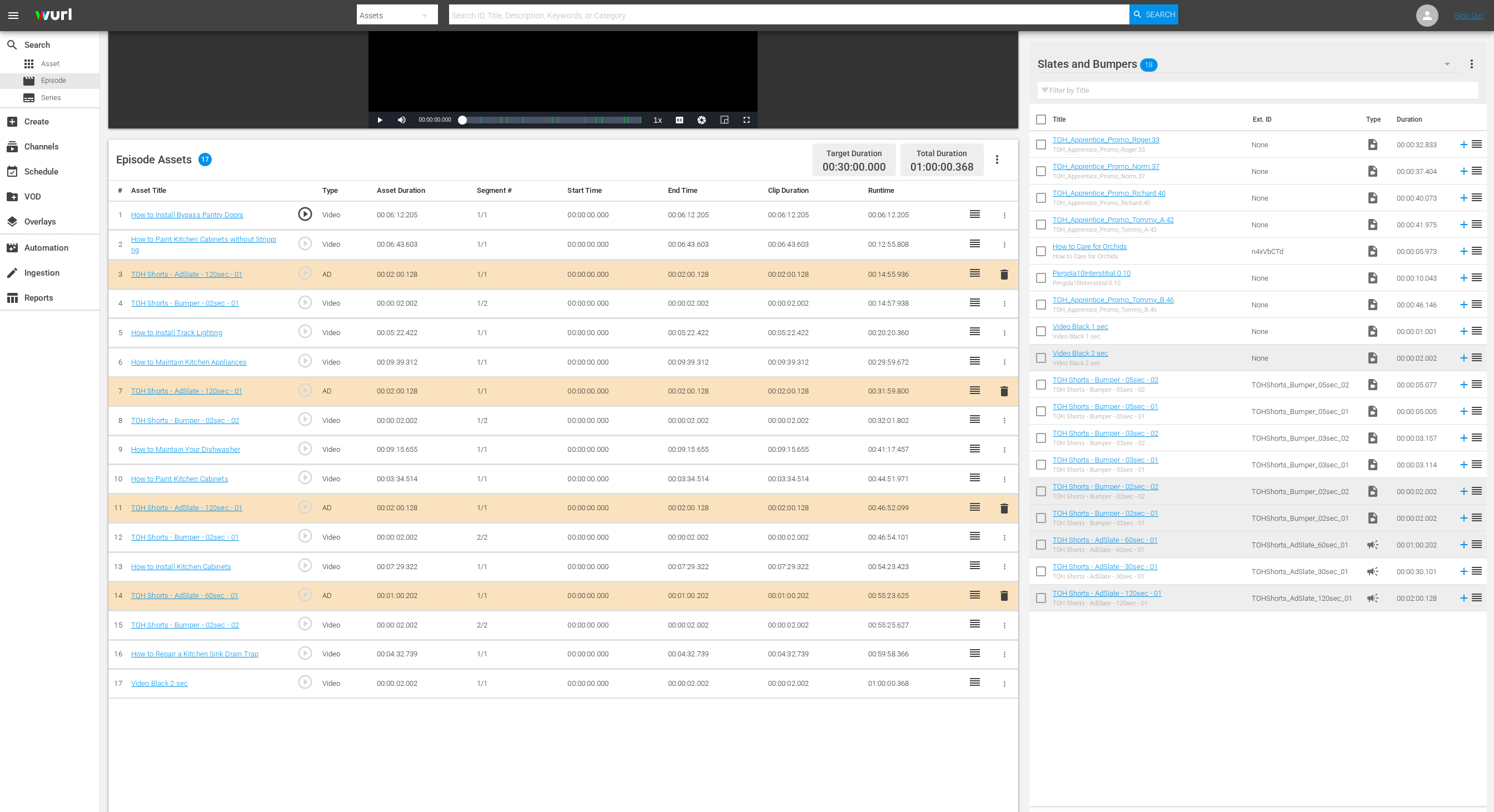
click at [694, 541] on td "00:00:02.002" at bounding box center [714, 684] width 100 height 29
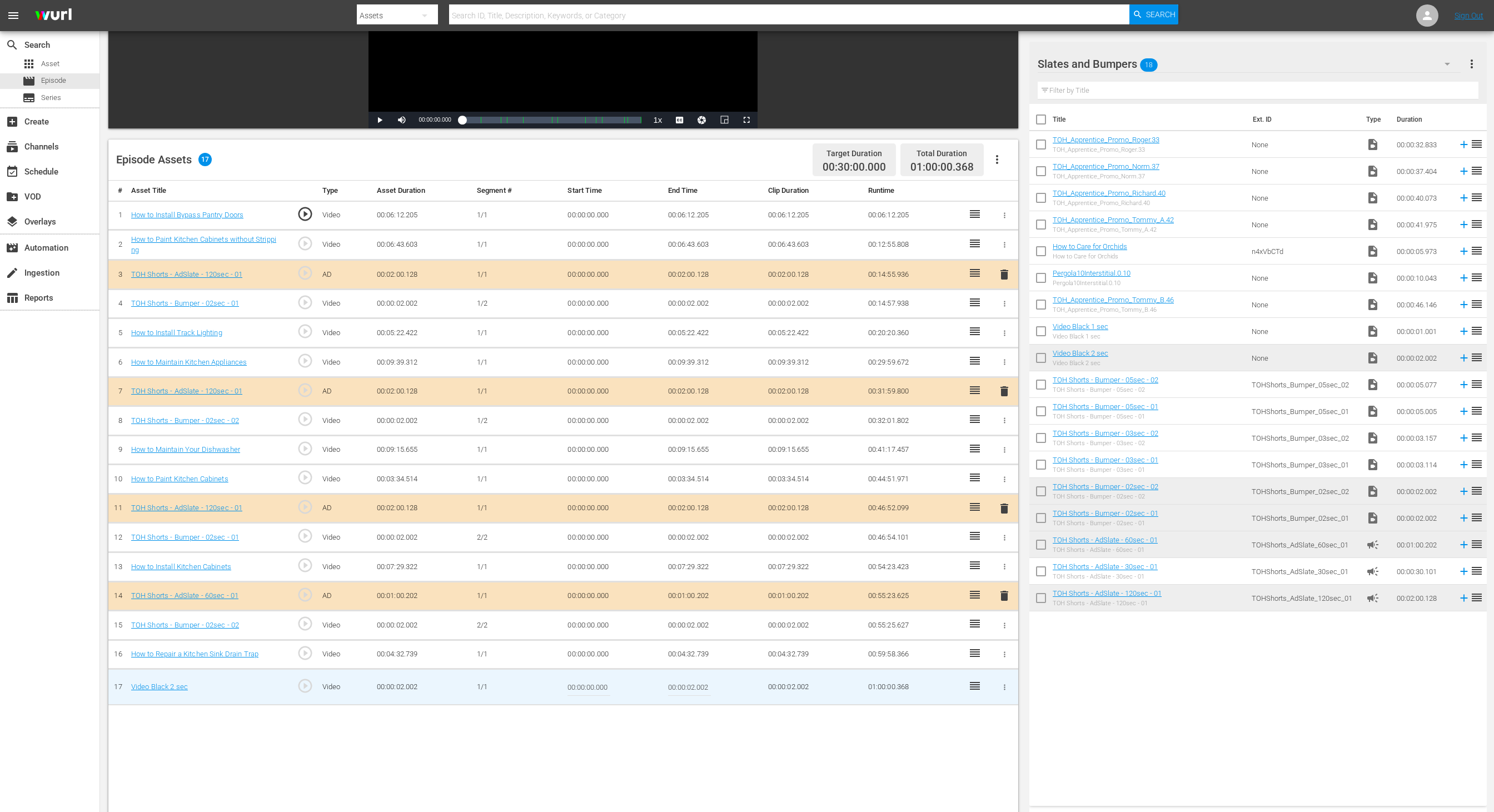
click at [693, 541] on input "00:00:02.002" at bounding box center [689, 687] width 43 height 26
click at [703, 541] on input "00:00:01.002" at bounding box center [689, 687] width 43 height 26
type input "00:00:01.634"
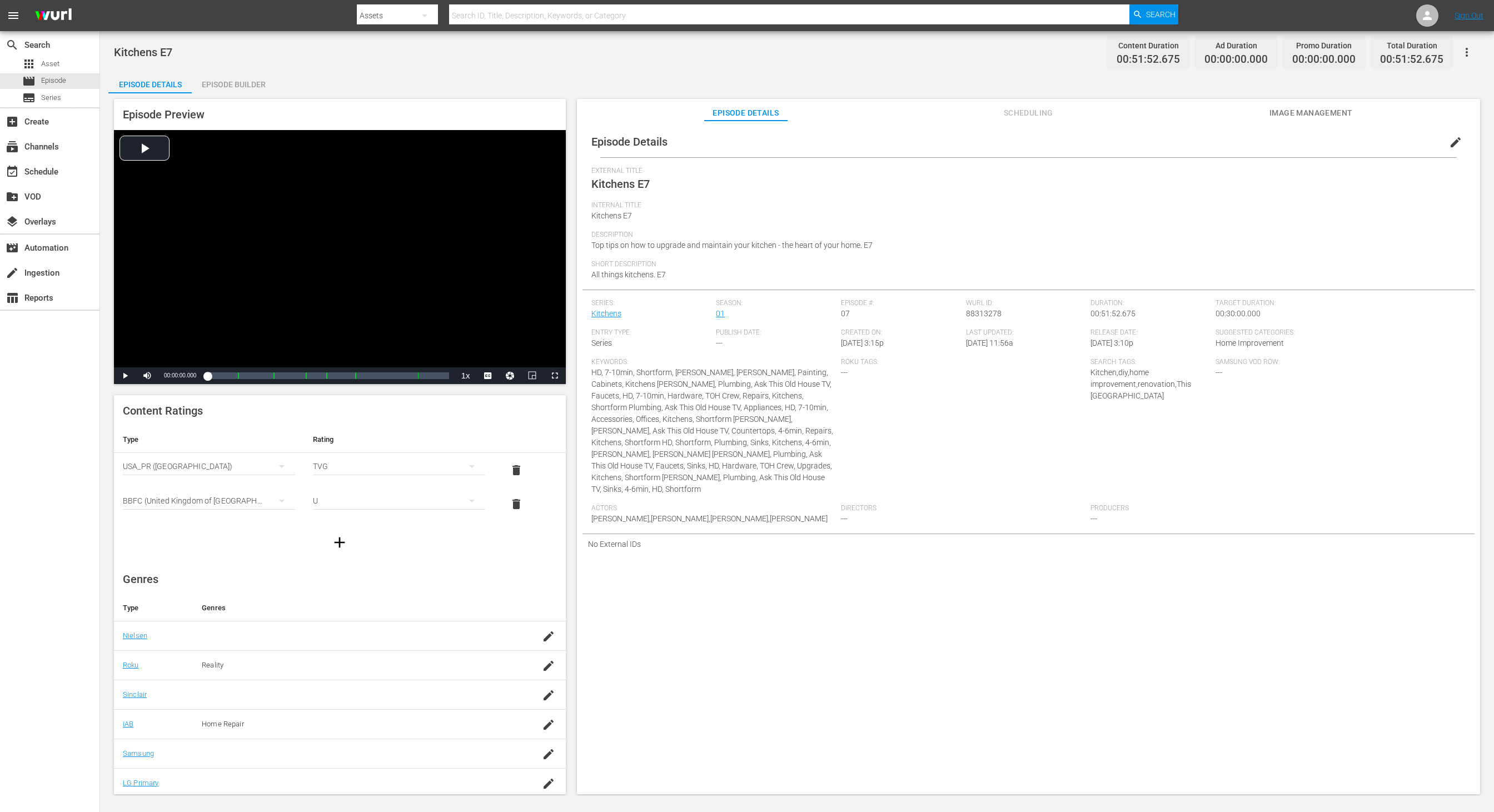
click at [253, 85] on div "Episode Builder" at bounding box center [234, 84] width 84 height 26
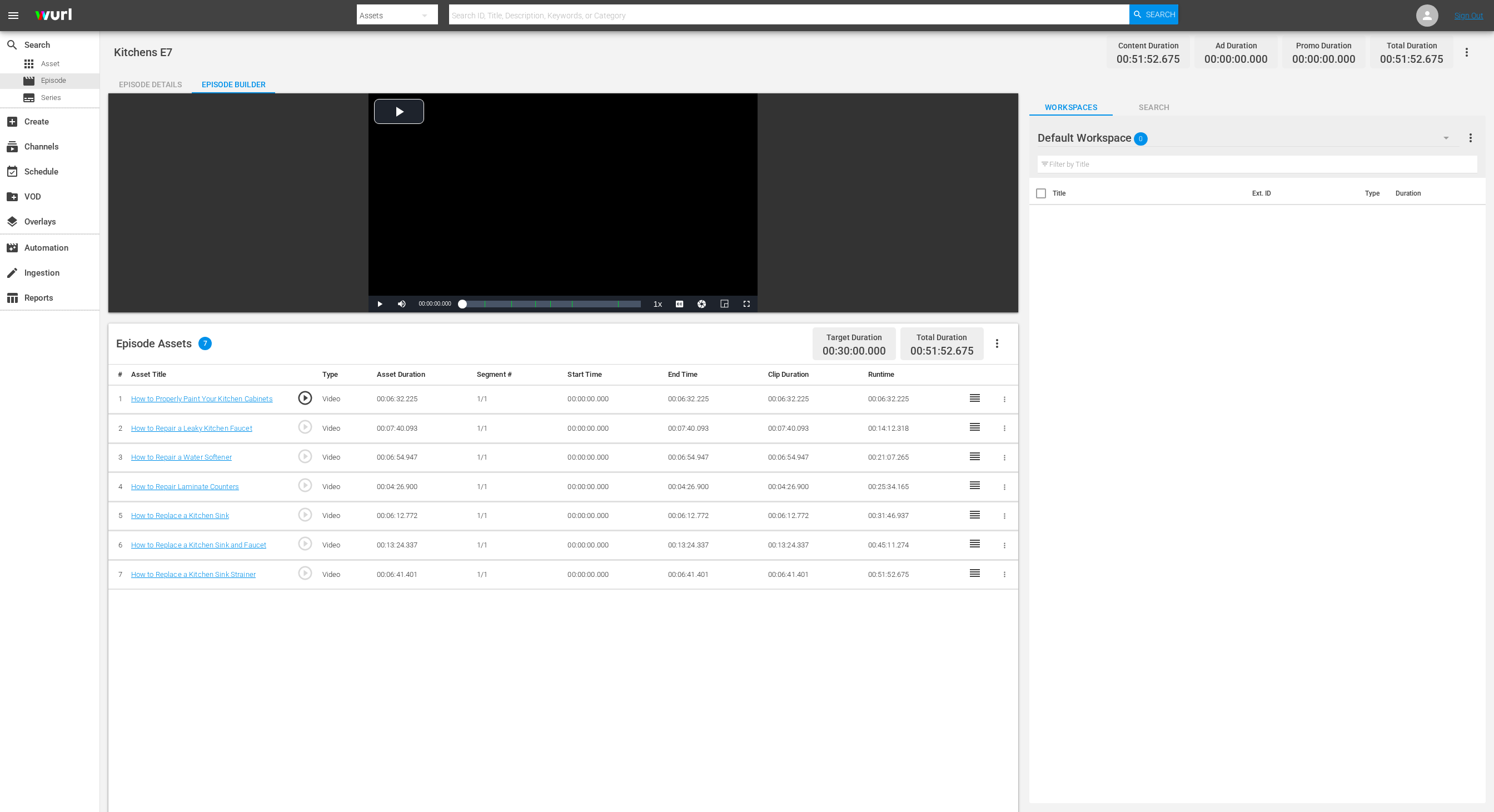
click at [996, 141] on div "Default Workspace 0" at bounding box center [1248, 138] width 422 height 31
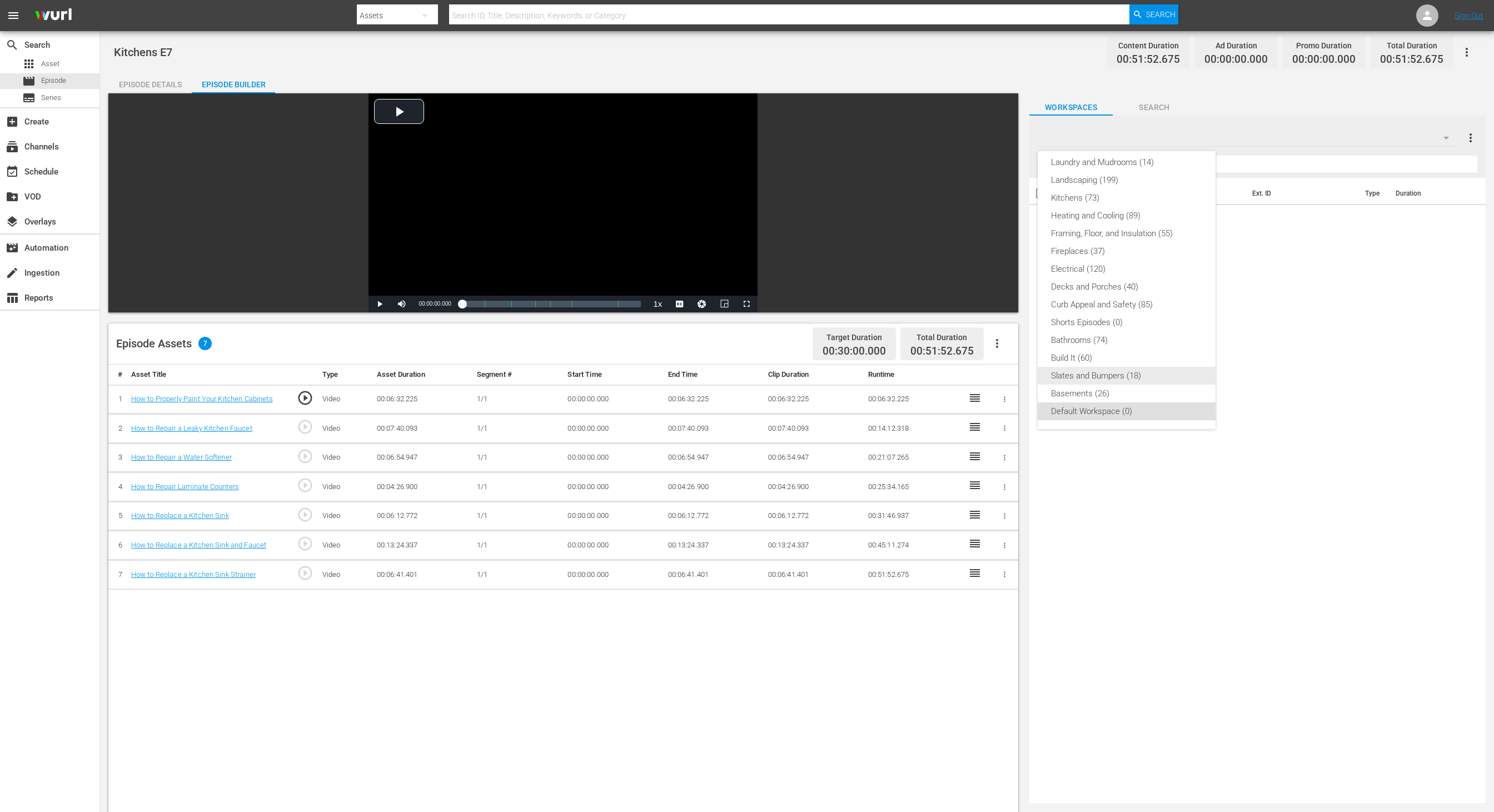
click at [996, 376] on div "Slates and Bumpers (18)" at bounding box center [1127, 376] width 151 height 18
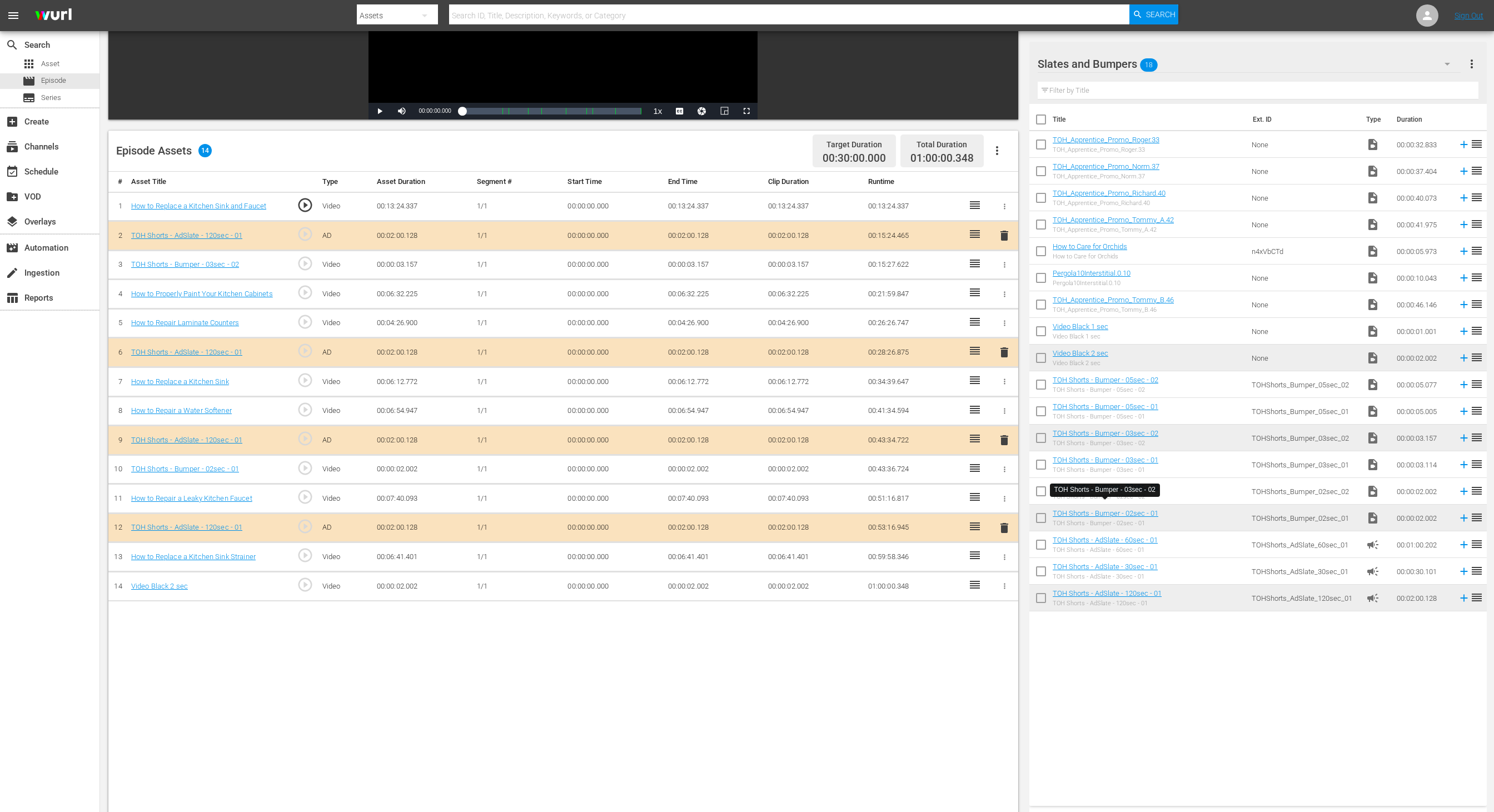
scroll to position [195, 0]
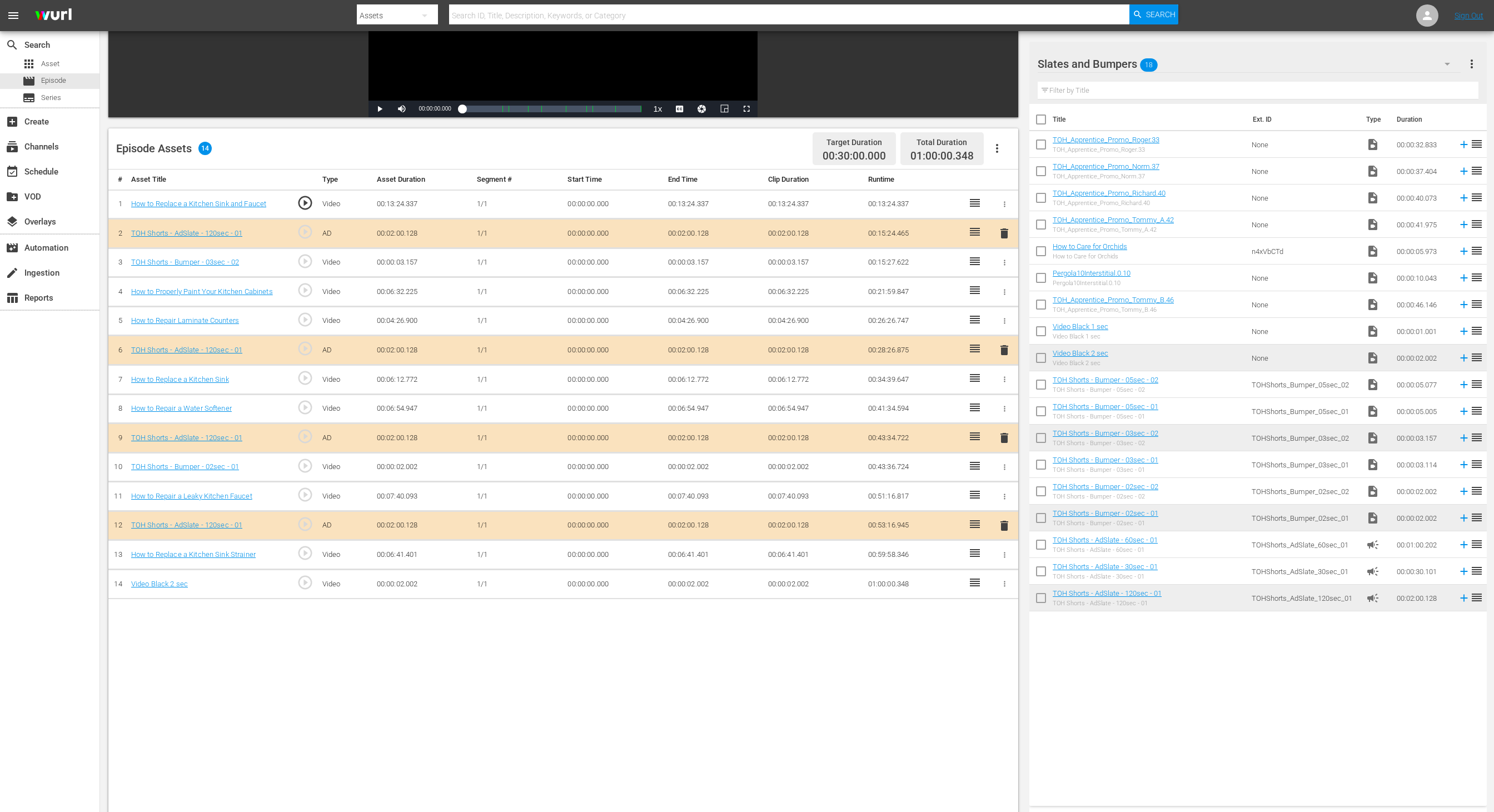
click at [685, 541] on td "00:00:02.002" at bounding box center [714, 585] width 100 height 29
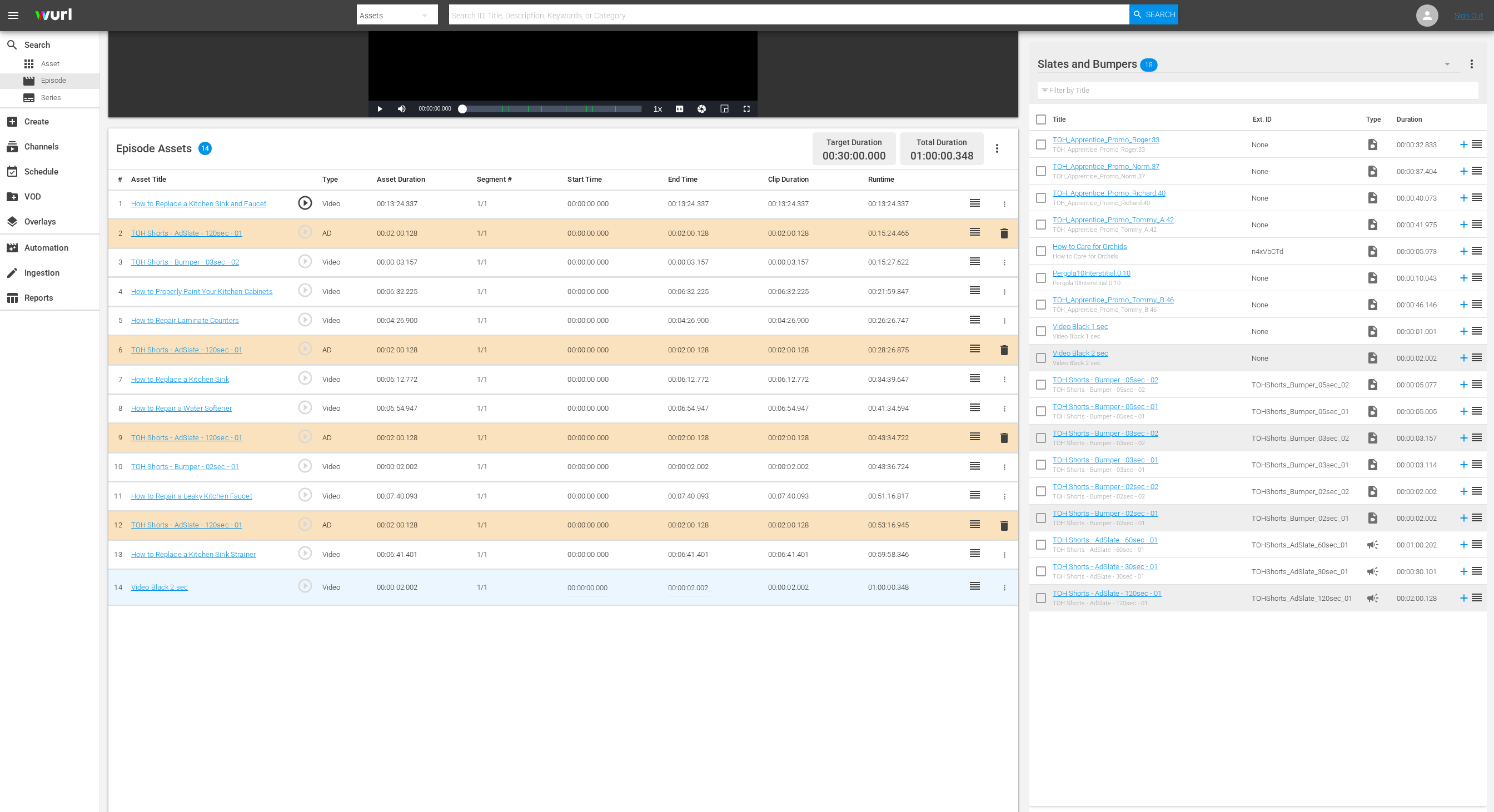
click at [690, 541] on input "00:00:02.002" at bounding box center [689, 587] width 43 height 26
type input "00:00:01.654"
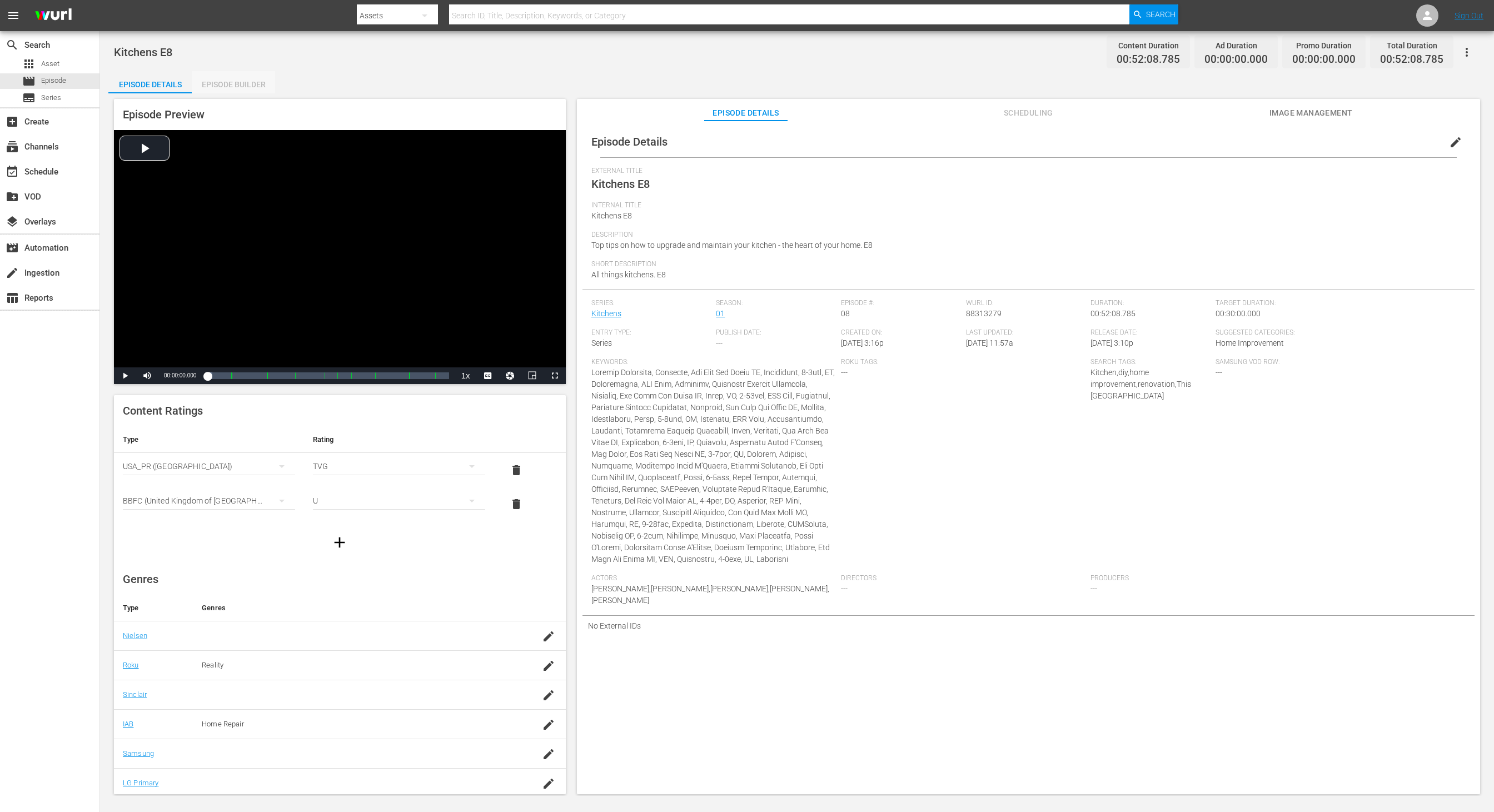
click at [253, 85] on div "Episode Builder" at bounding box center [234, 84] width 84 height 26
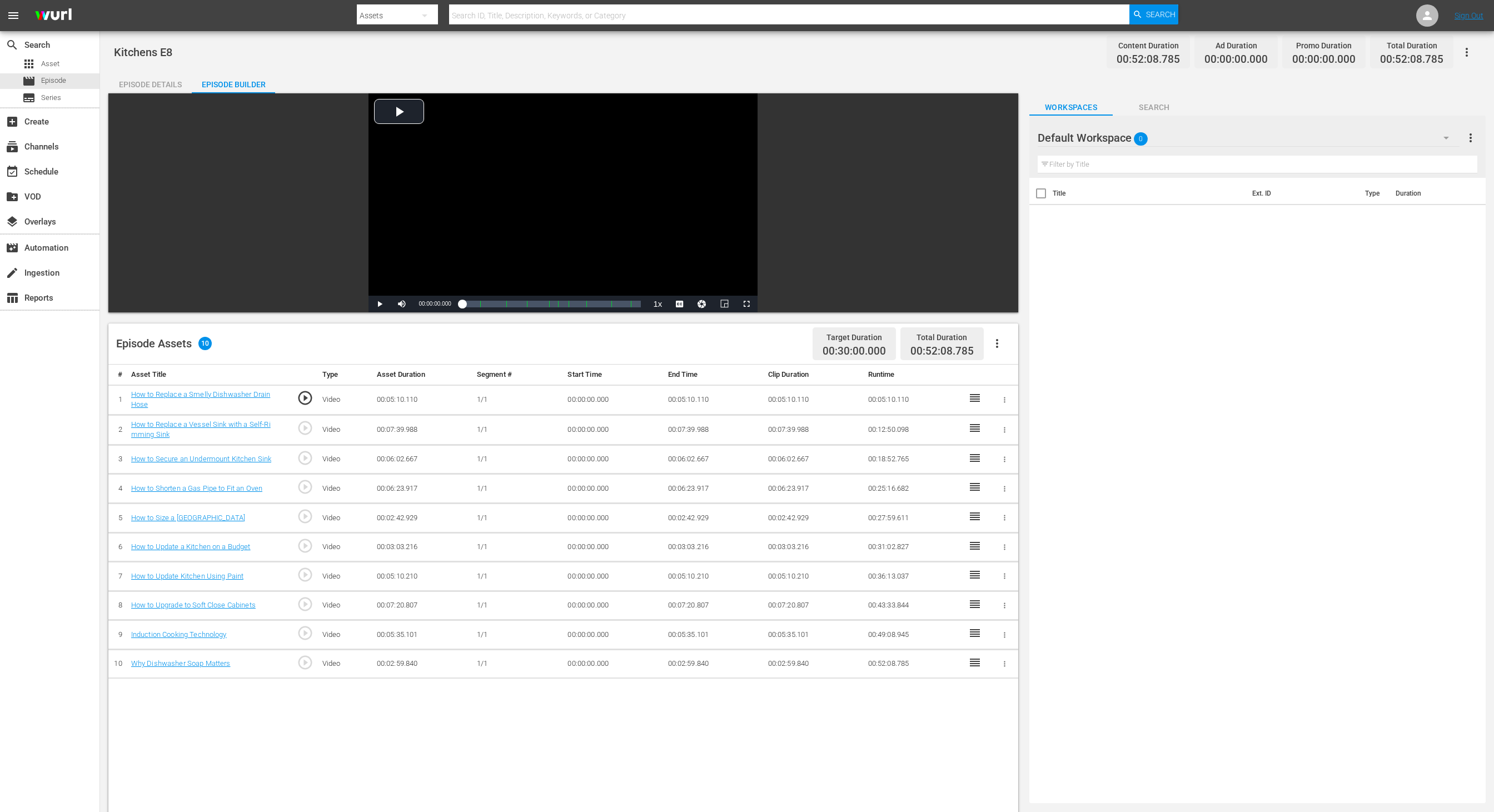
click at [996, 138] on div "Default Workspace 0" at bounding box center [1248, 138] width 422 height 31
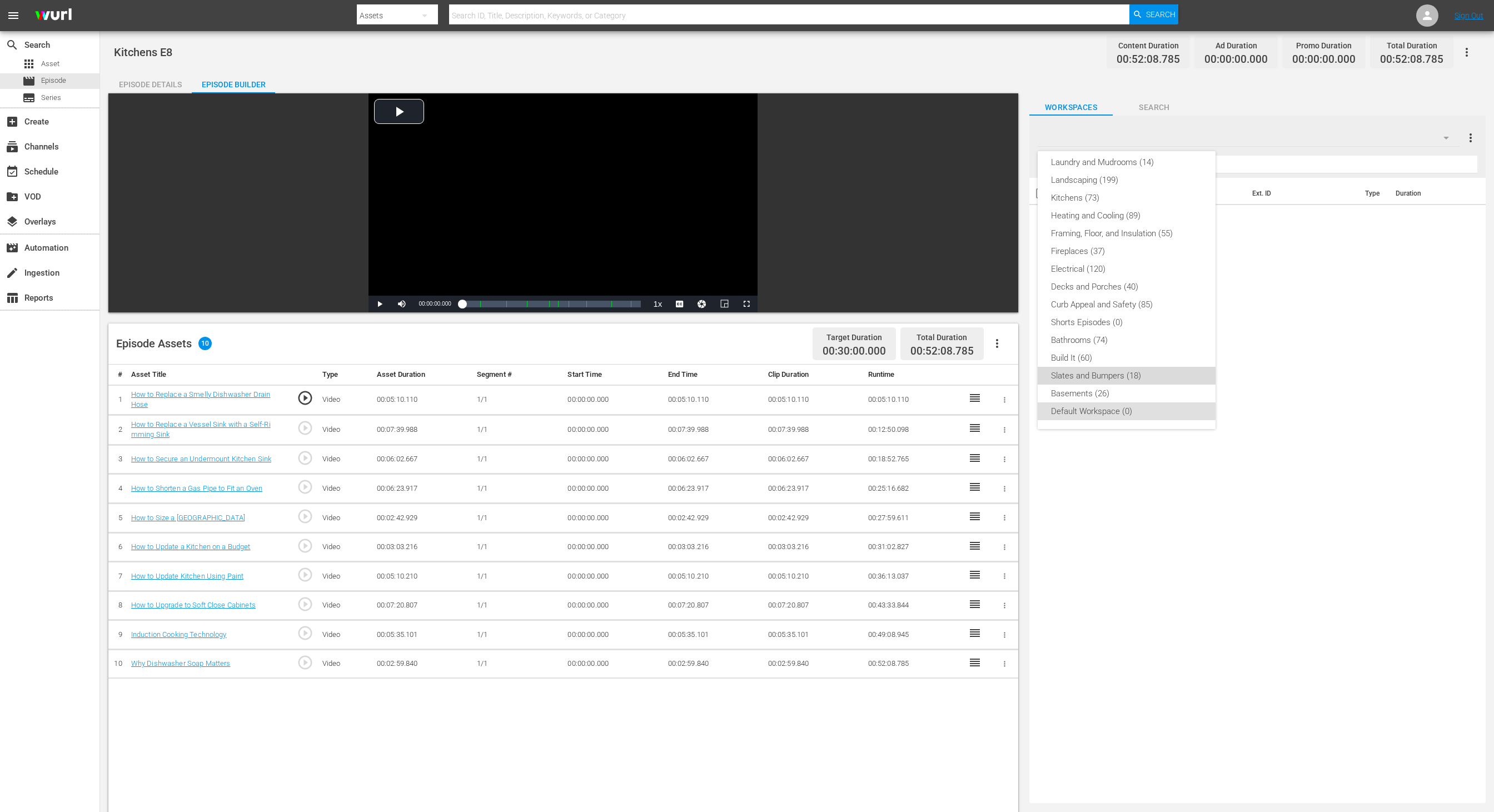
click at [996, 382] on div "Slates and Bumpers (18)" at bounding box center [1127, 376] width 151 height 18
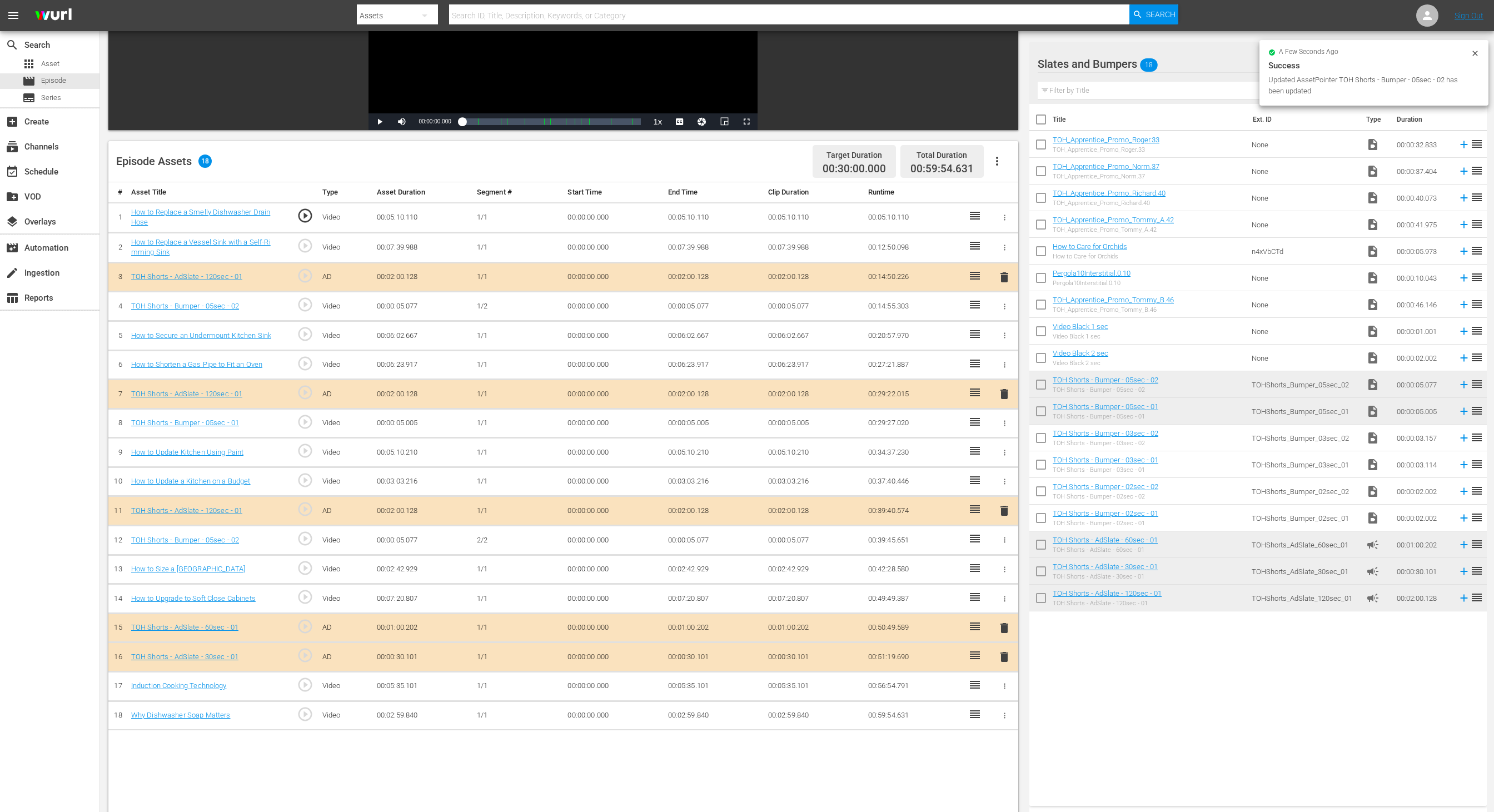
scroll to position [184, 0]
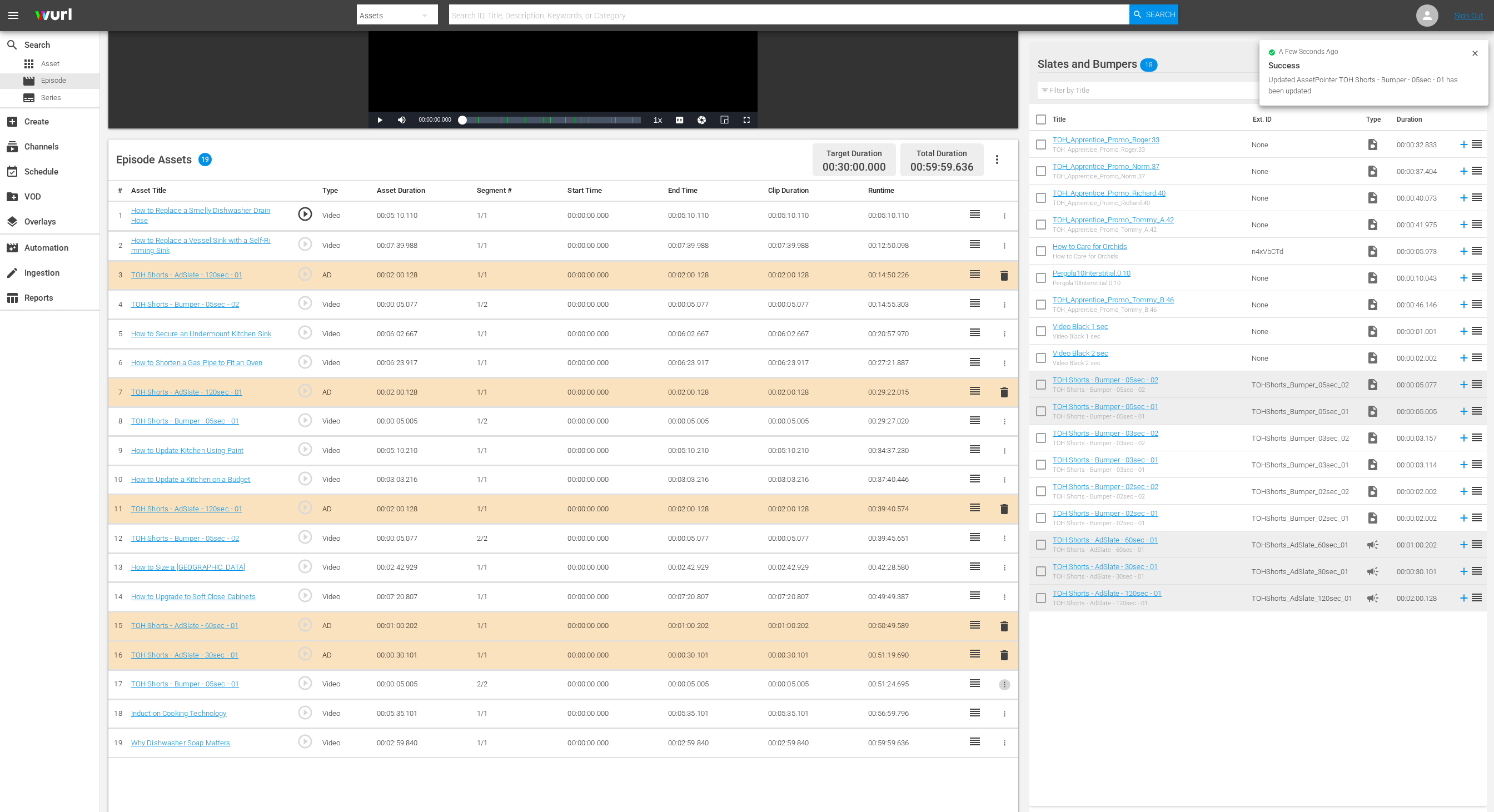
click at [996, 541] on icon "button" at bounding box center [1004, 684] width 8 height 8
click at [982, 541] on span "DELETE ASSET" at bounding box center [968, 717] width 69 height 10
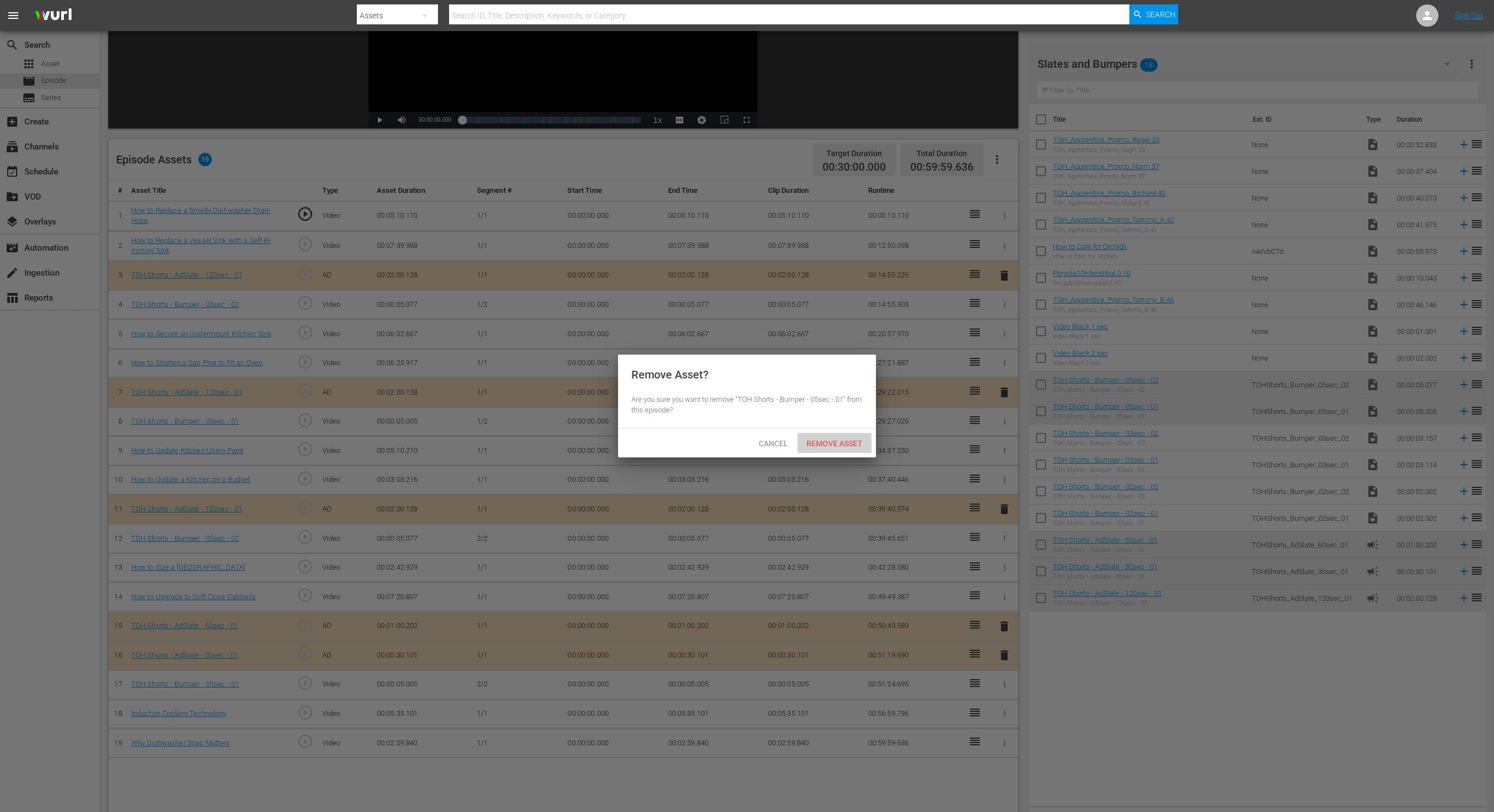
click at [834, 439] on span "Remove Asset" at bounding box center [834, 444] width 74 height 9
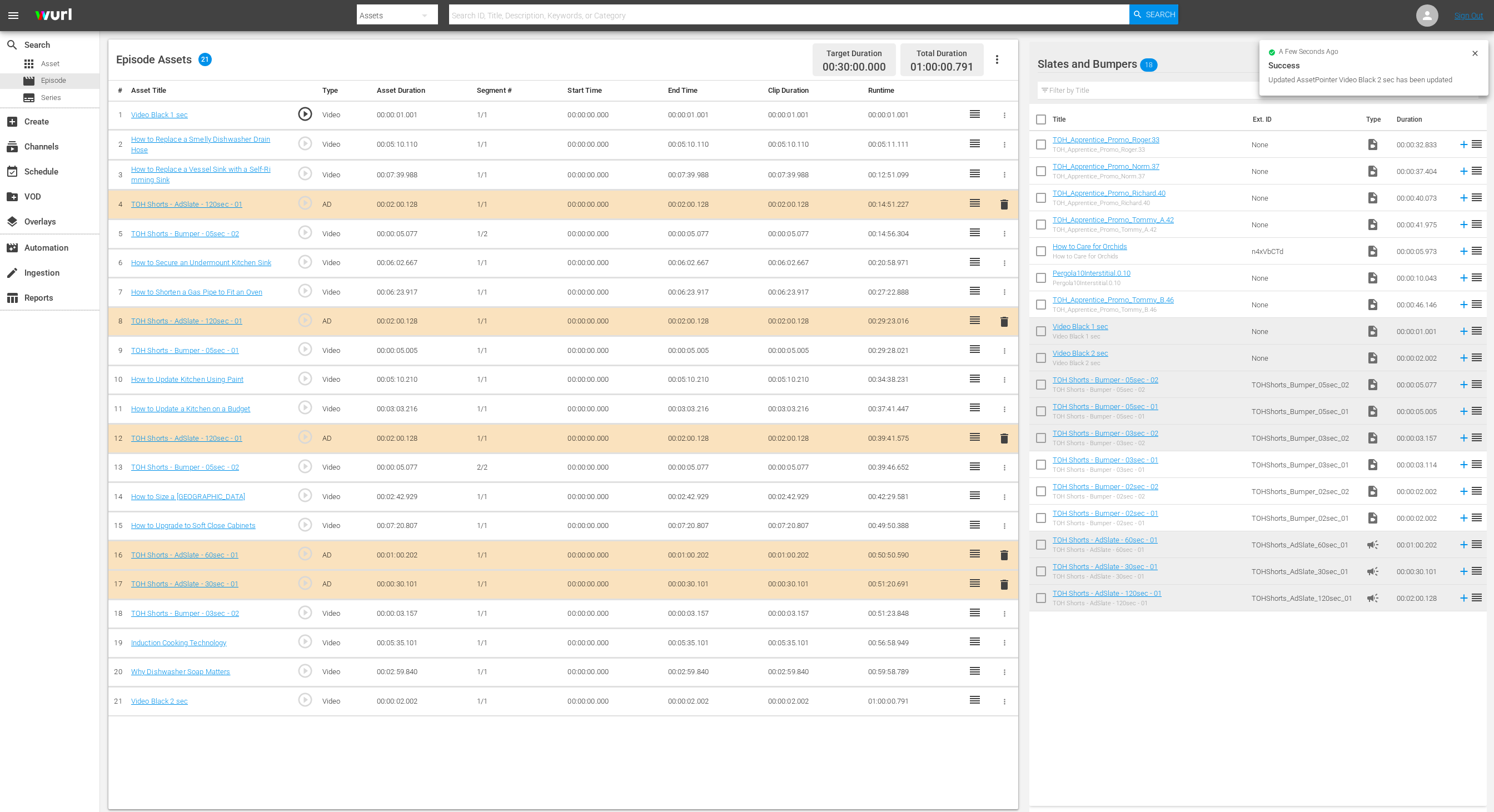
scroll to position [289, 0]
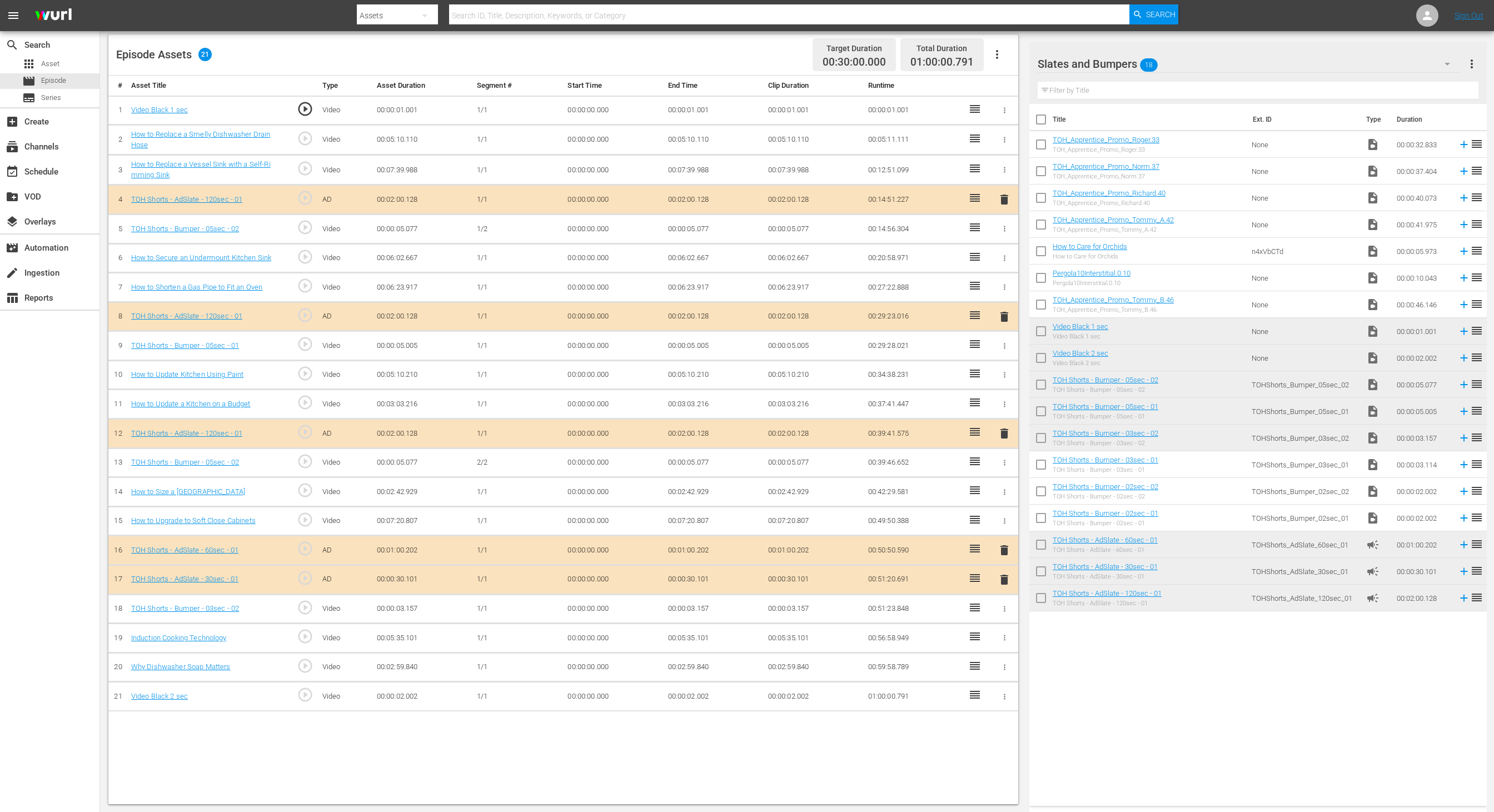
click at [692, 541] on td "00:00:02.002" at bounding box center [714, 697] width 100 height 29
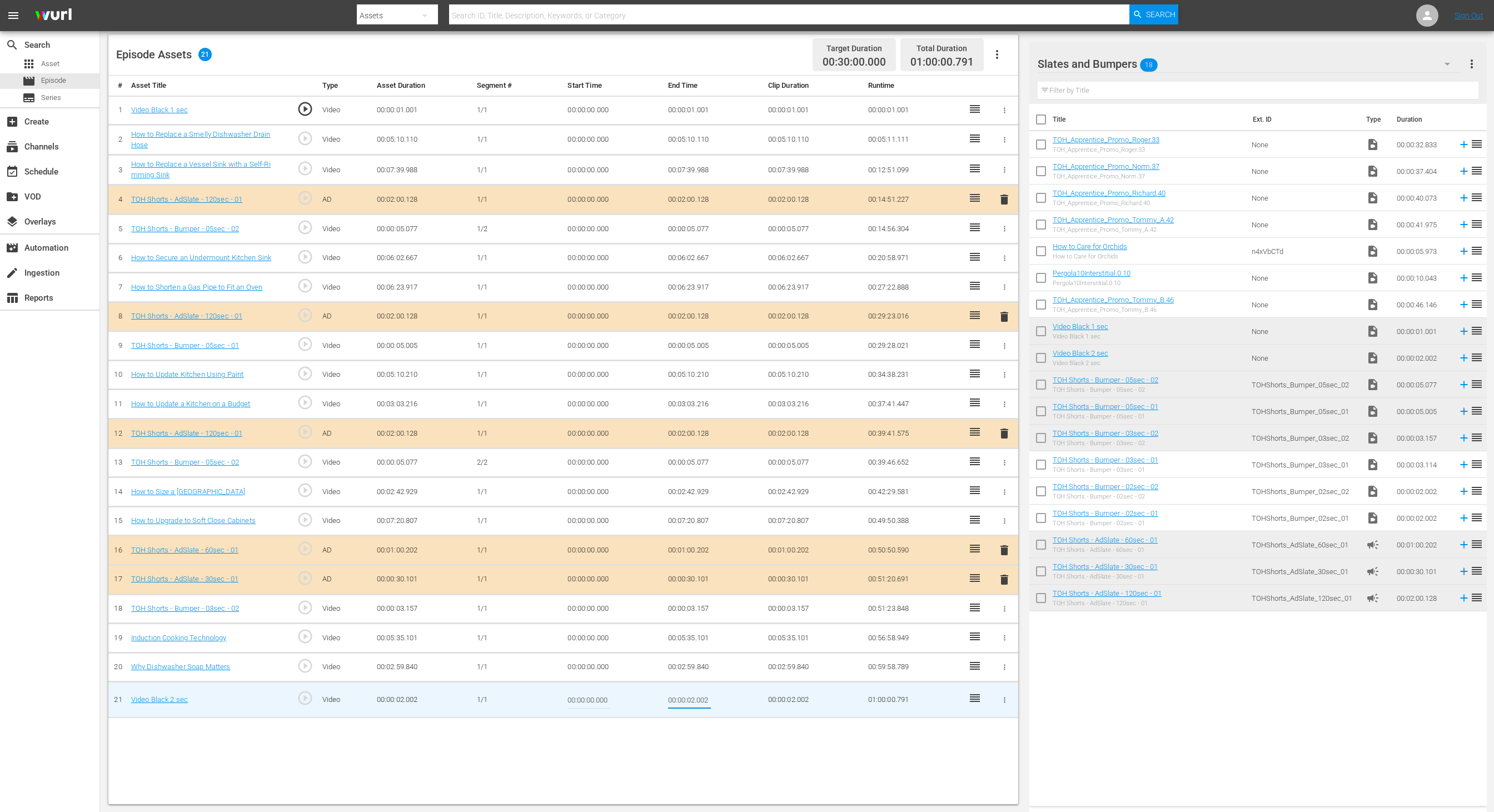
click at [692, 541] on input "00:00:02.002" at bounding box center [689, 699] width 43 height 26
type input "00:00:01.211"
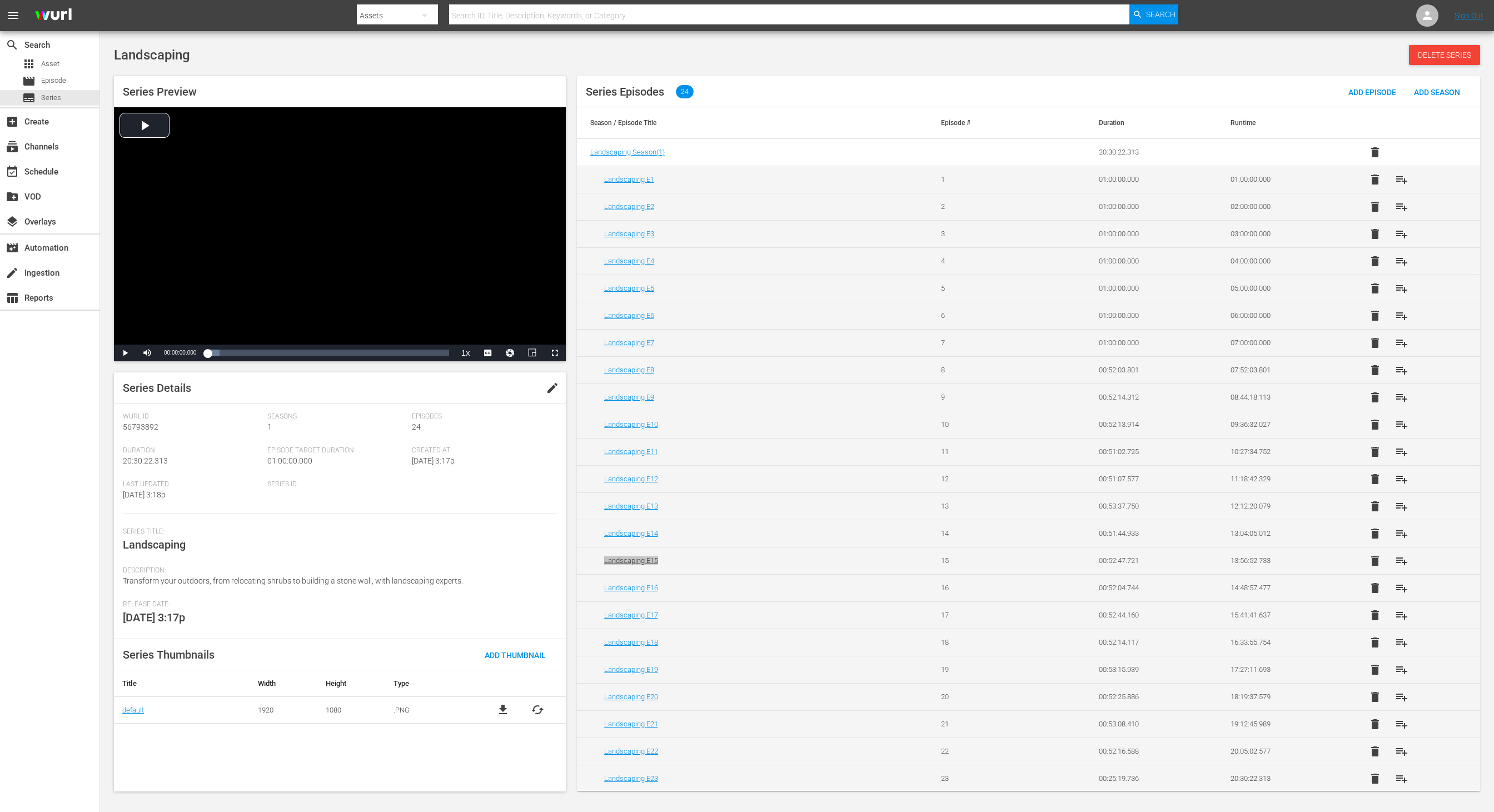
drag, startPoint x: 623, startPoint y: 557, endPoint x: 406, endPoint y: 1, distance: 596.8
click at [0, 0] on div "menu Search By Assets Search ID, Title, Description, Keywords, or Category Sear…" at bounding box center [747, 397] width 1494 height 795
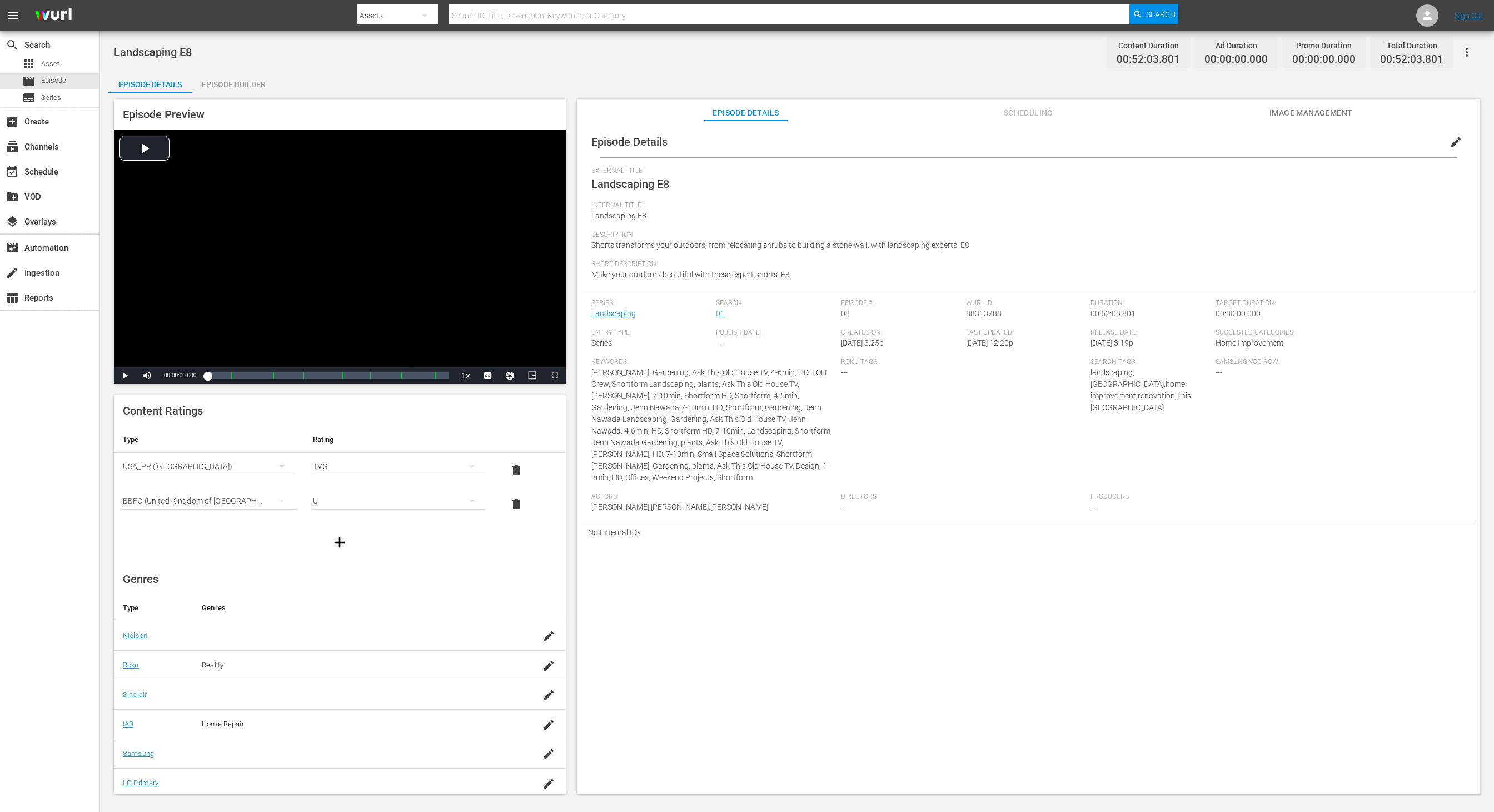
click at [243, 86] on div "Episode Builder" at bounding box center [234, 84] width 84 height 26
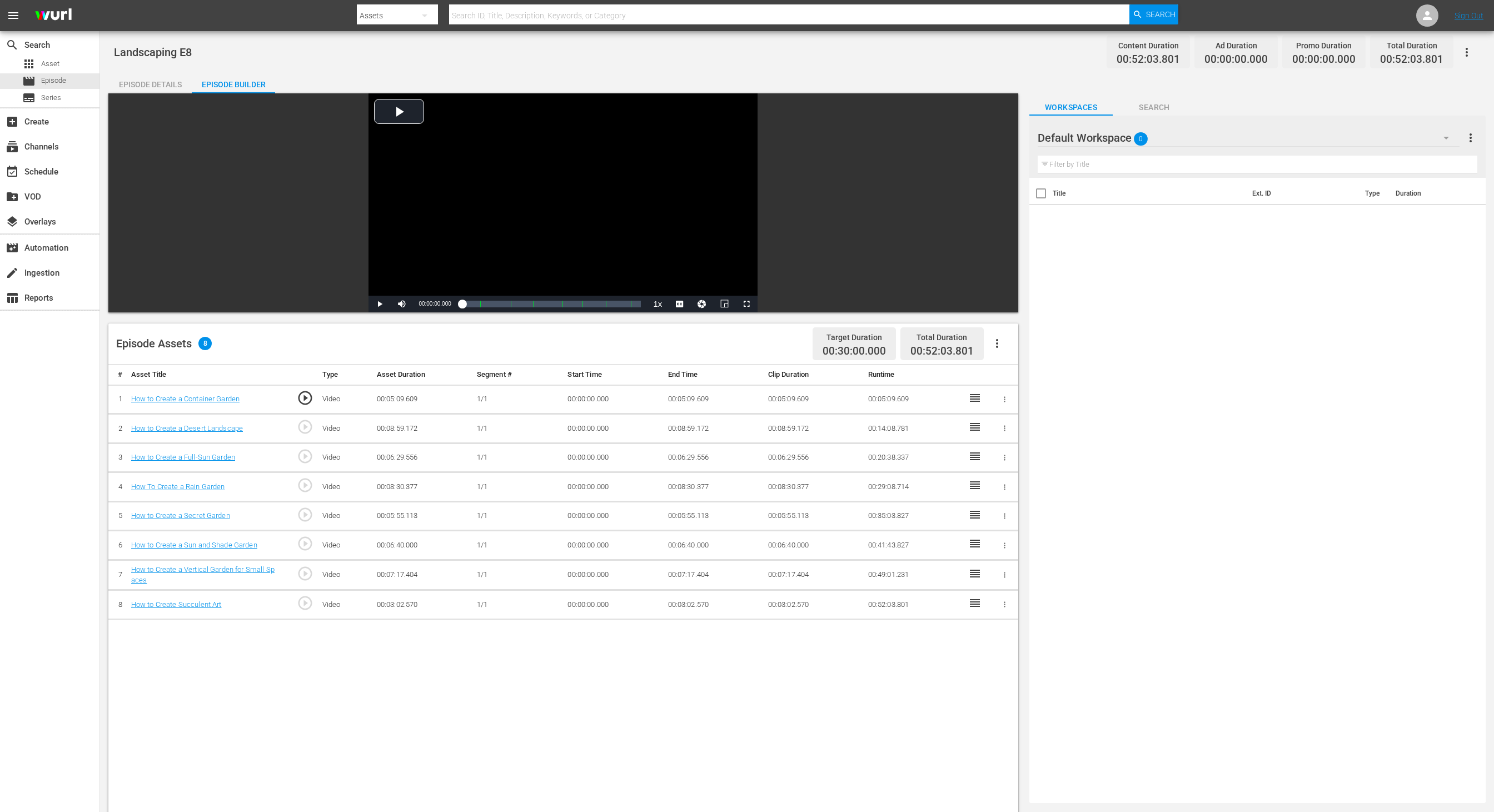
click at [996, 138] on div "Default Workspace 0" at bounding box center [1248, 138] width 422 height 31
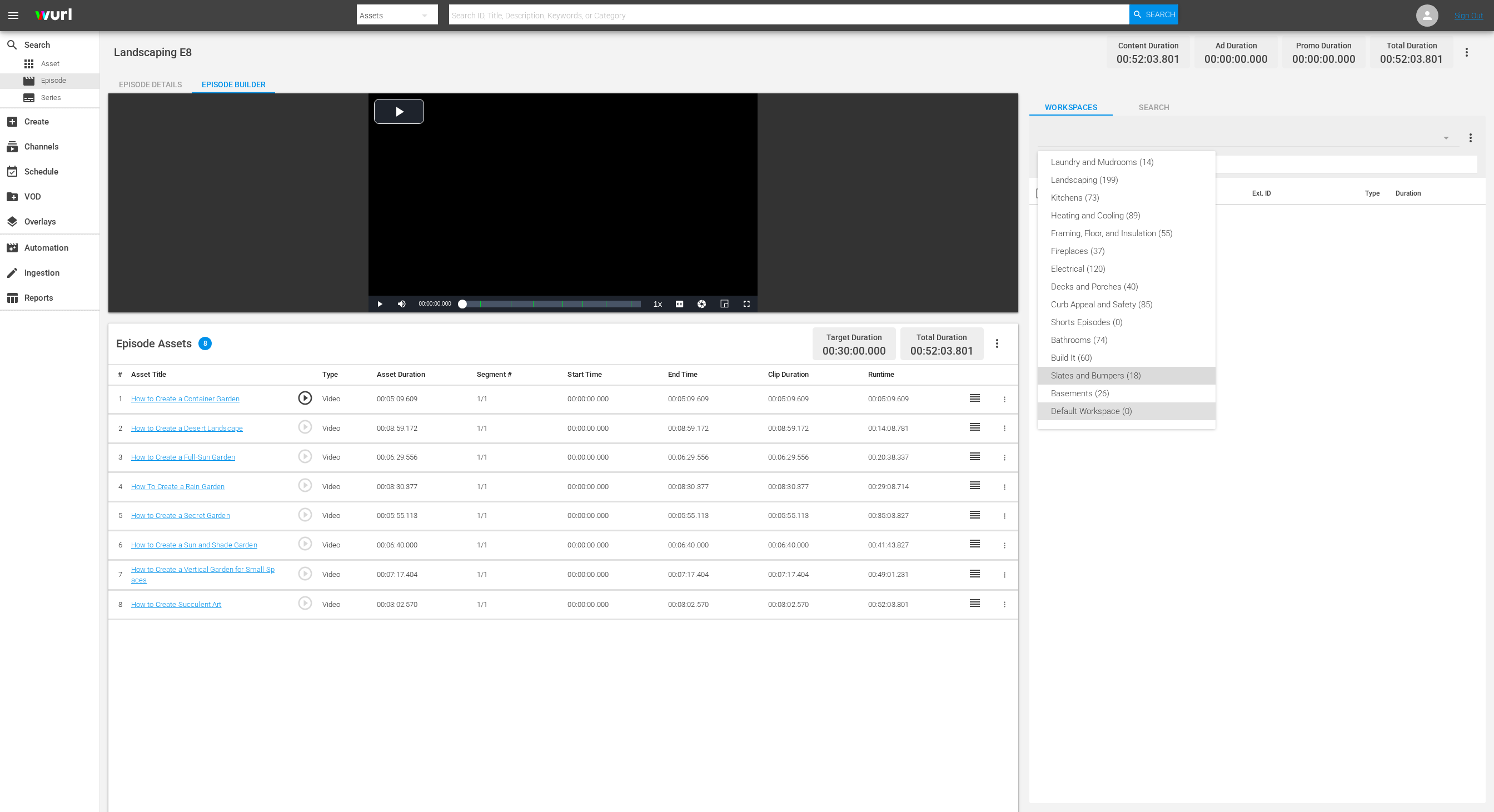
click at [996, 376] on div "Slates and Bumpers (18)" at bounding box center [1127, 376] width 151 height 18
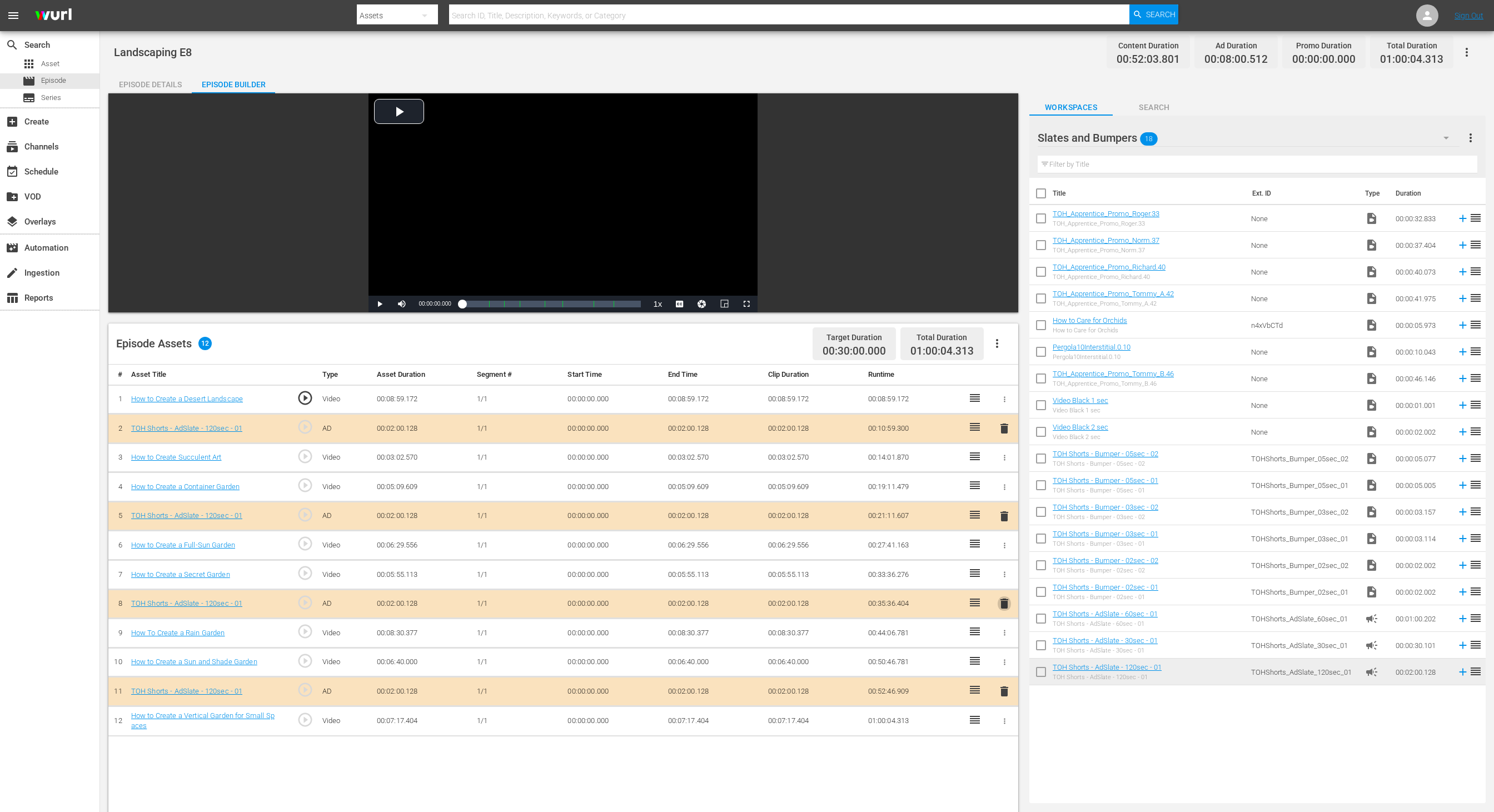
click at [996, 541] on span "delete" at bounding box center [1004, 604] width 14 height 14
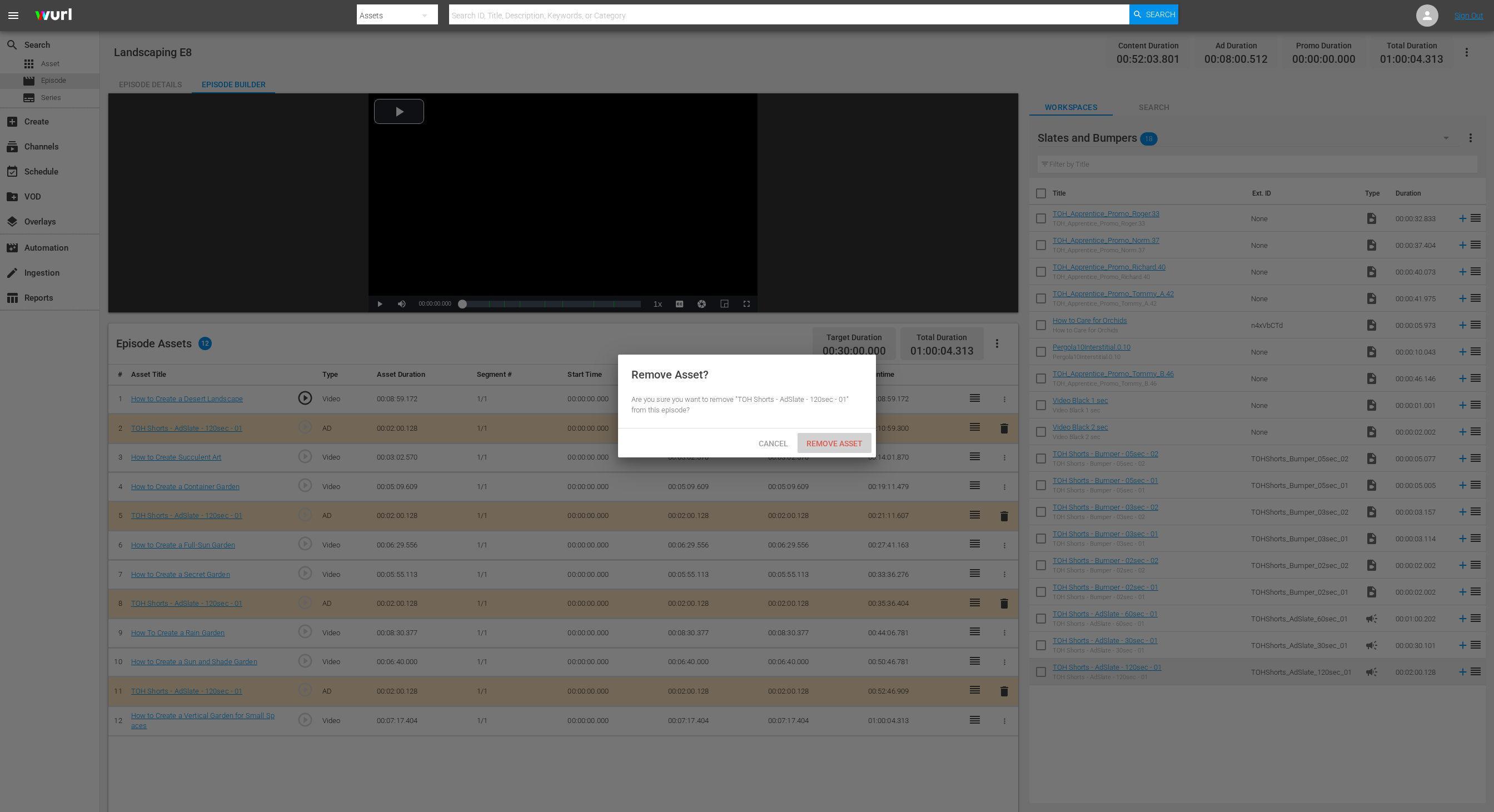
click at [852, 440] on span "Remove Asset" at bounding box center [834, 444] width 74 height 9
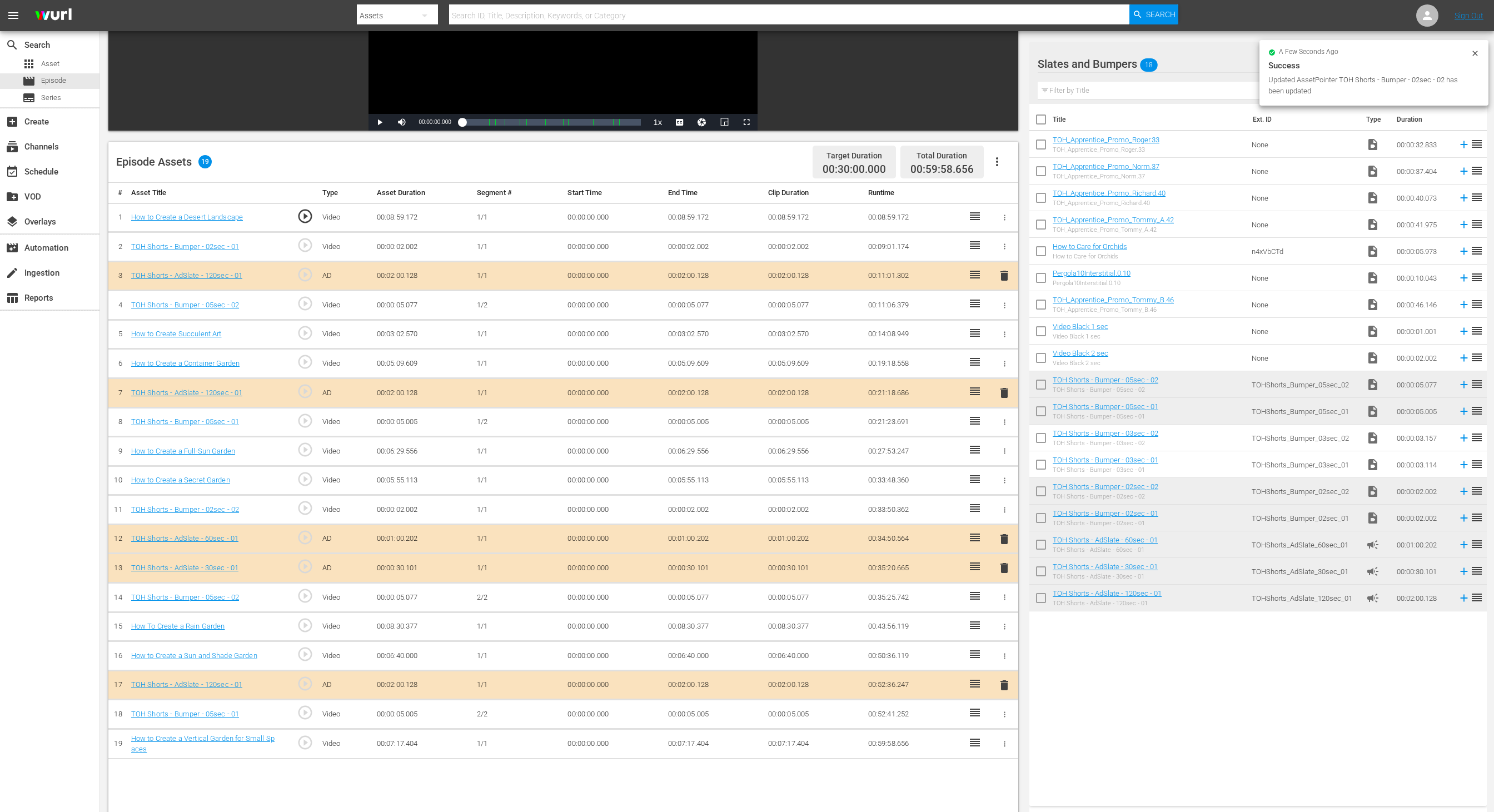
scroll to position [289, 0]
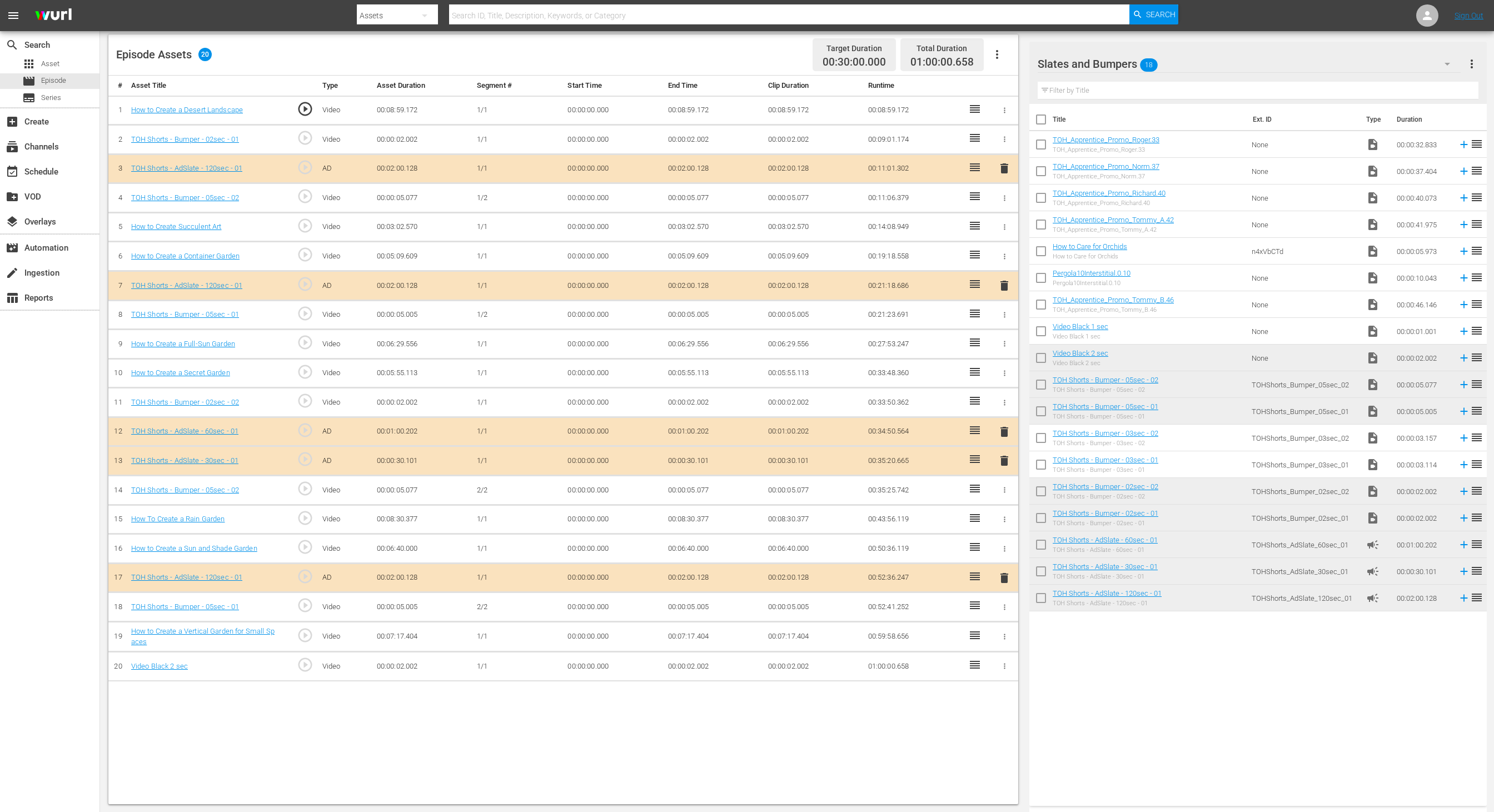
click at [688, 541] on td "00:00:02.002" at bounding box center [714, 667] width 100 height 29
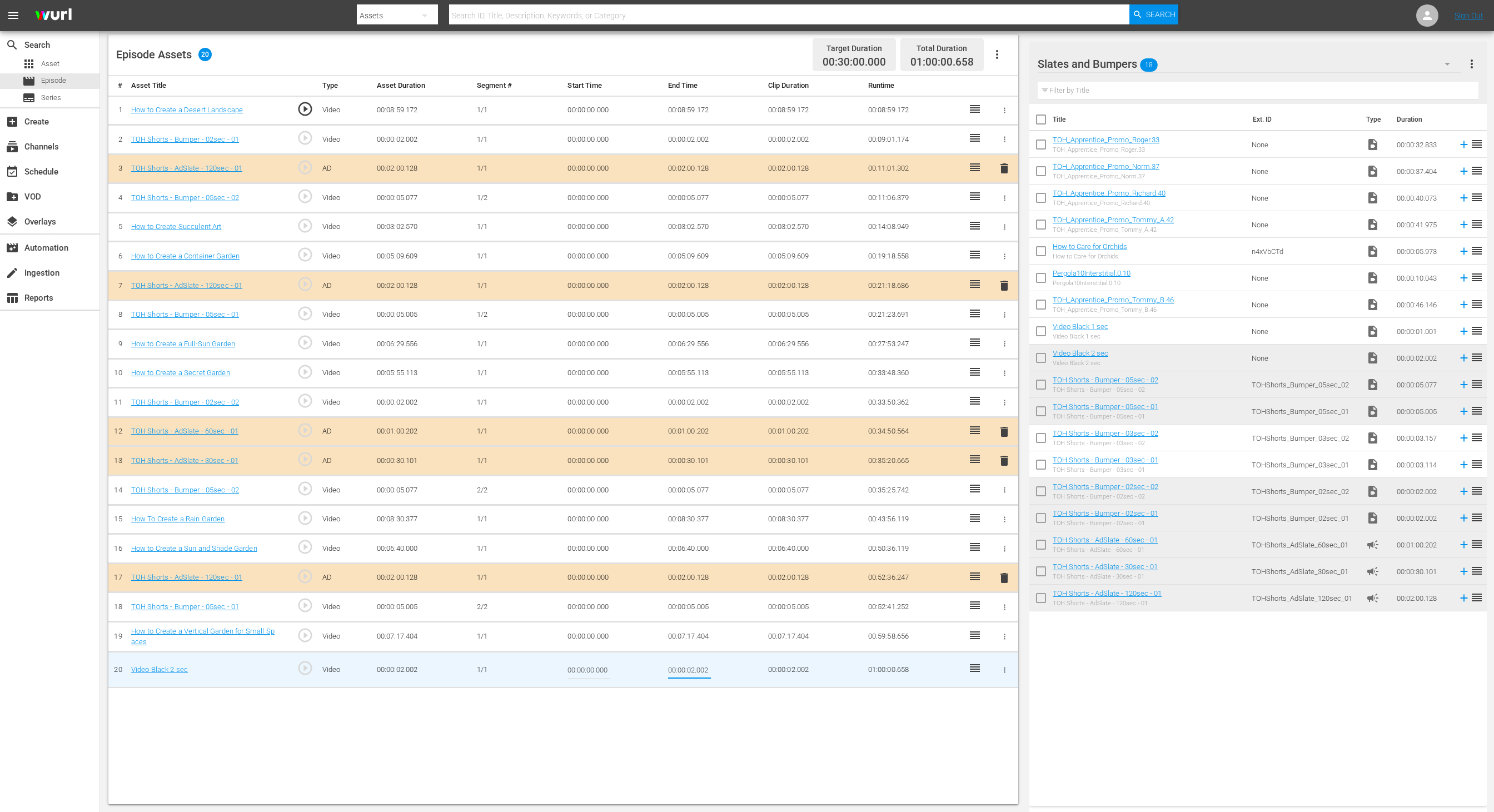
click at [690, 541] on input "00:00:02.002" at bounding box center [689, 669] width 43 height 26
type input "00:00:01.344"
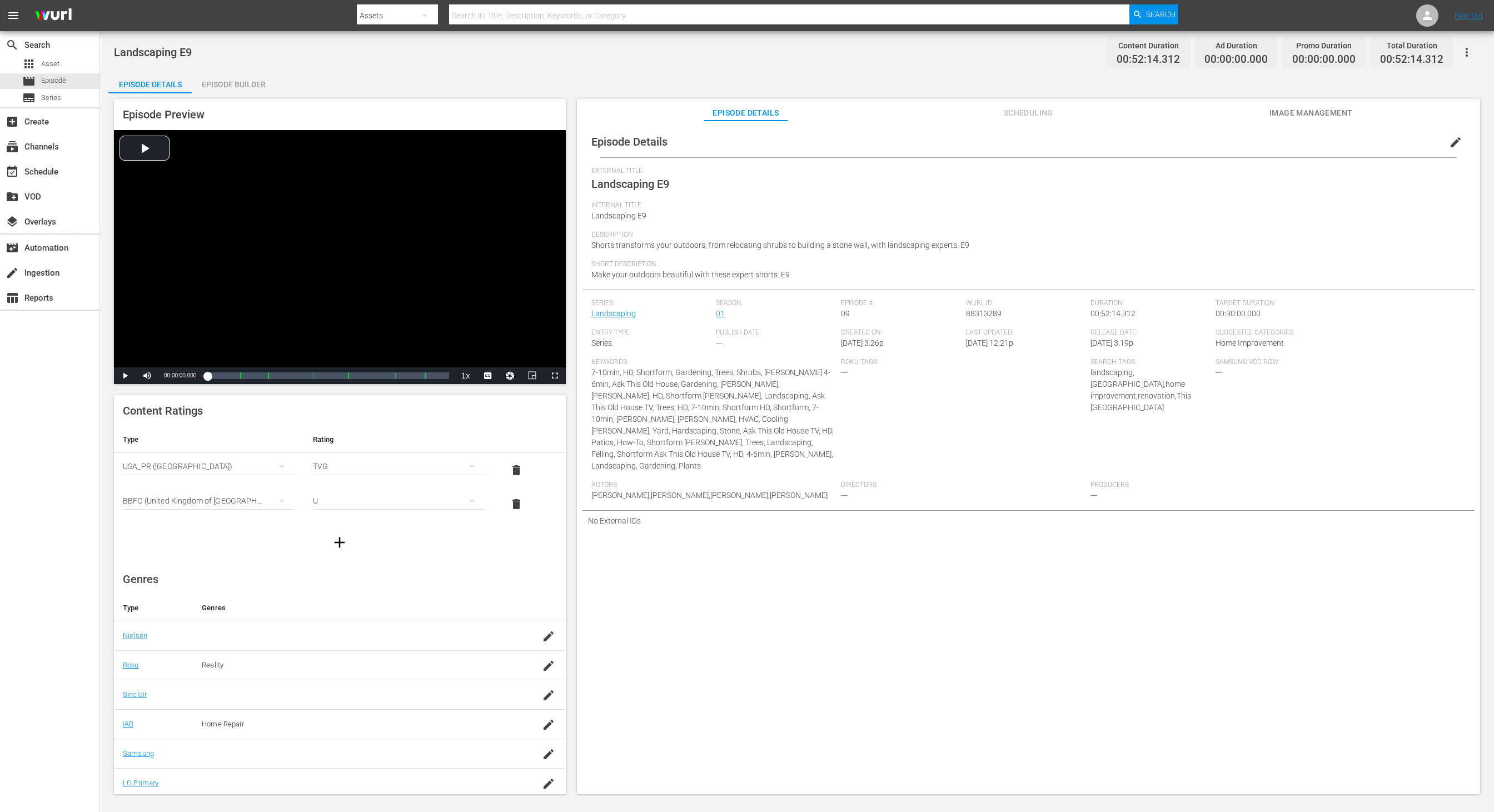
click at [229, 84] on div "Episode Builder" at bounding box center [234, 84] width 84 height 26
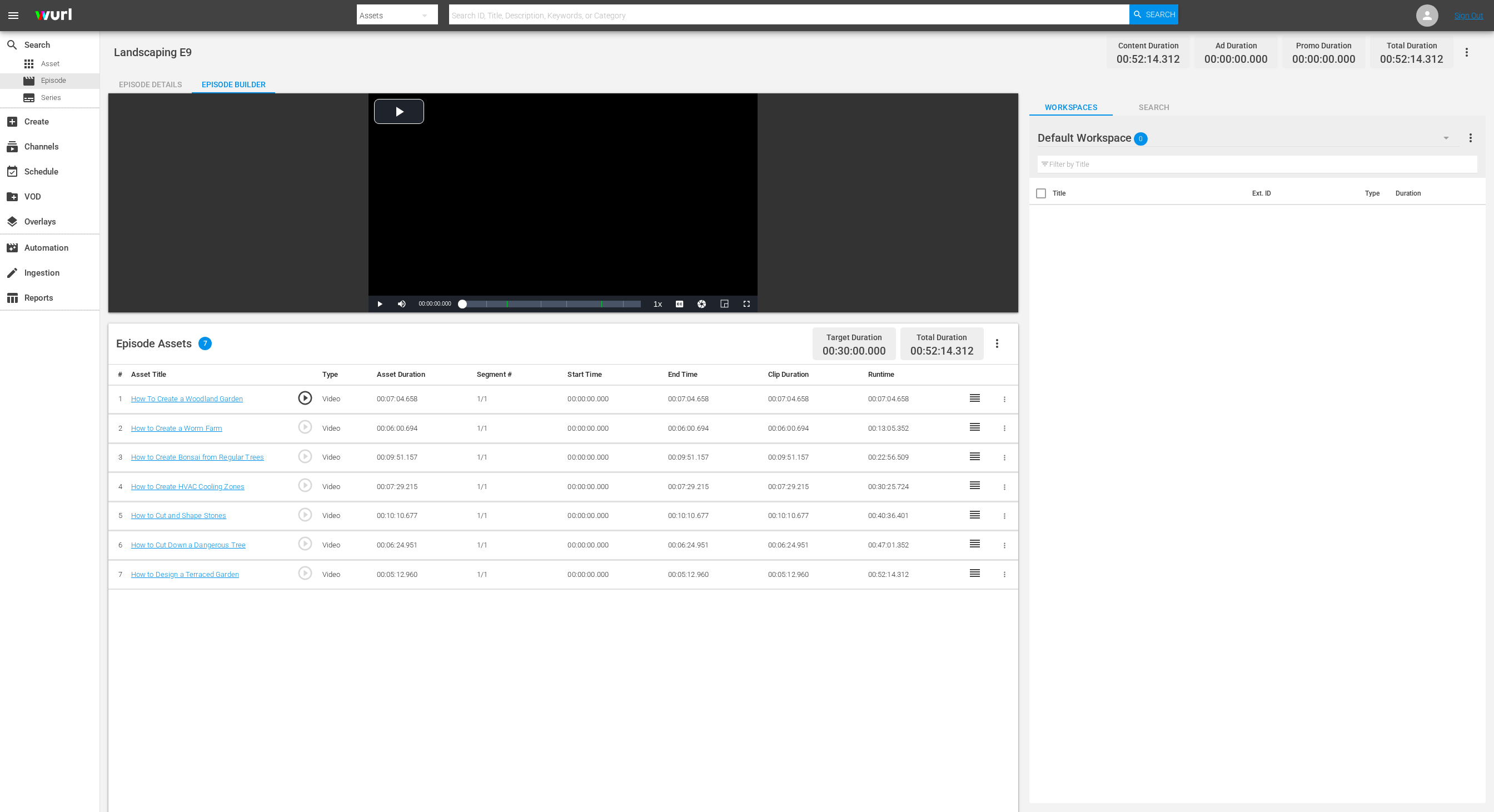
click at [996, 141] on div "Default Workspace 0" at bounding box center [1248, 138] width 422 height 31
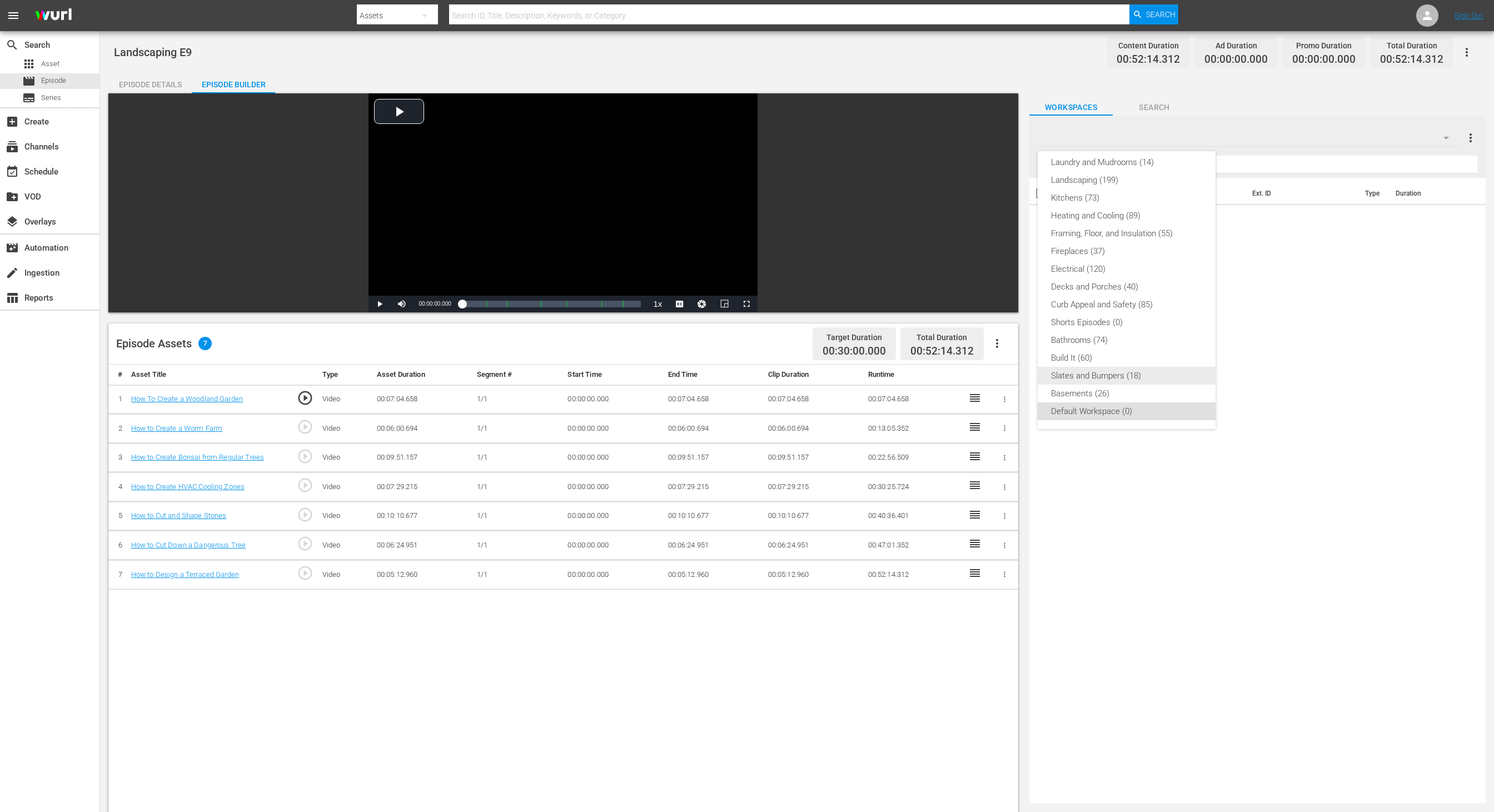
click at [996, 379] on div "Slates and Bumpers (18)" at bounding box center [1127, 376] width 151 height 18
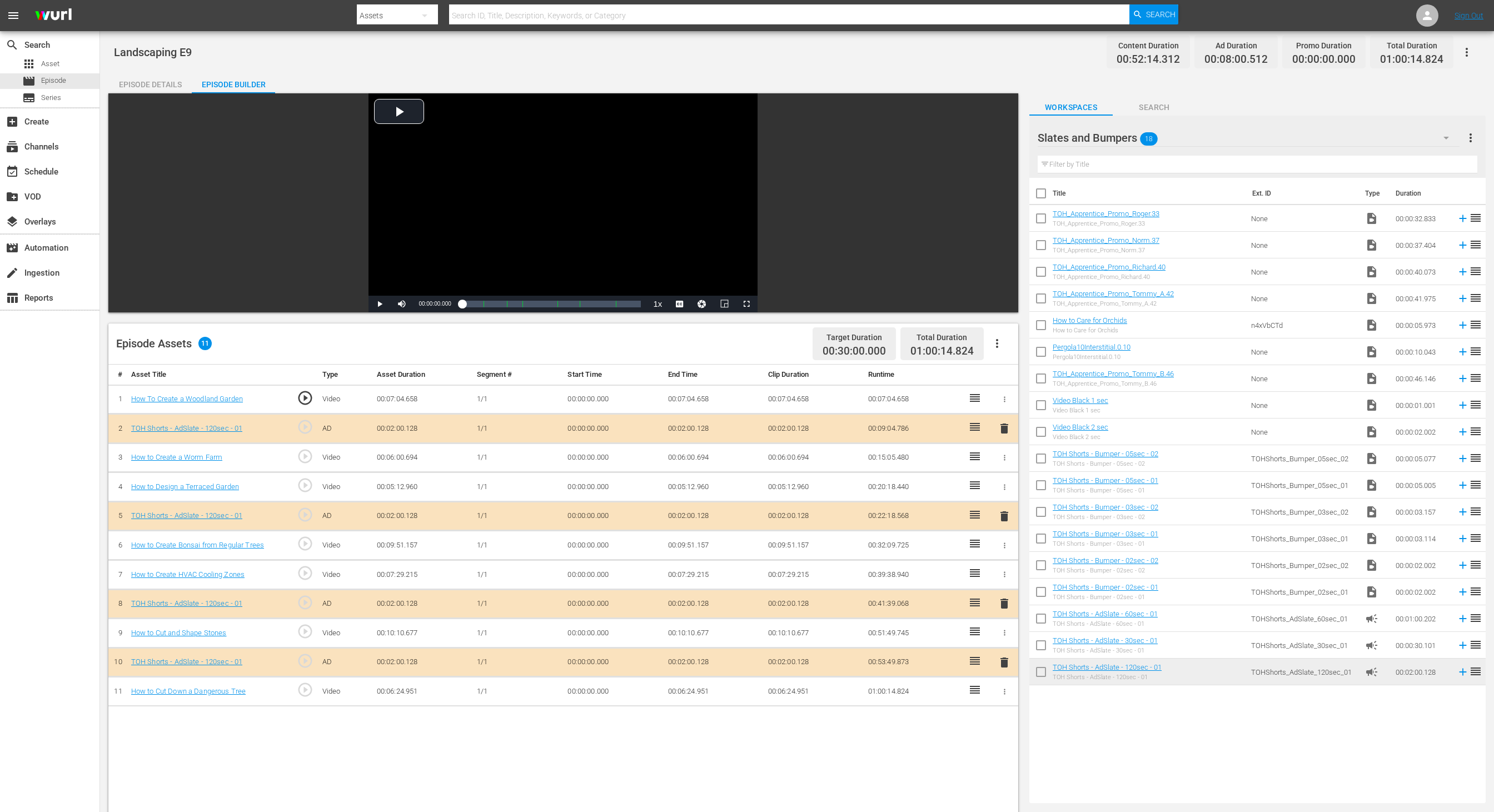
click at [996, 541] on span "delete" at bounding box center [1004, 604] width 14 height 14
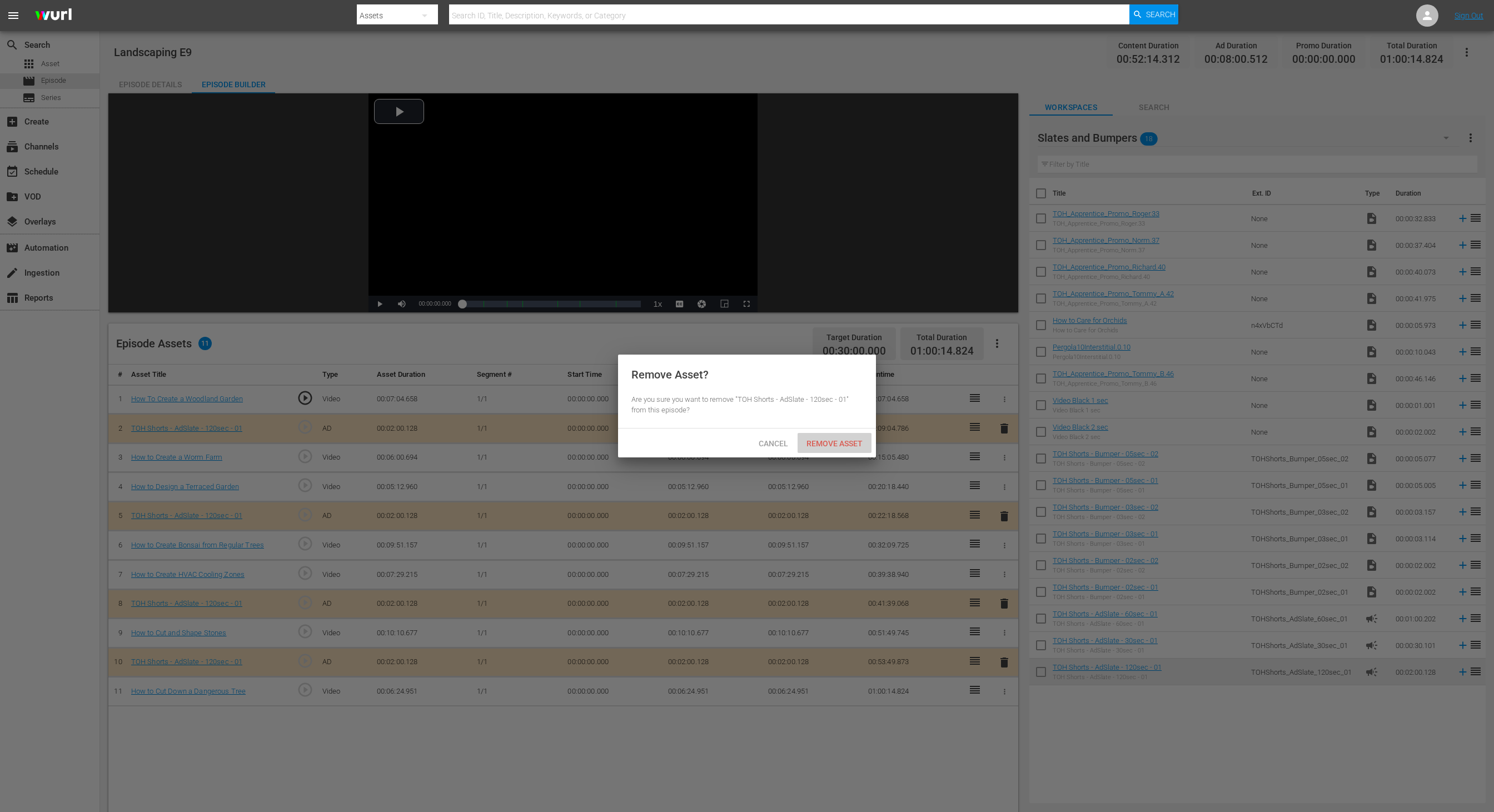
click at [850, 441] on span "Remove Asset" at bounding box center [834, 444] width 74 height 9
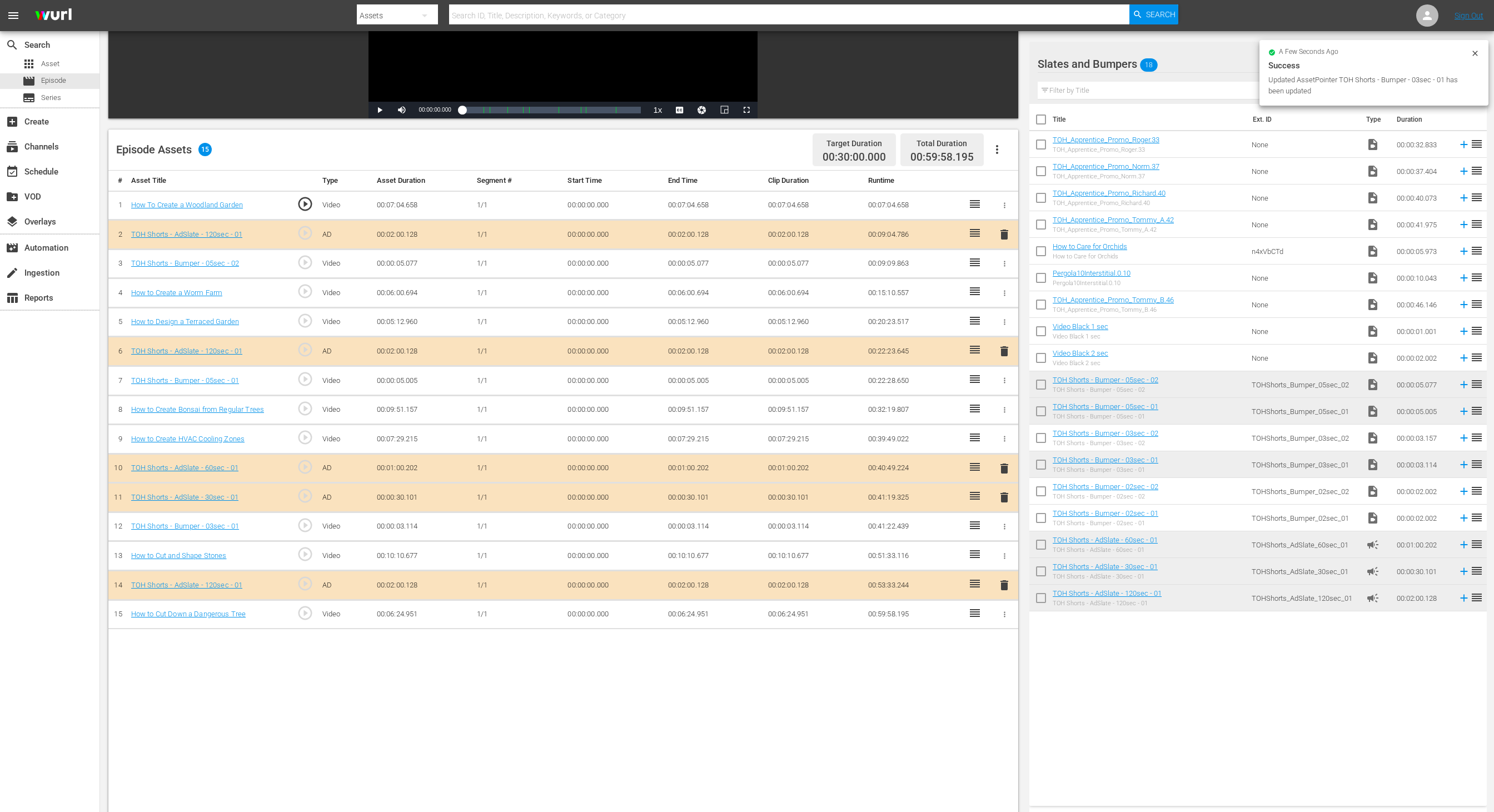
scroll to position [246, 0]
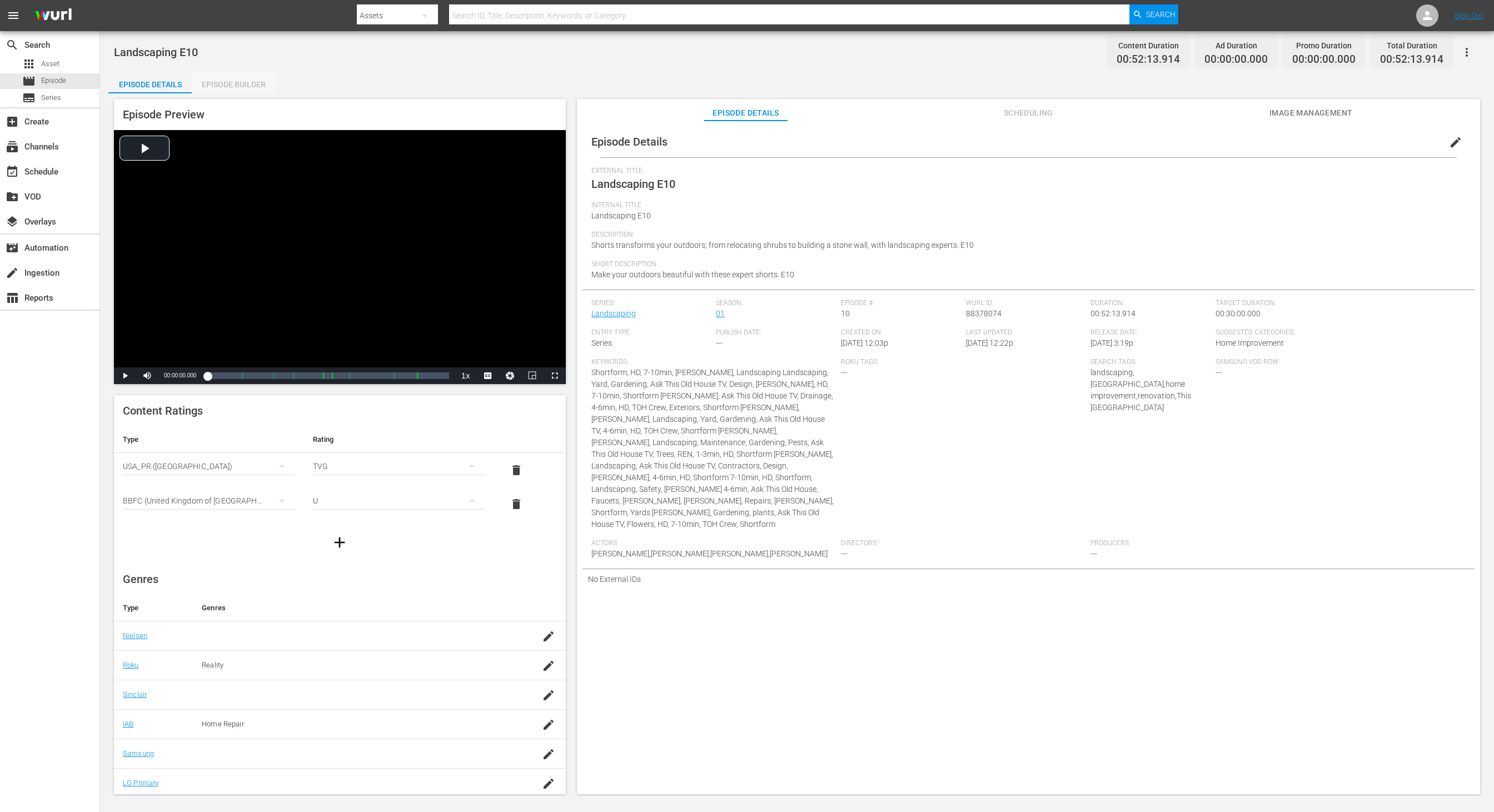
click at [229, 84] on div "Episode Builder" at bounding box center [234, 84] width 84 height 26
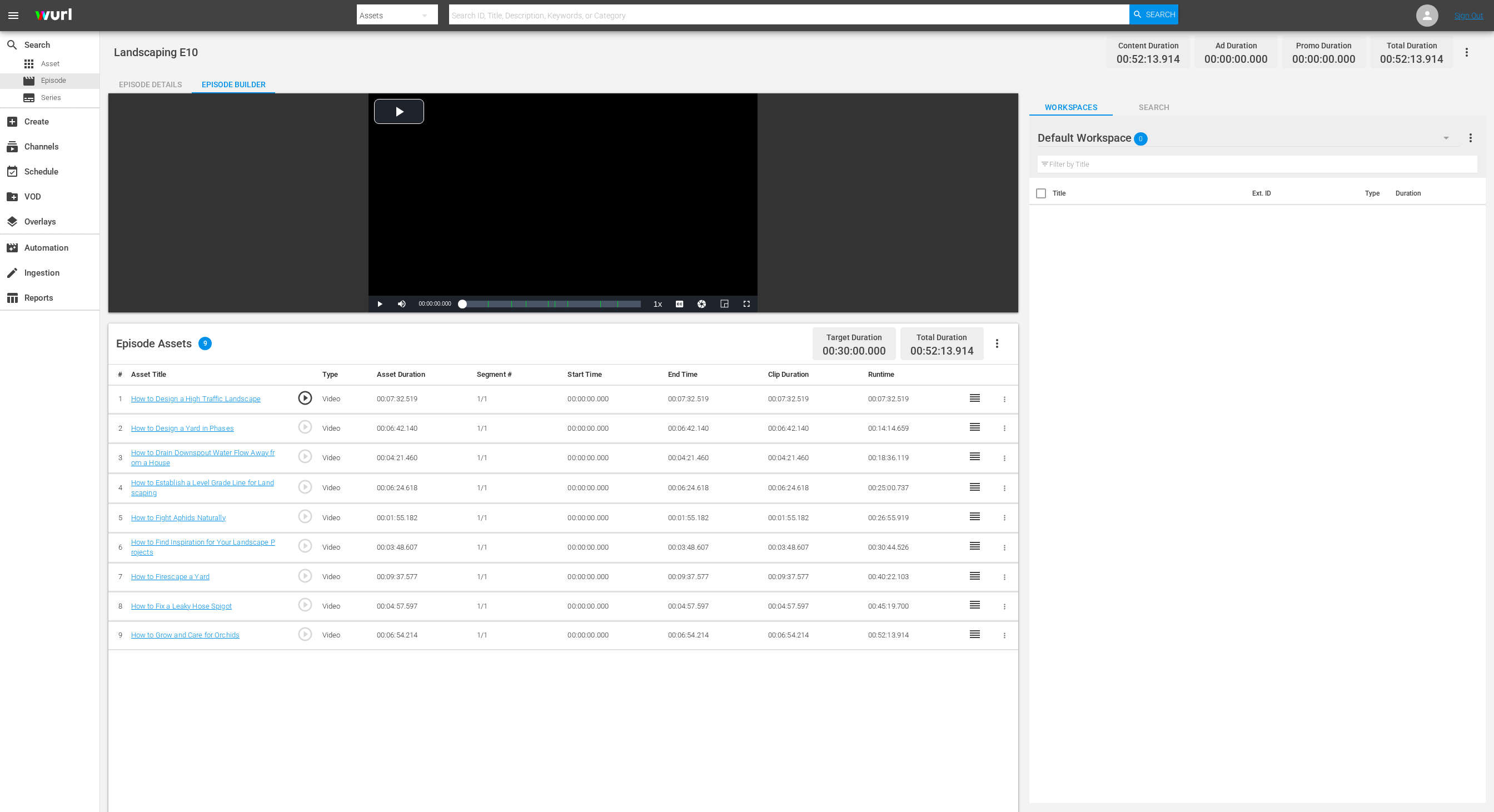
click at [996, 135] on div "Default Workspace 0" at bounding box center [1248, 138] width 422 height 31
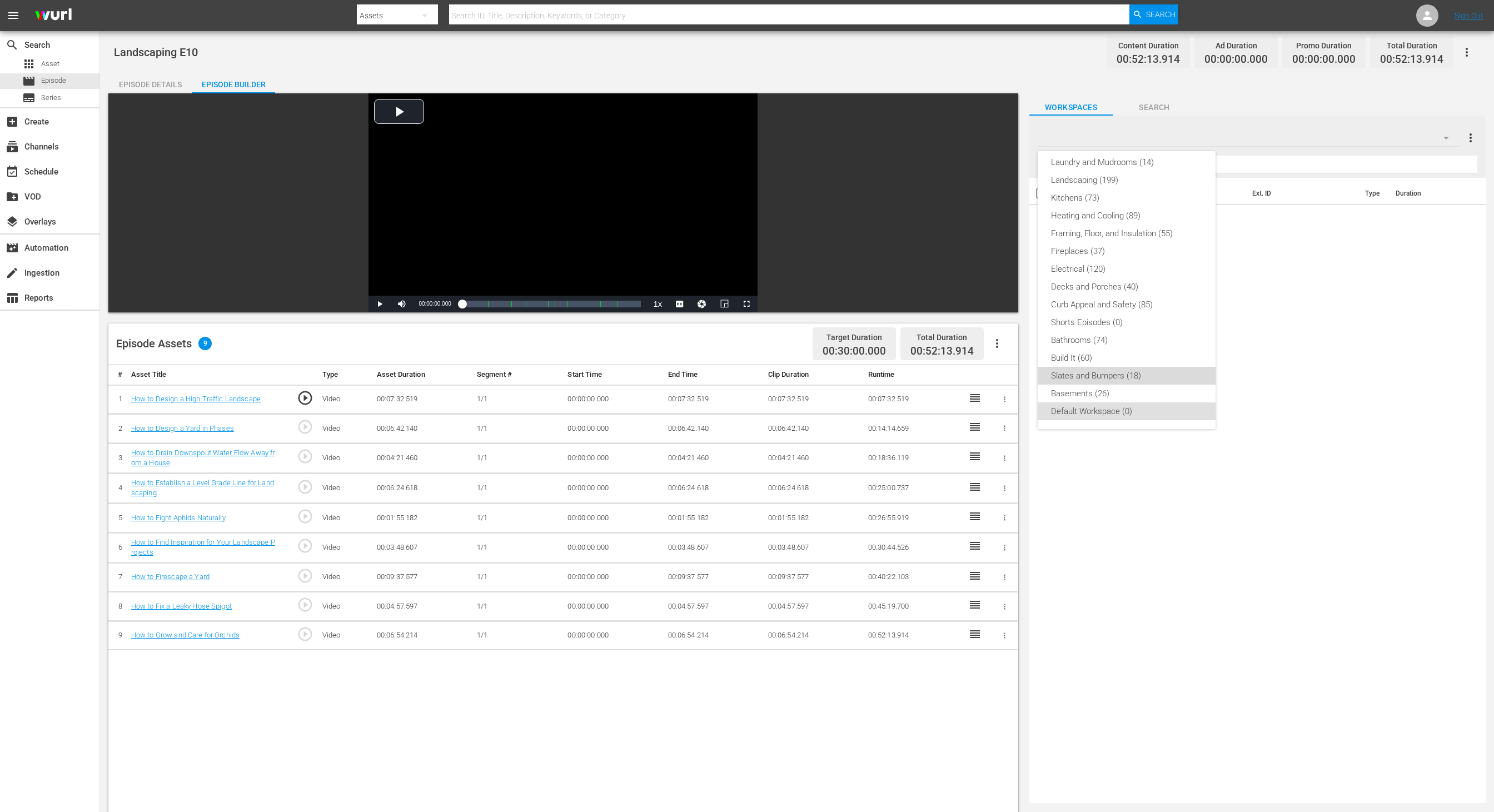
click at [996, 371] on div "Slates and Bumpers (18)" at bounding box center [1127, 376] width 151 height 18
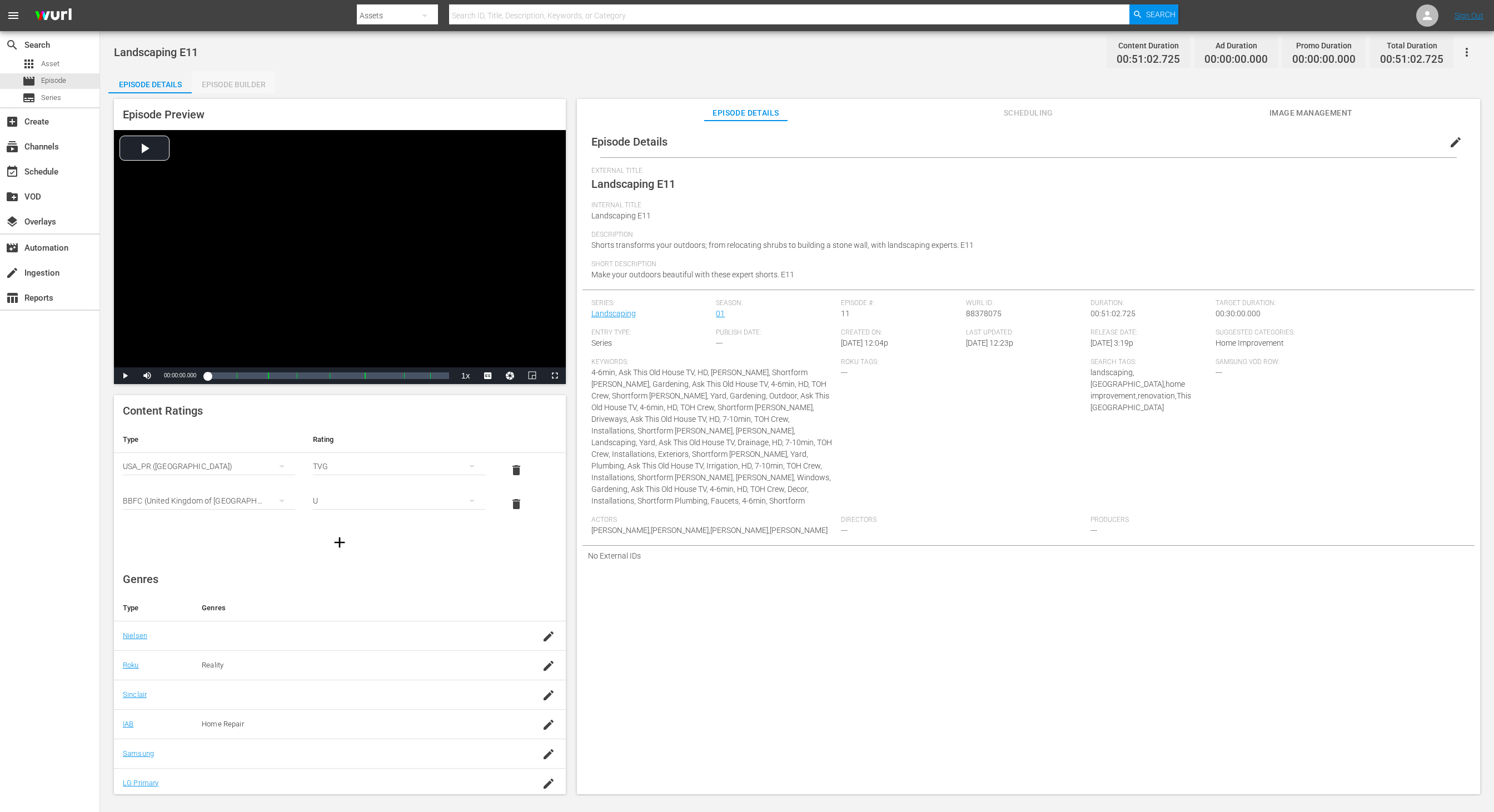
click at [230, 84] on div "Episode Builder" at bounding box center [234, 84] width 84 height 26
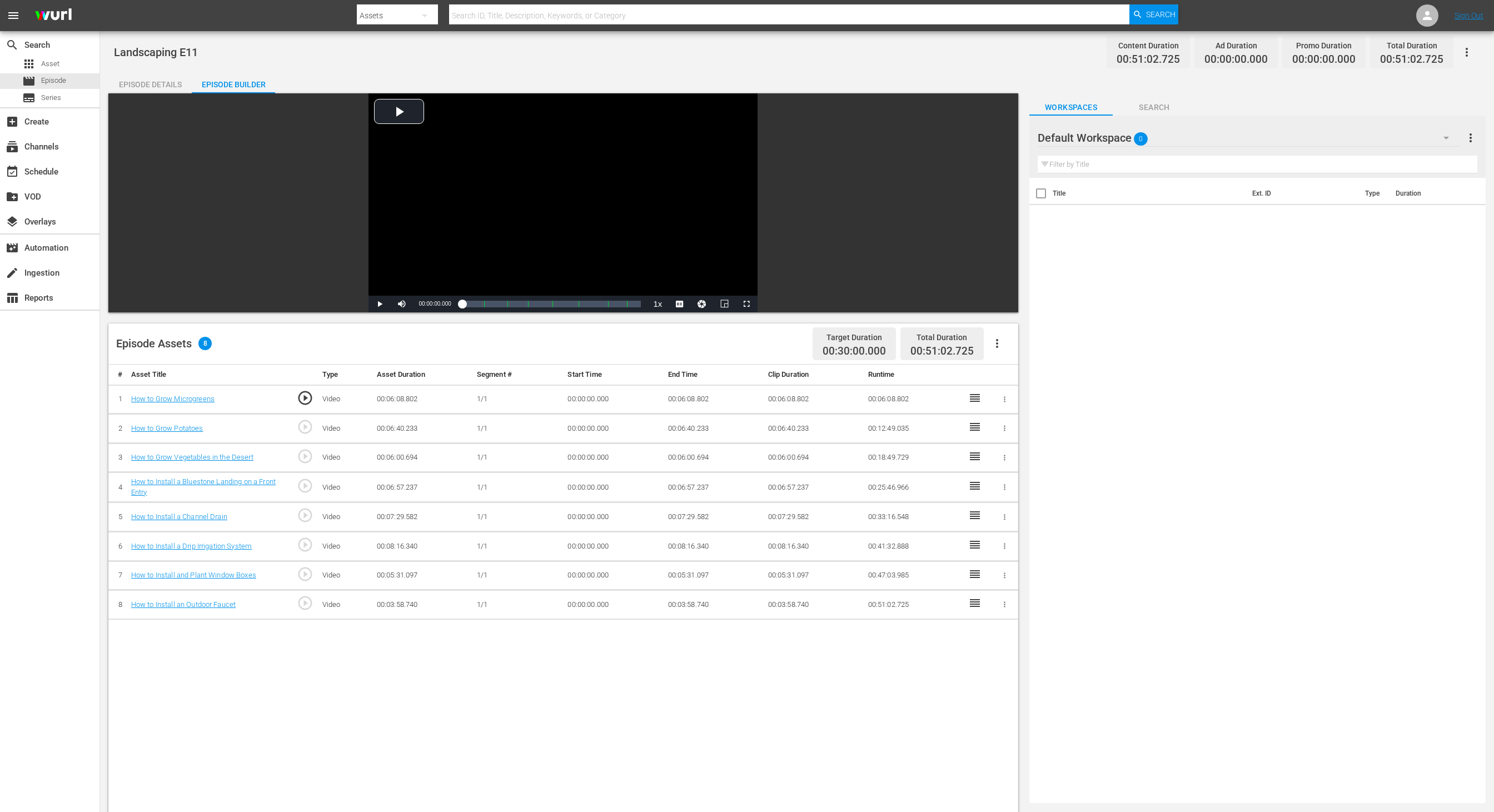
click at [996, 138] on div "Default Workspace 0" at bounding box center [1248, 138] width 422 height 31
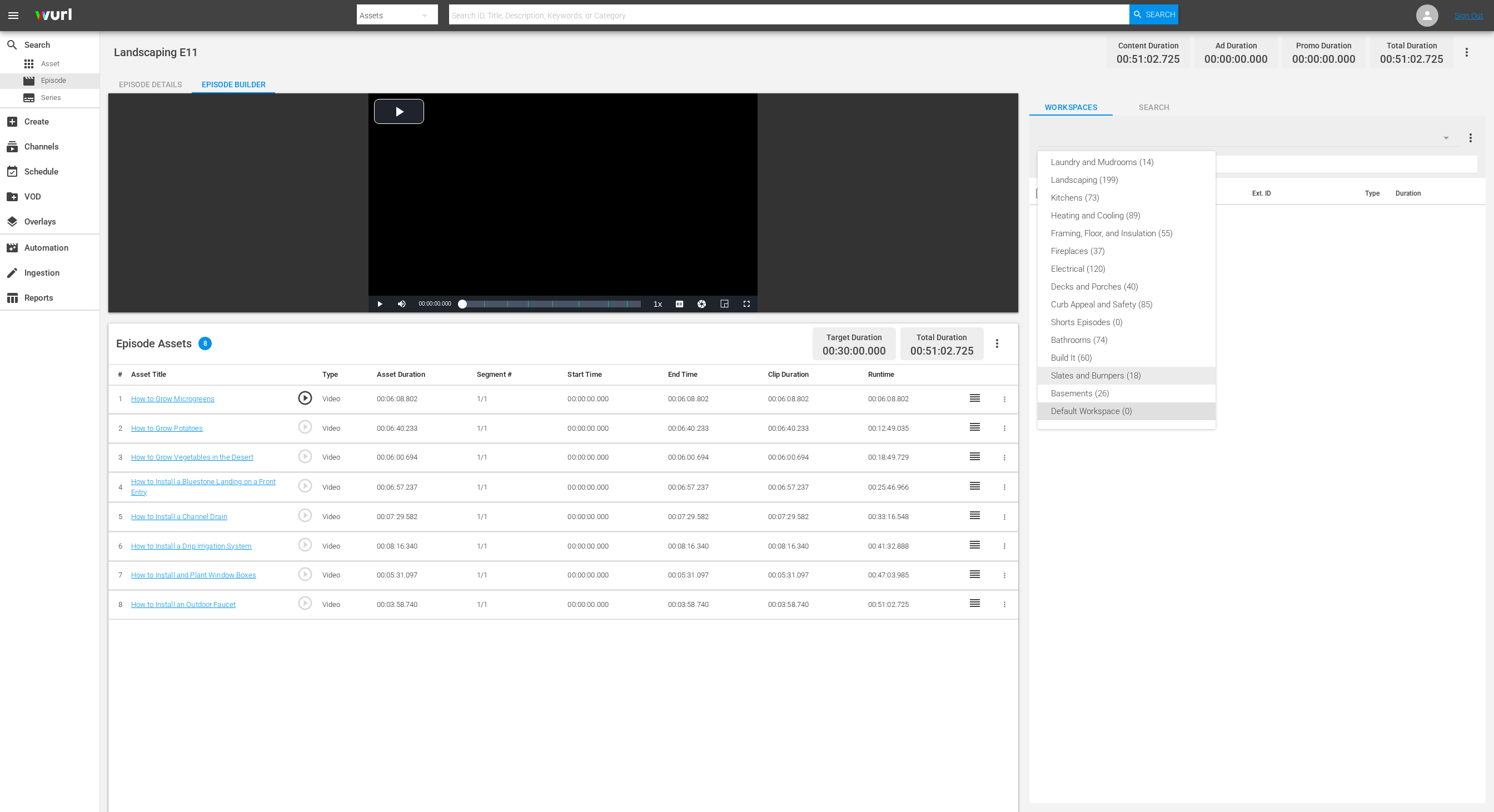
click at [996, 370] on div "Slates and Bumpers (18)" at bounding box center [1127, 376] width 151 height 18
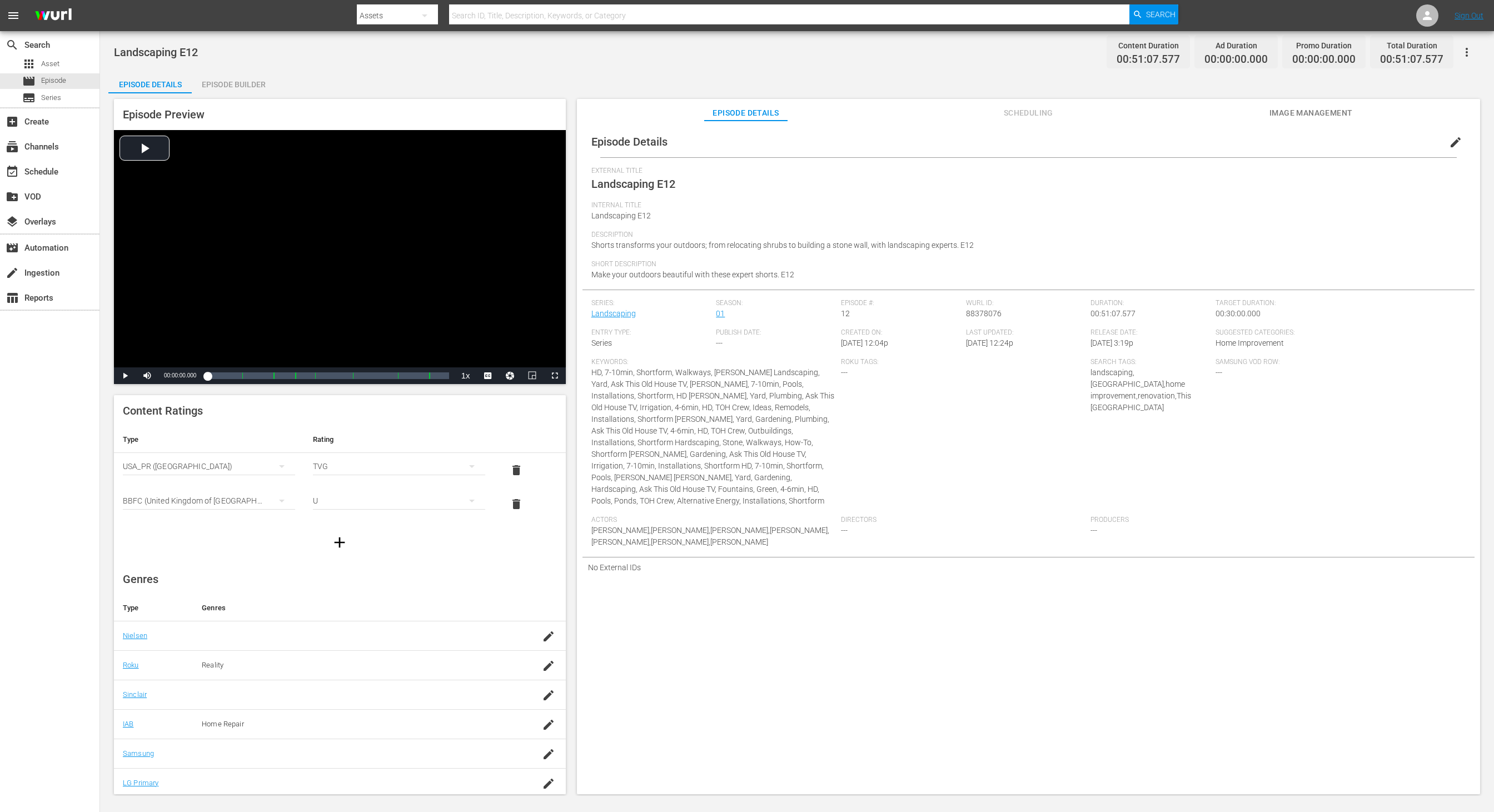
click at [230, 84] on div "Episode Builder" at bounding box center [234, 84] width 84 height 26
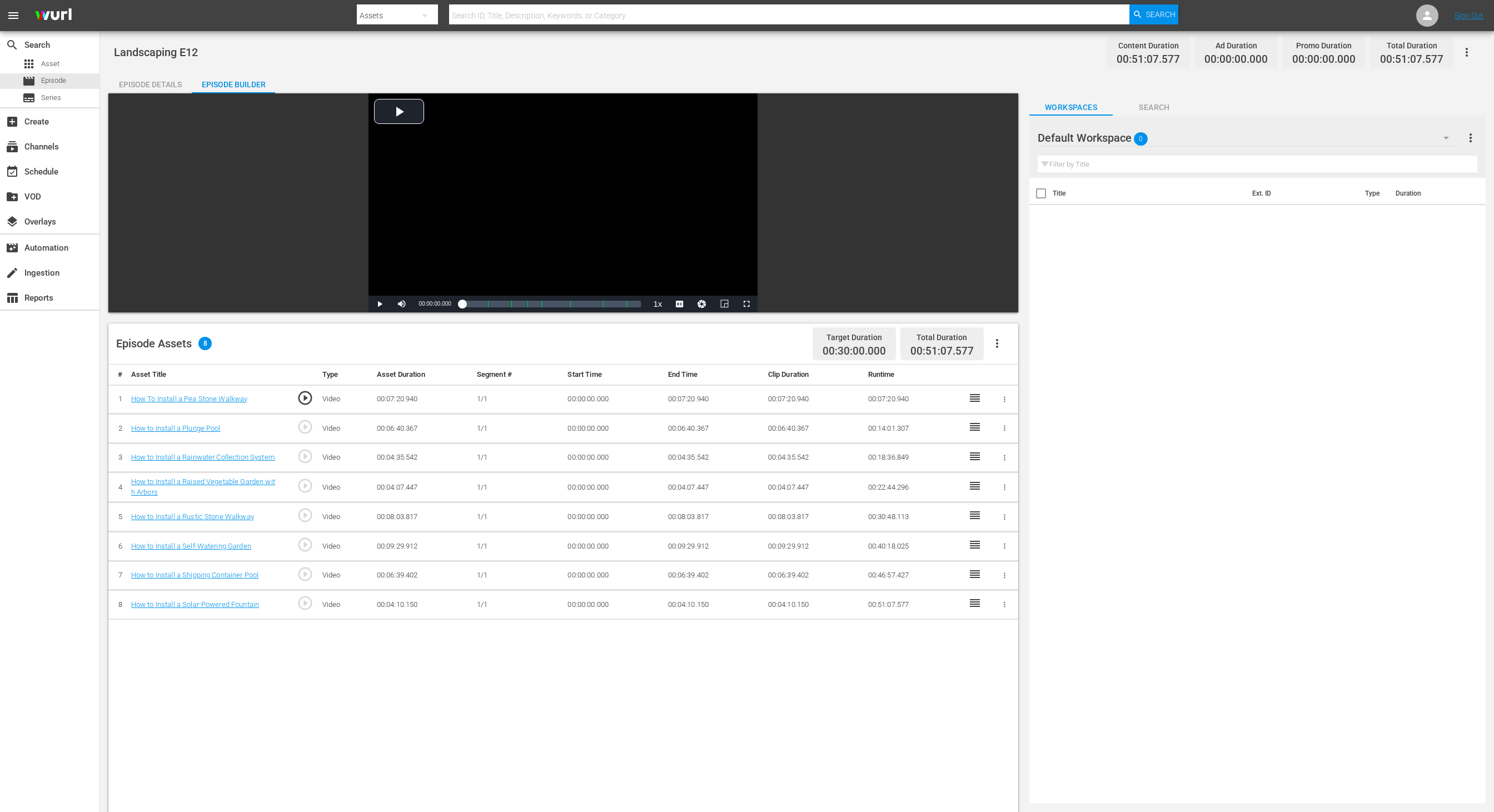
click at [996, 138] on div "Default Workspace 0" at bounding box center [1248, 138] width 422 height 31
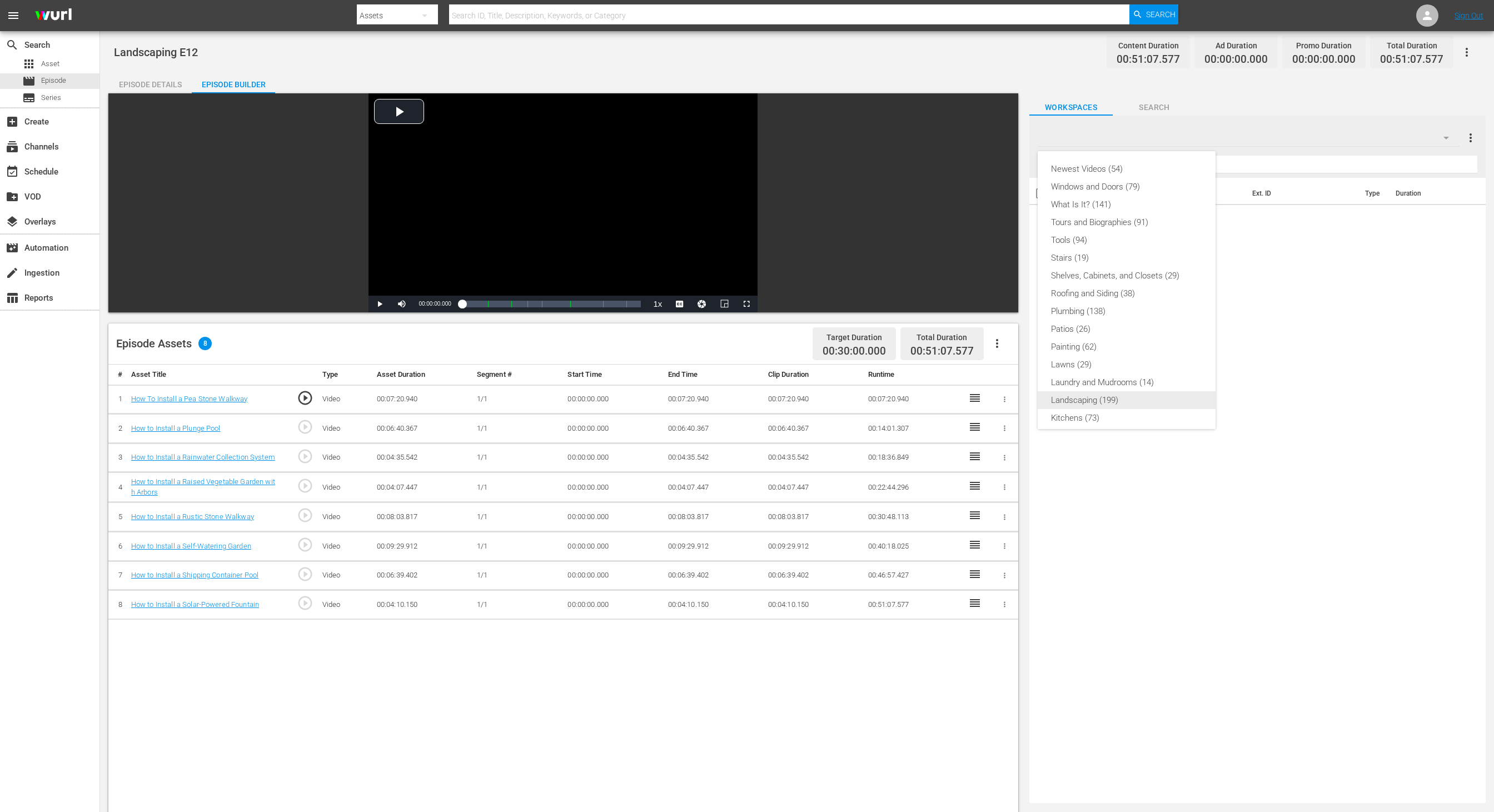
scroll to position [220, 0]
click at [996, 376] on div "Slates and Bumpers (18)" at bounding box center [1127, 376] width 151 height 18
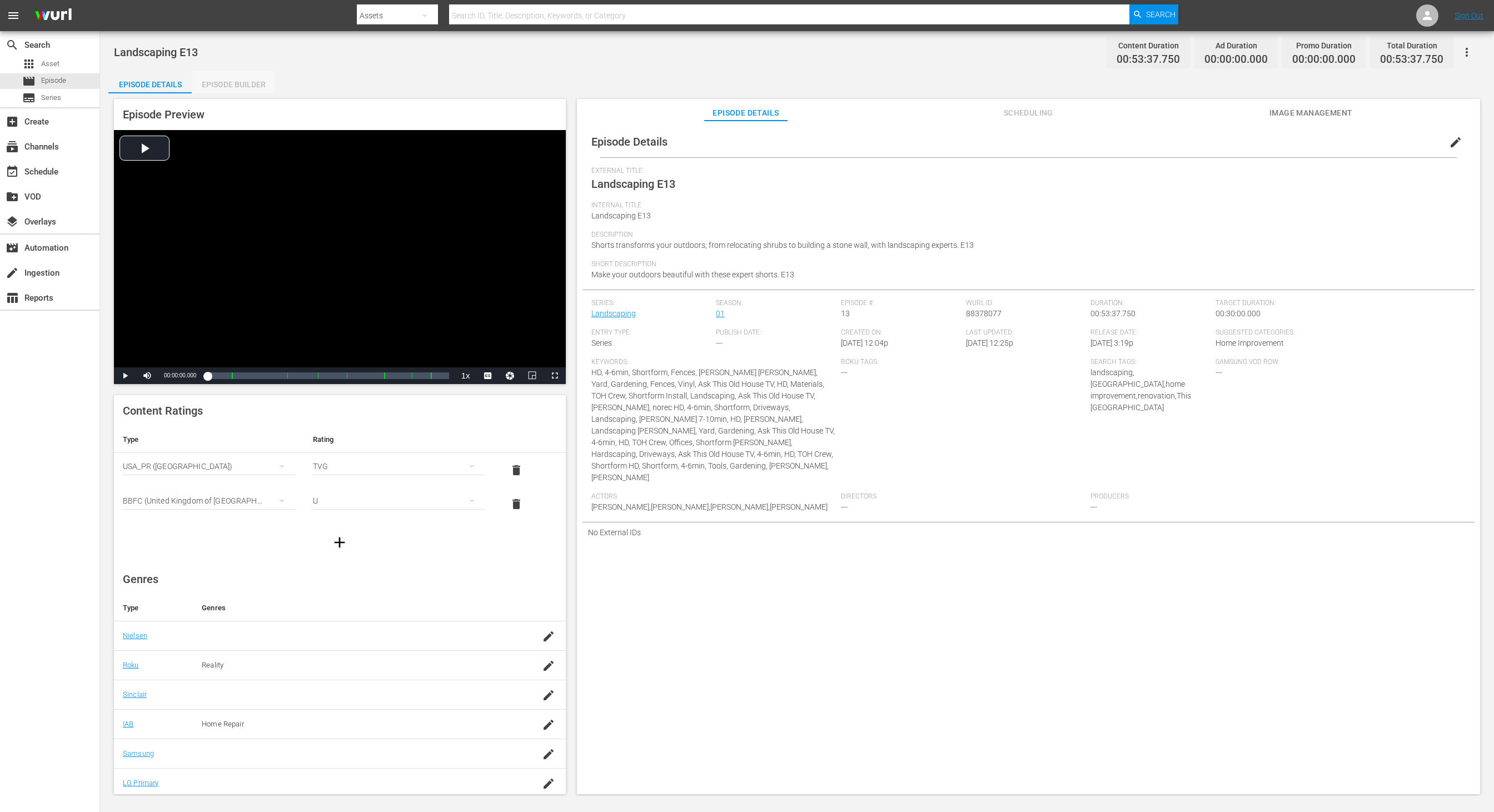
click at [230, 84] on div "Episode Builder" at bounding box center [234, 84] width 84 height 26
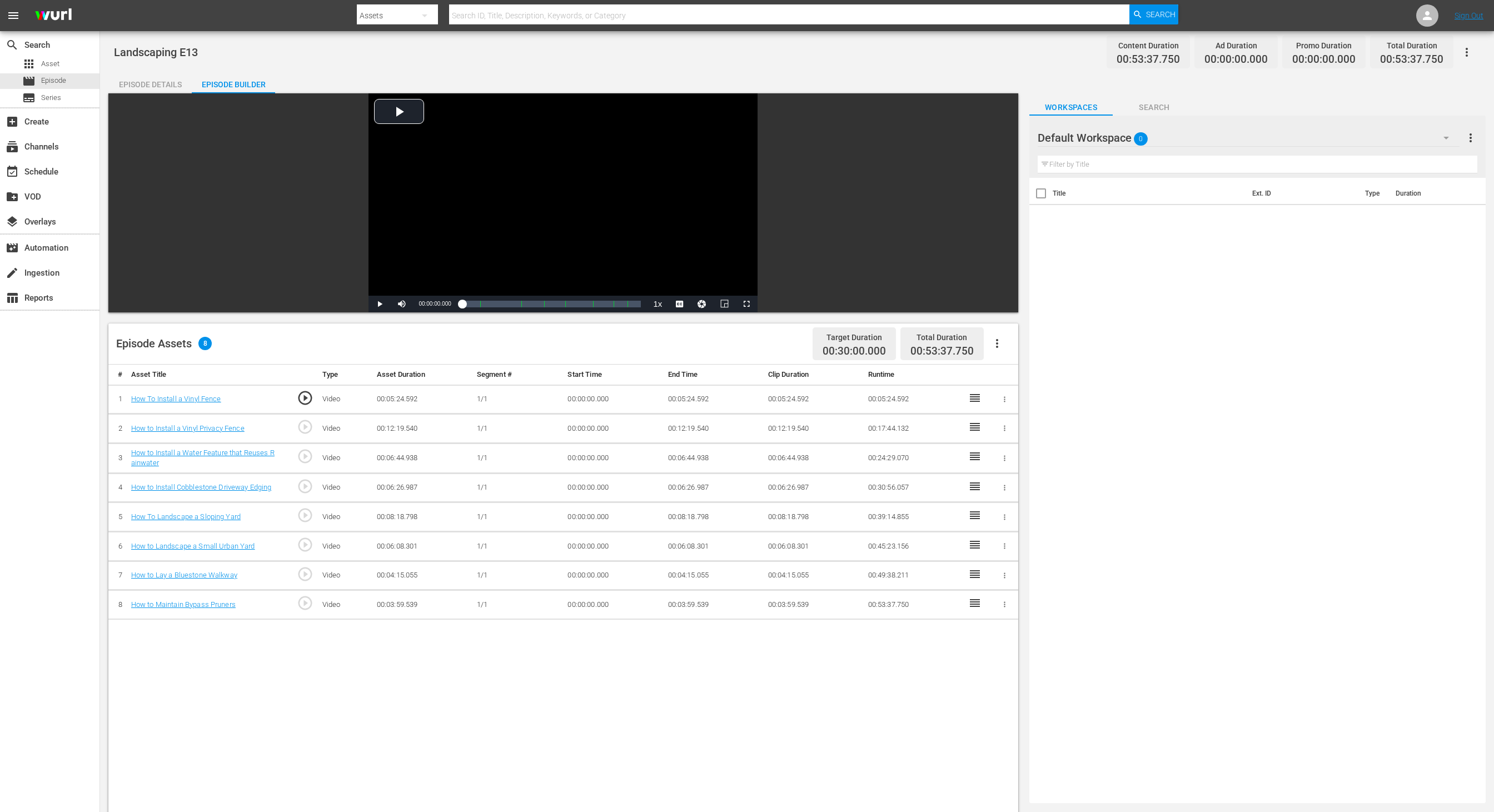
click at [996, 145] on div "Default Workspace 0" at bounding box center [1248, 138] width 422 height 31
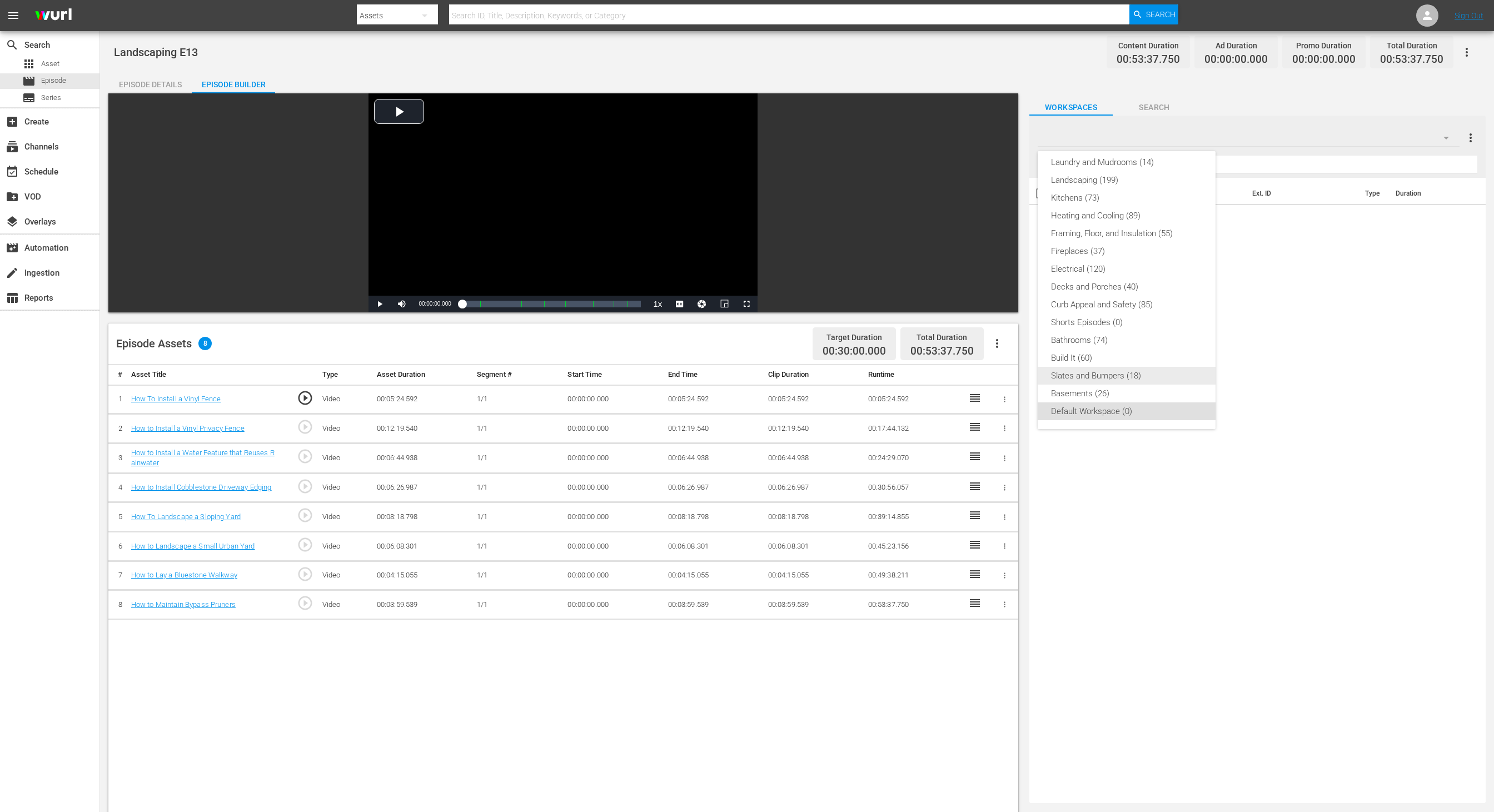
click at [996, 372] on div "Slates and Bumpers (18)" at bounding box center [1127, 376] width 151 height 18
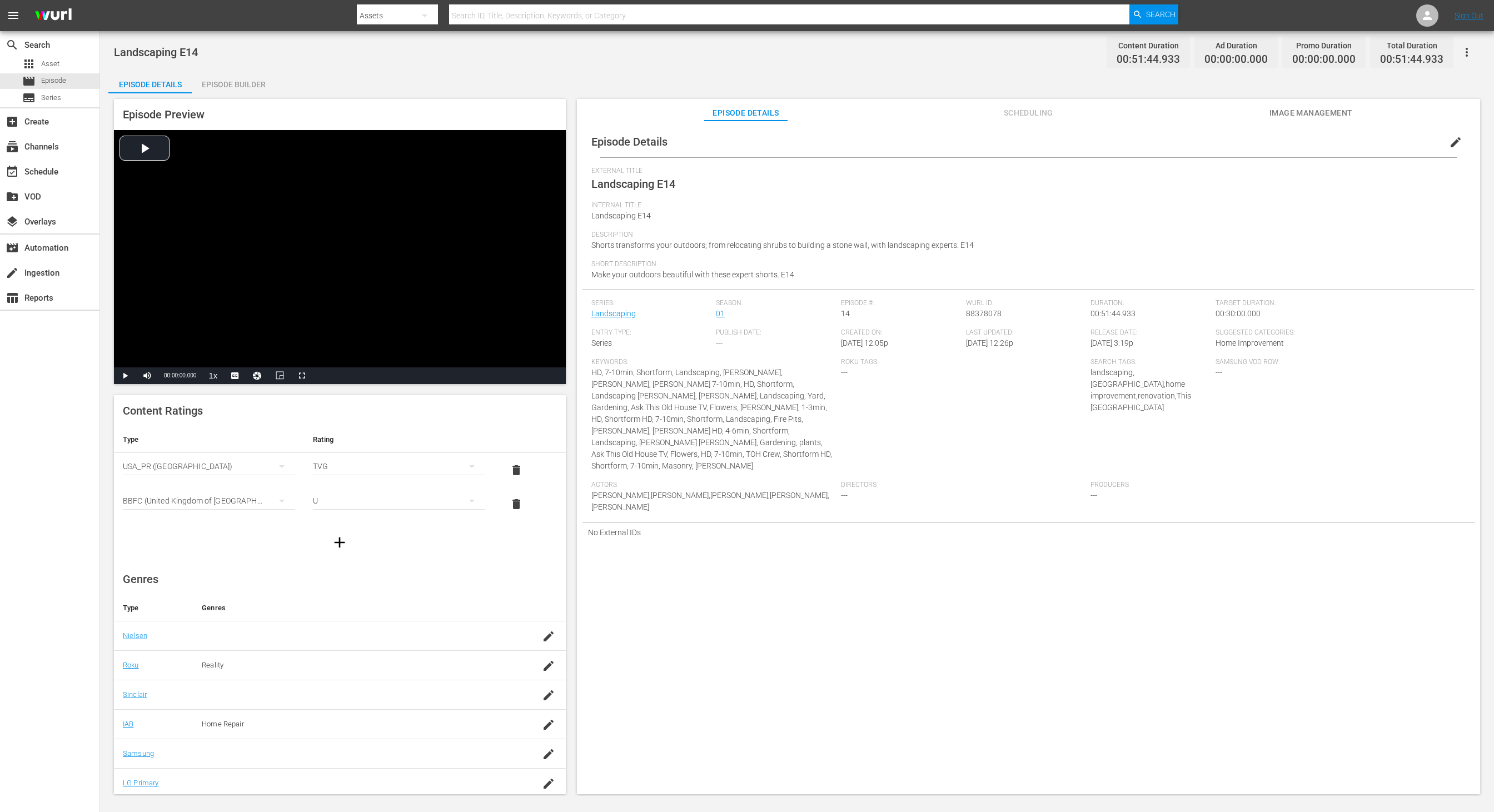
click at [230, 84] on div "Episode Builder" at bounding box center [234, 84] width 84 height 26
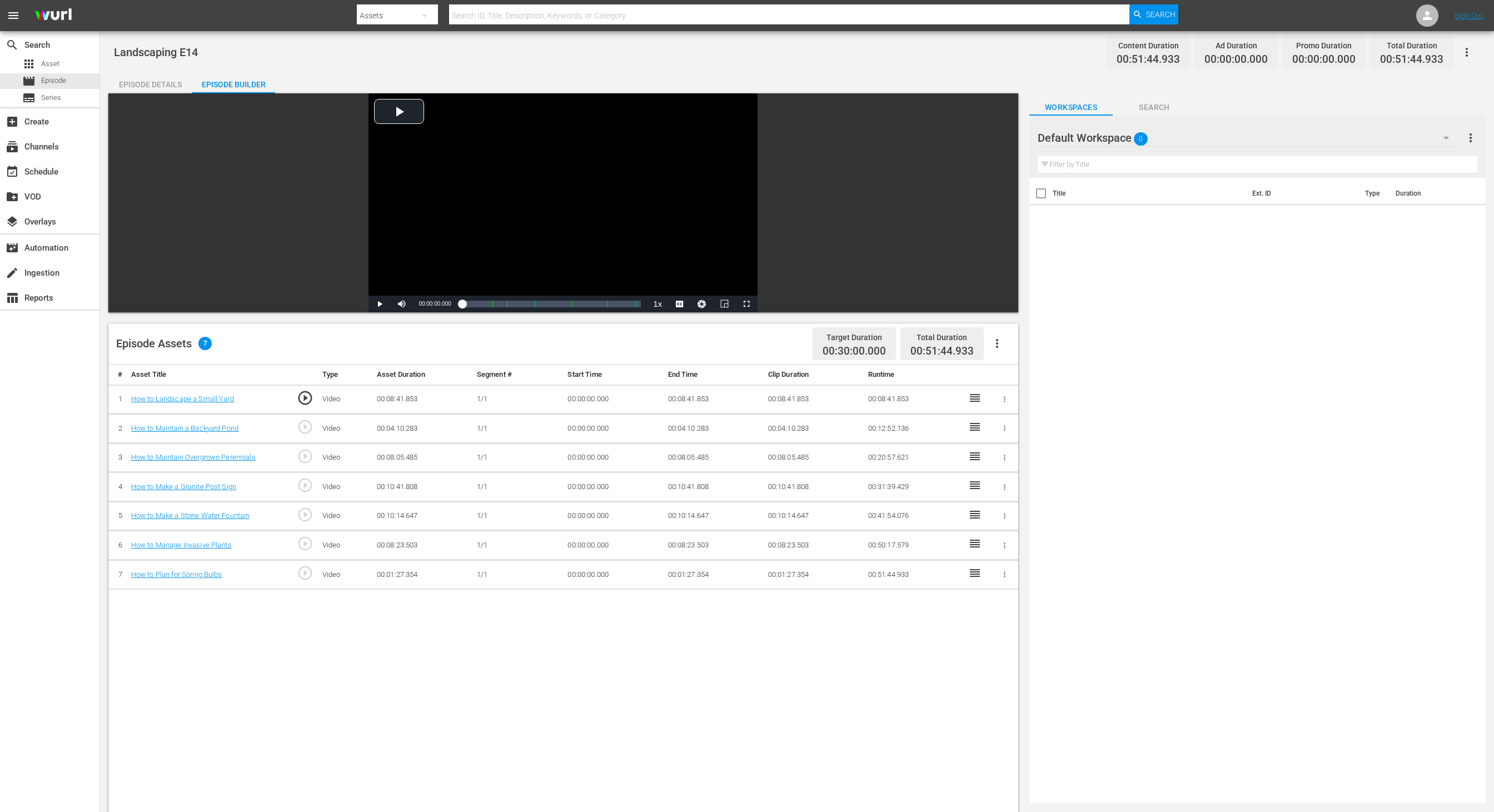
click at [996, 138] on div "Default Workspace 0" at bounding box center [1248, 138] width 422 height 31
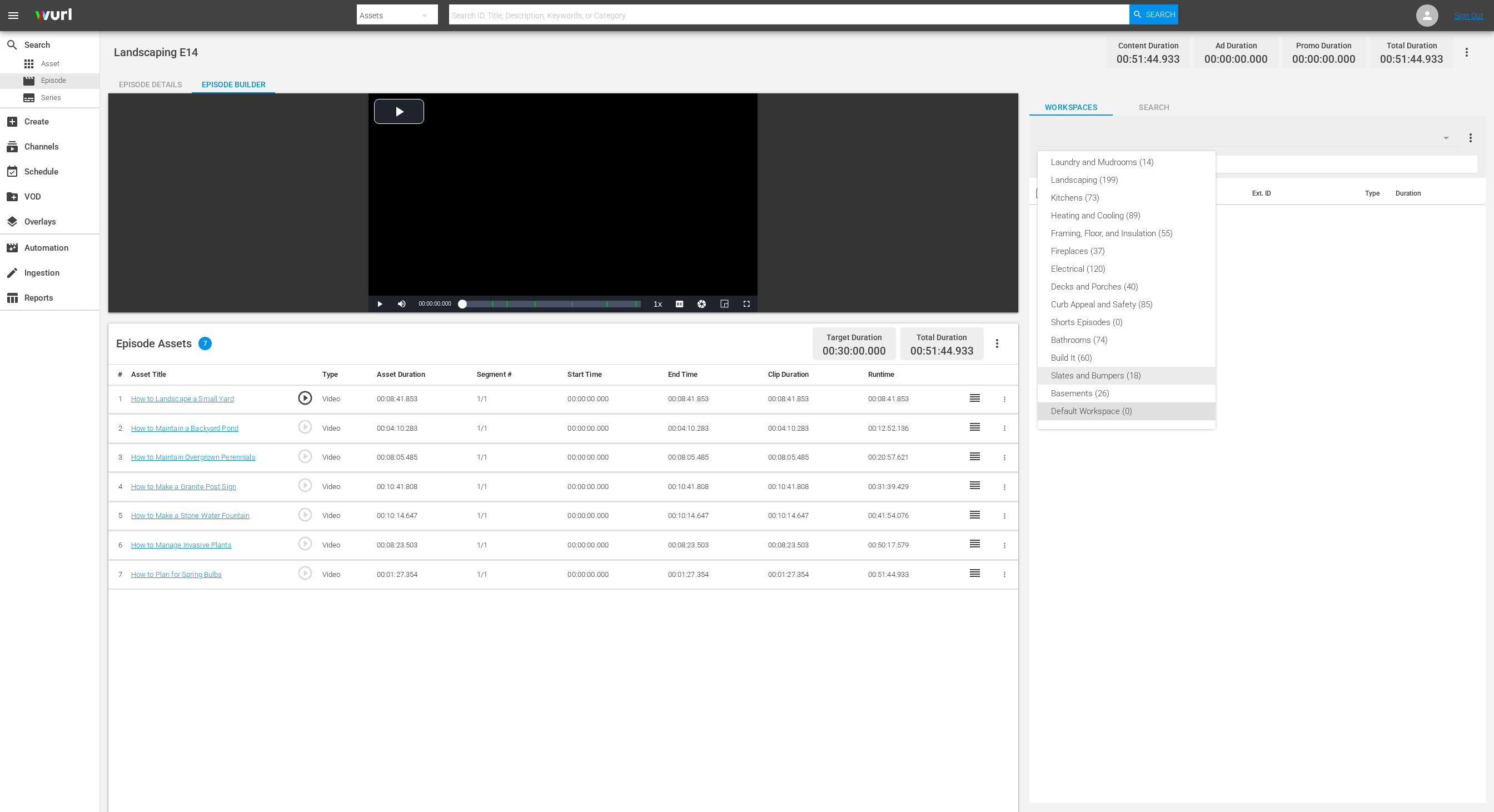
click at [996, 371] on div "Slates and Bumpers (18)" at bounding box center [1127, 376] width 151 height 18
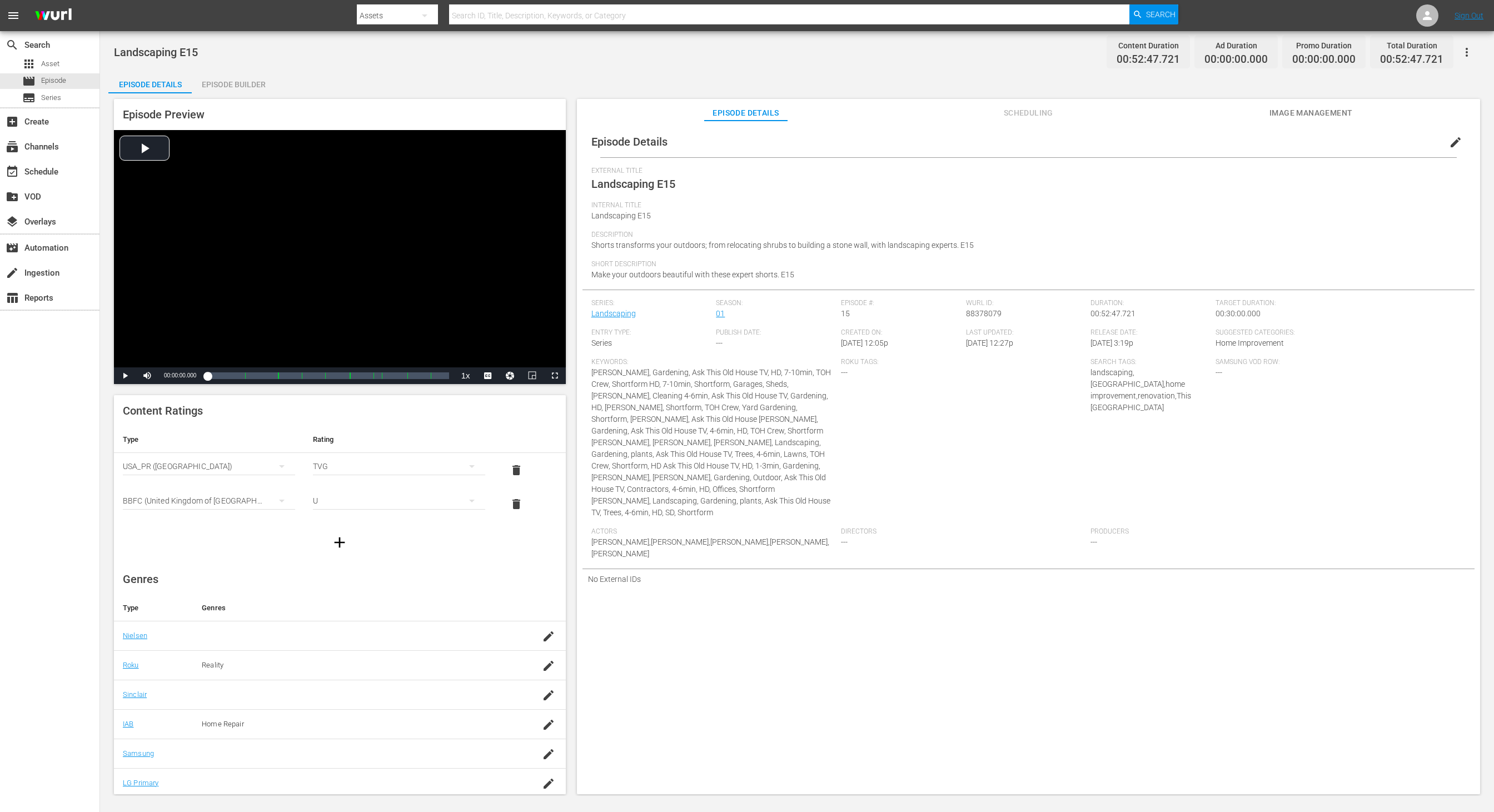
click at [230, 84] on div "Episode Builder" at bounding box center [234, 84] width 84 height 26
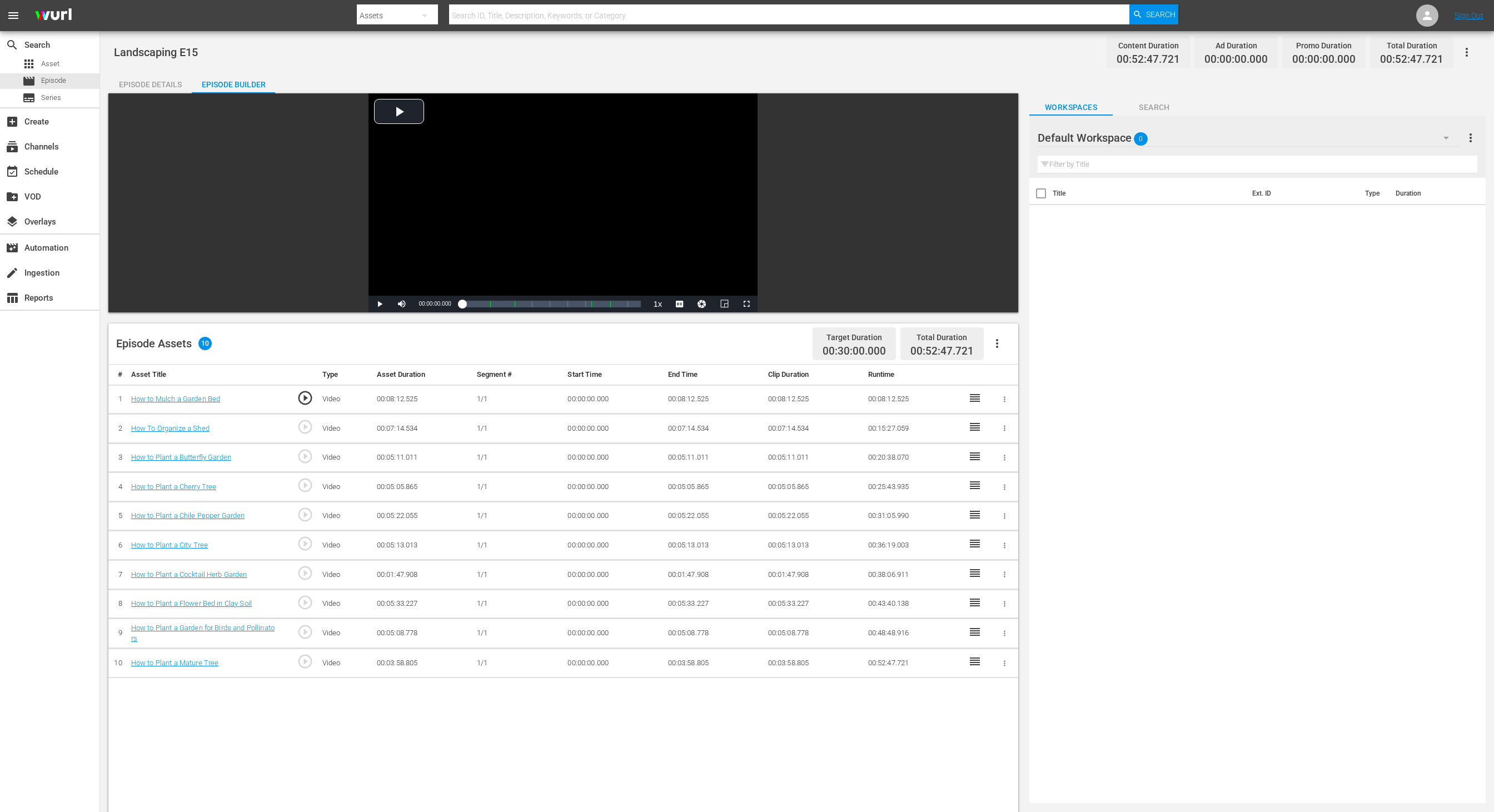
click at [996, 102] on div "Workspaces Search" at bounding box center [1258, 105] width 456 height 22
click at [996, 145] on div "Default Workspace 0" at bounding box center [1248, 138] width 422 height 31
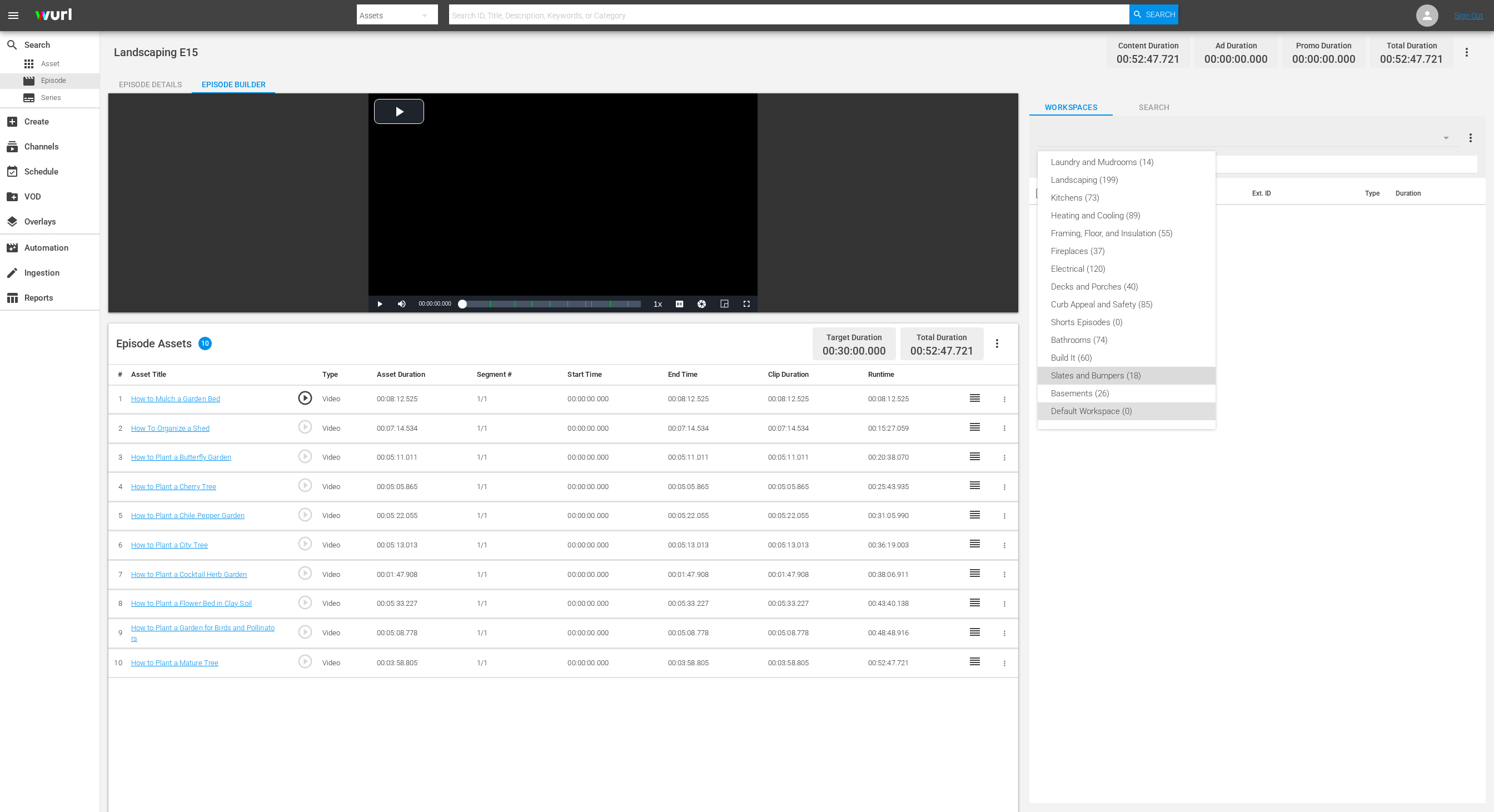
click at [996, 376] on div "Slates and Bumpers (18)" at bounding box center [1127, 376] width 151 height 18
